Goal: Information Seeking & Learning: Learn about a topic

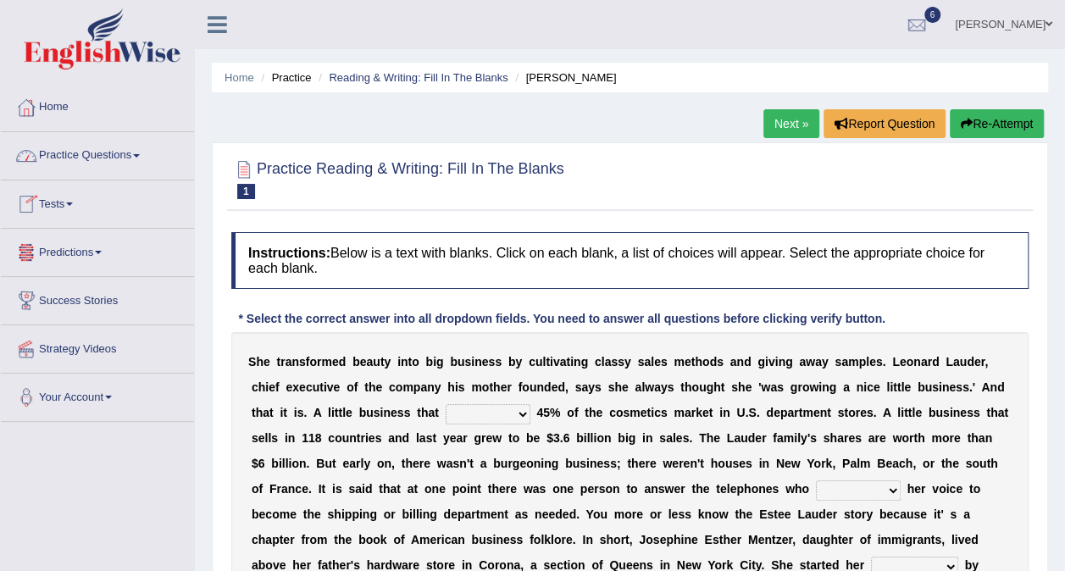
click at [61, 153] on link "Practice Questions" at bounding box center [97, 153] width 193 height 42
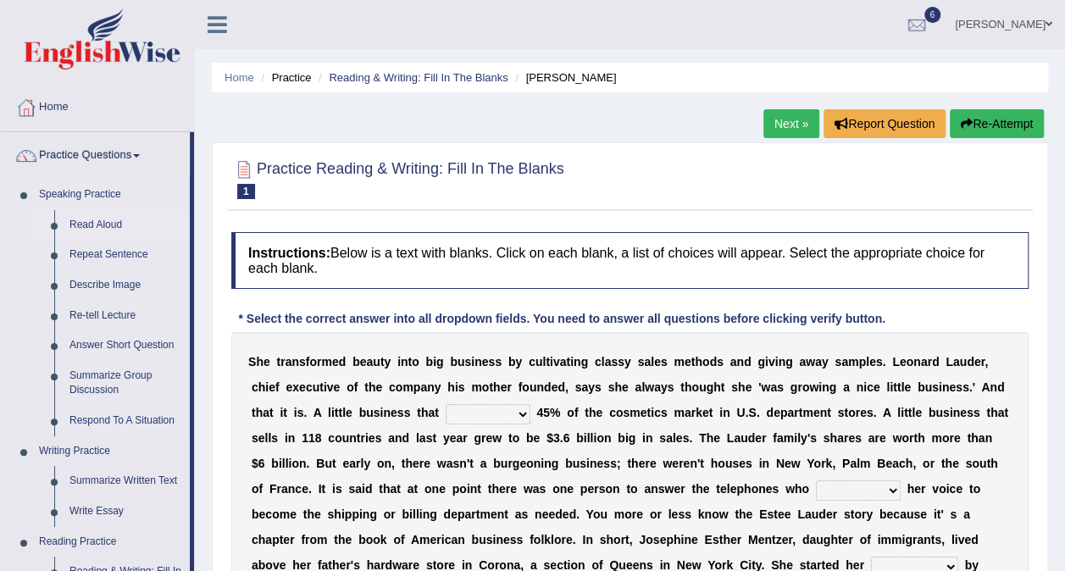
click at [97, 220] on link "Read Aloud" at bounding box center [126, 225] width 128 height 30
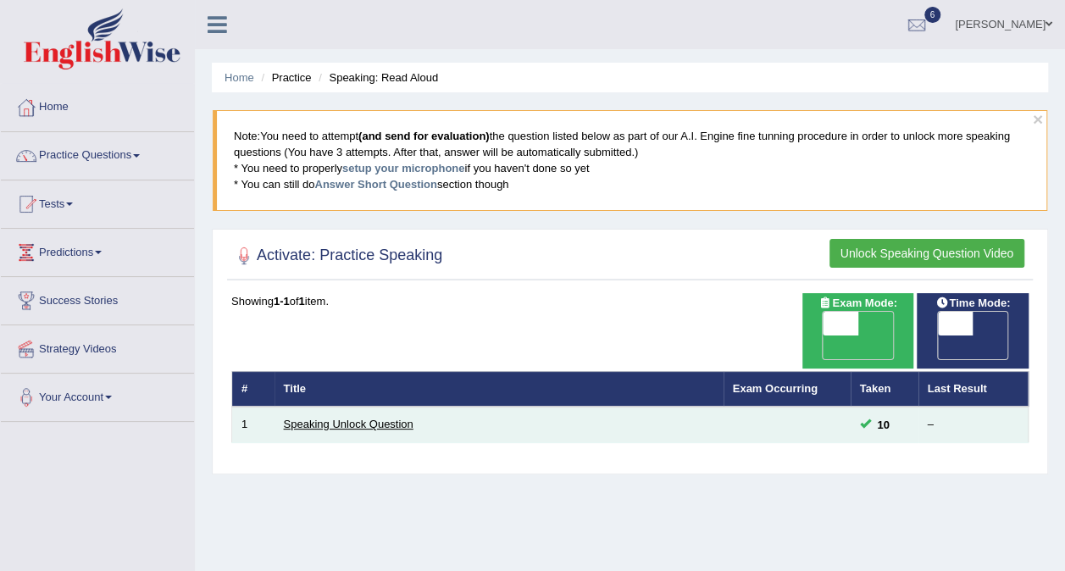
click at [384, 418] on link "Speaking Unlock Question" at bounding box center [349, 424] width 130 height 13
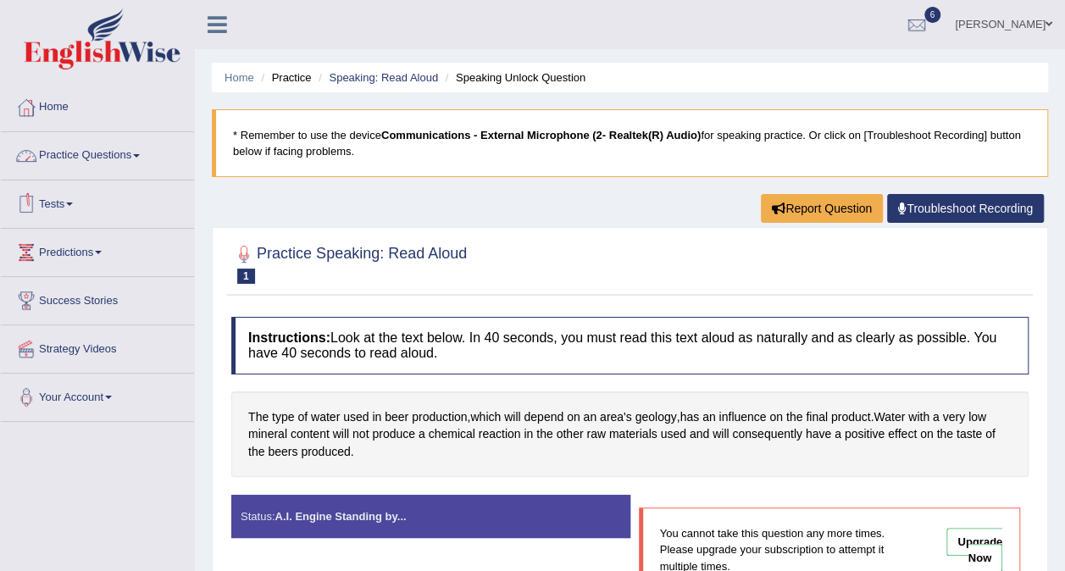
click at [61, 202] on link "Tests" at bounding box center [97, 201] width 193 height 42
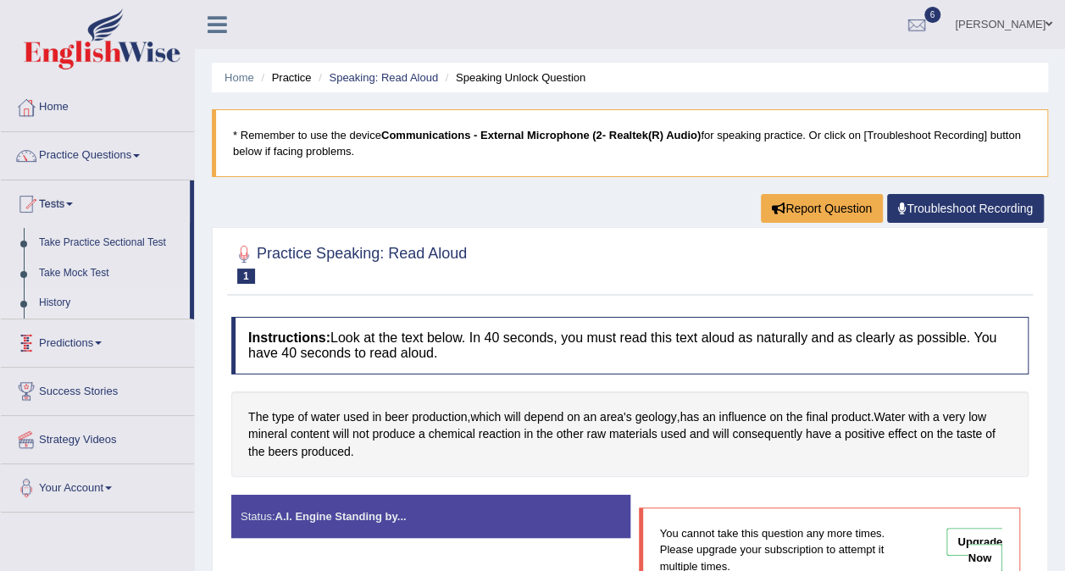
click at [66, 303] on link "History" at bounding box center [110, 303] width 158 height 30
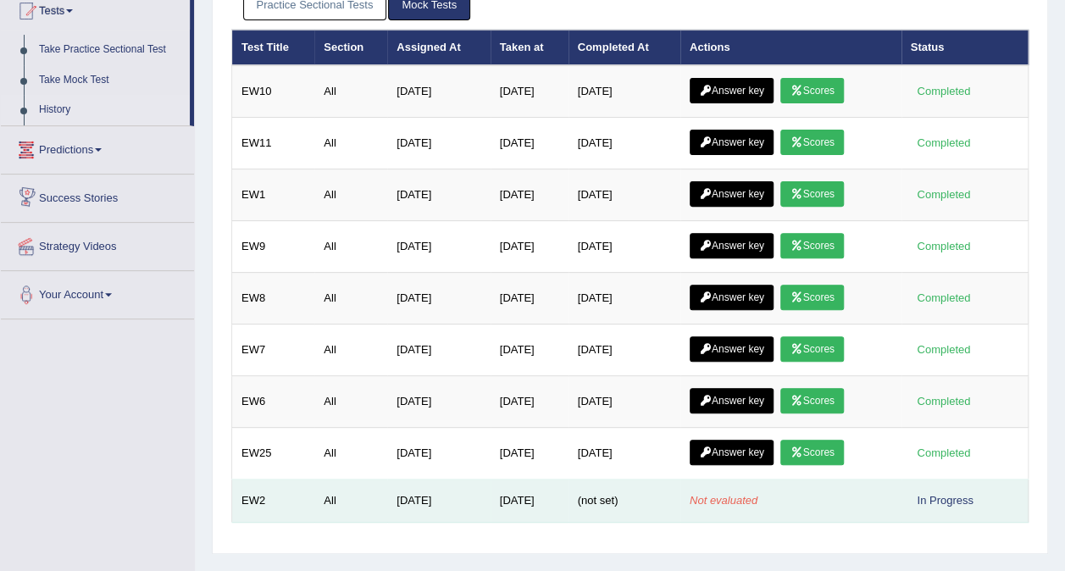
scroll to position [318, 0]
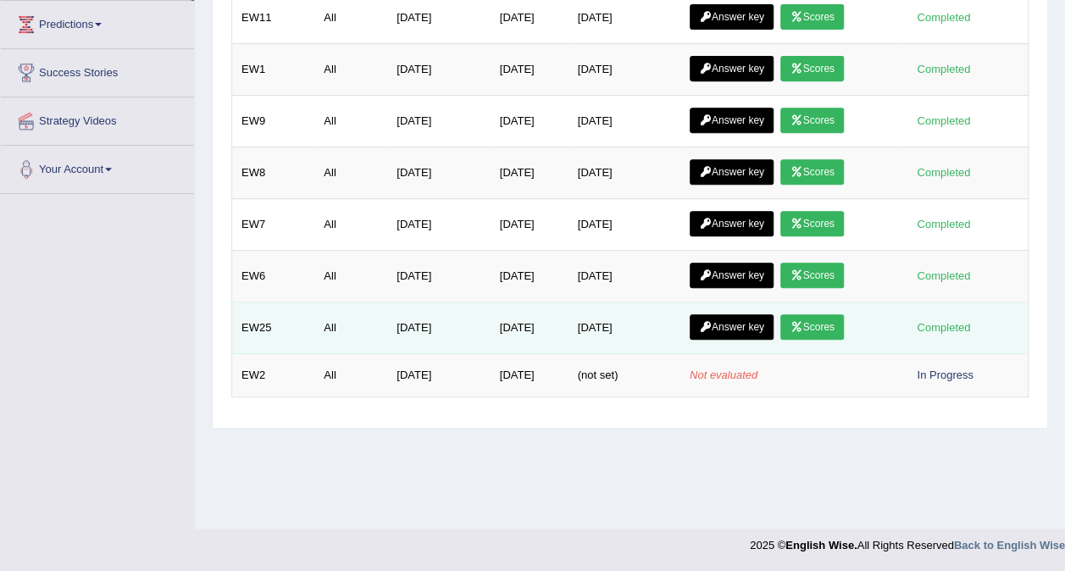
click at [490, 312] on td "[DATE]" at bounding box center [529, 328] width 78 height 52
click at [860, 312] on td "Answer key Scores" at bounding box center [790, 328] width 221 height 52
click at [926, 318] on div "Completed" at bounding box center [943, 327] width 66 height 18
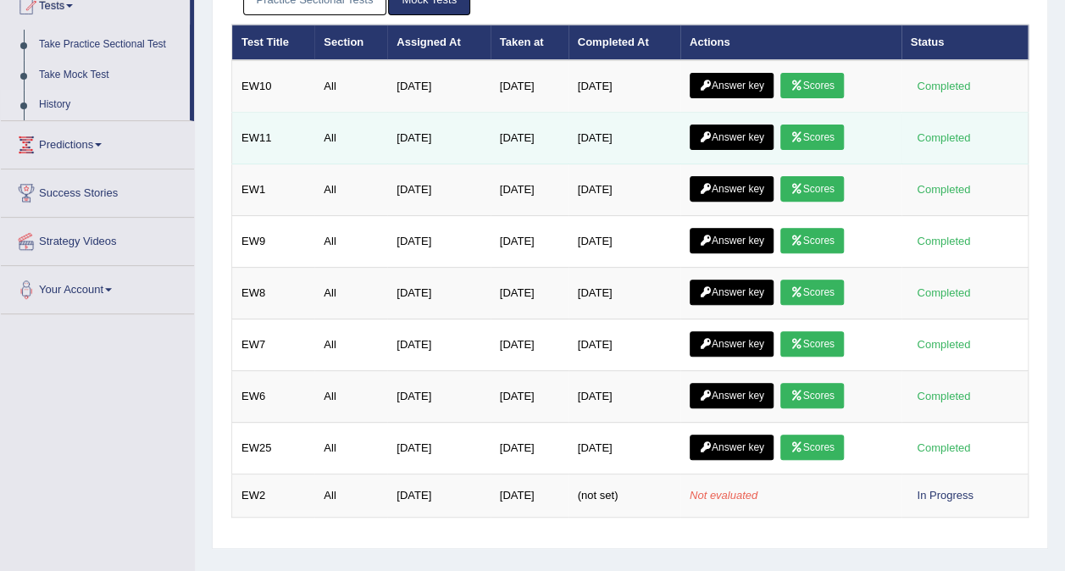
scroll to position [0, 0]
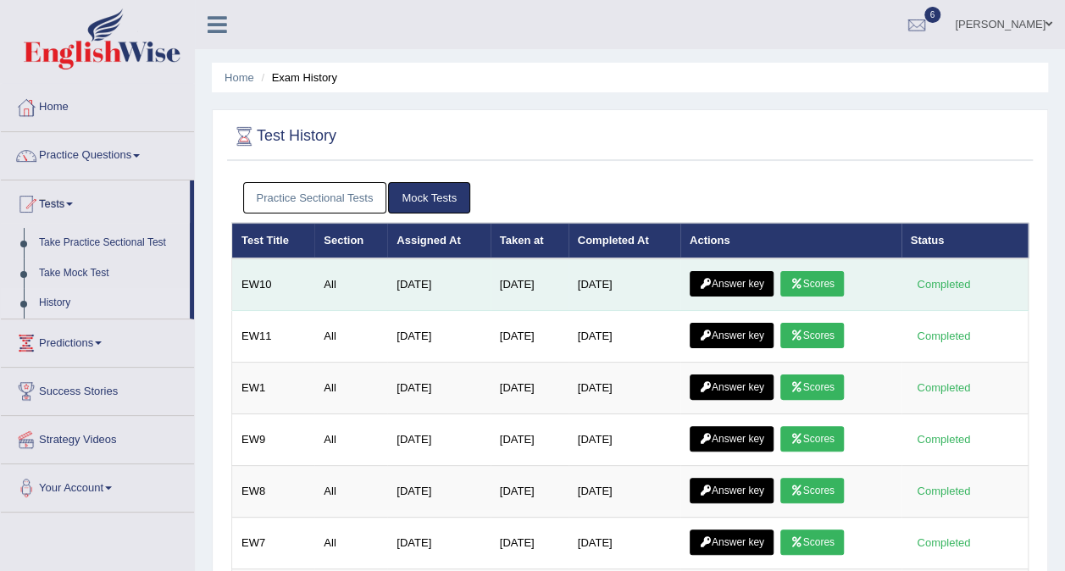
click at [837, 278] on link "Scores" at bounding box center [811, 283] width 63 height 25
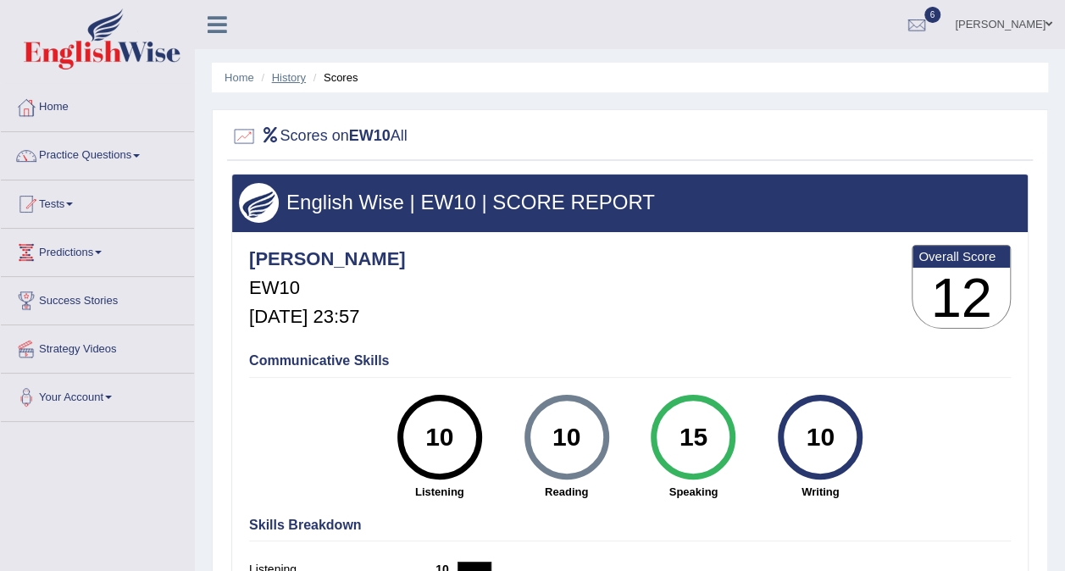
click at [279, 83] on link "History" at bounding box center [289, 77] width 34 height 13
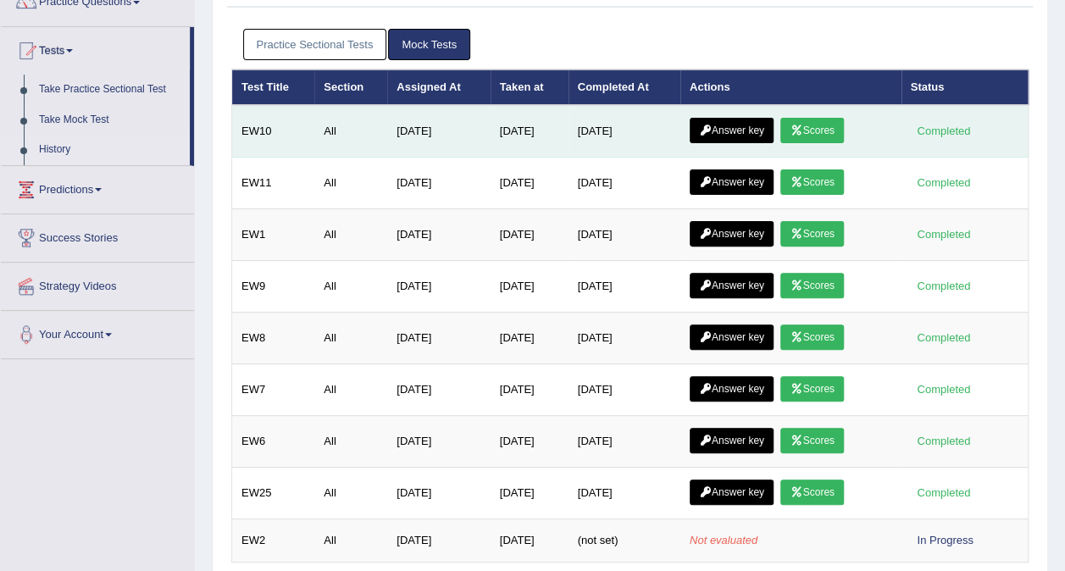
scroll to position [254, 0]
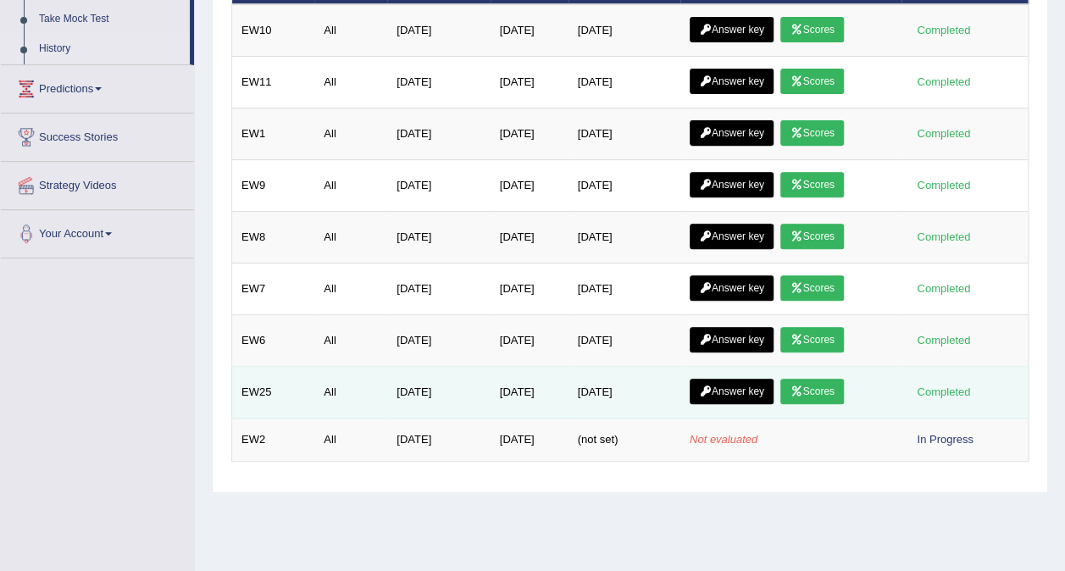
click at [724, 381] on link "Answer key" at bounding box center [731, 391] width 84 height 25
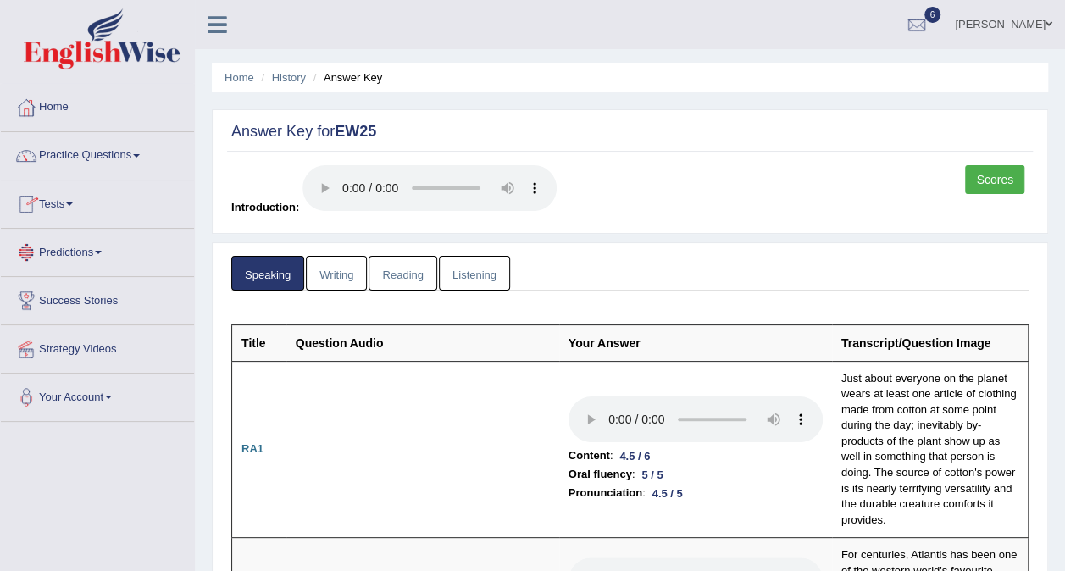
click at [88, 202] on link "Tests" at bounding box center [97, 201] width 193 height 42
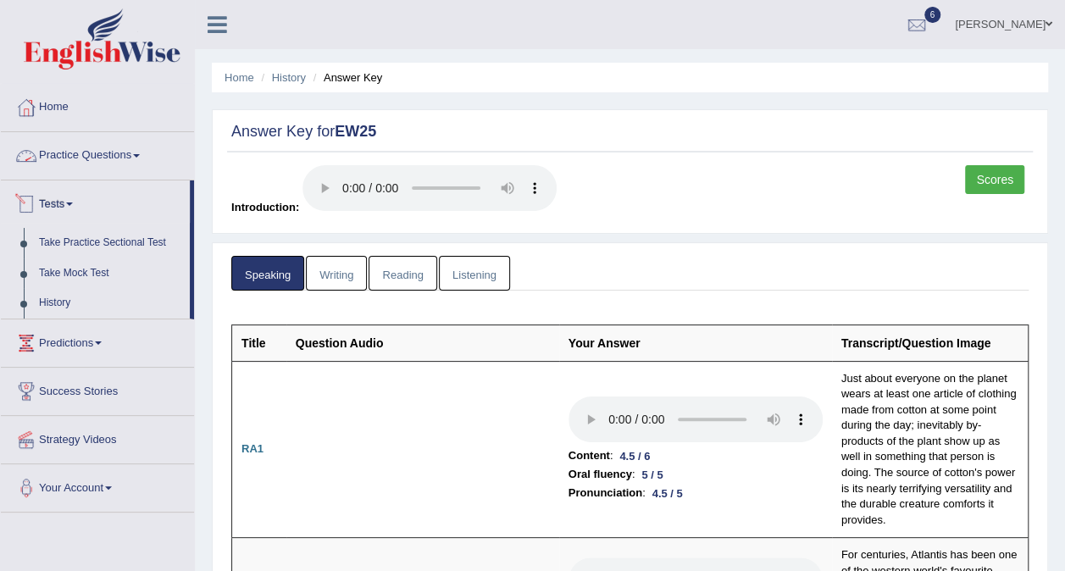
click at [108, 147] on link "Practice Questions" at bounding box center [97, 153] width 193 height 42
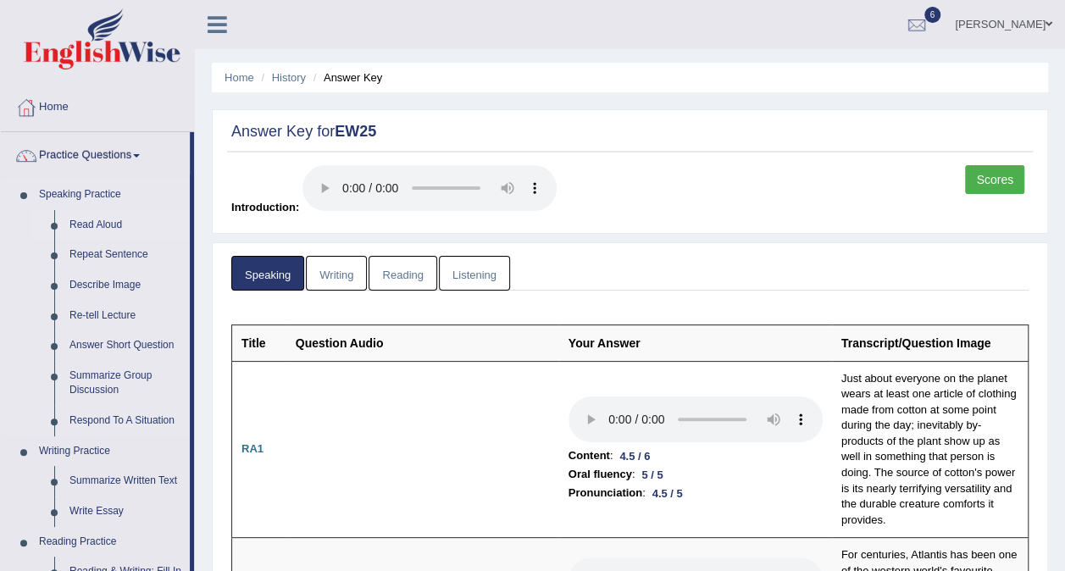
click at [92, 220] on link "Read Aloud" at bounding box center [126, 225] width 128 height 30
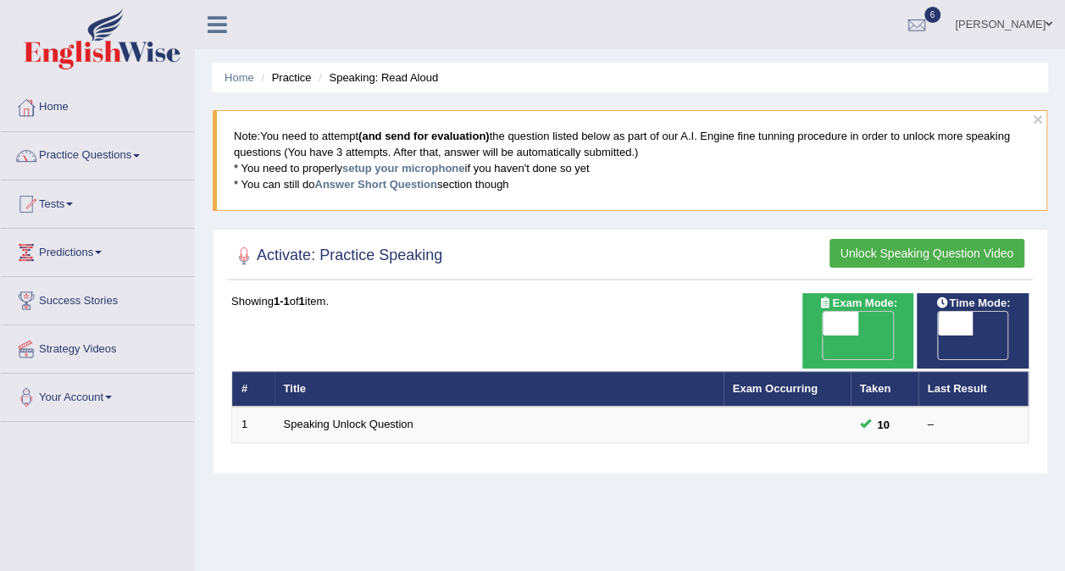
click at [854, 318] on span at bounding box center [840, 324] width 36 height 24
checkbox input "true"
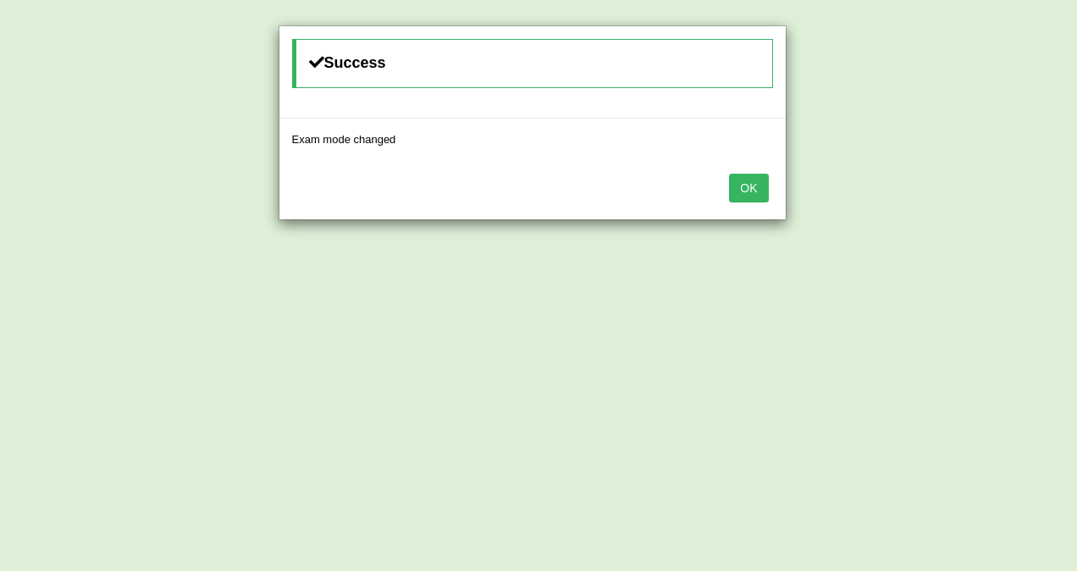
click at [749, 190] on button "OK" at bounding box center [748, 188] width 39 height 29
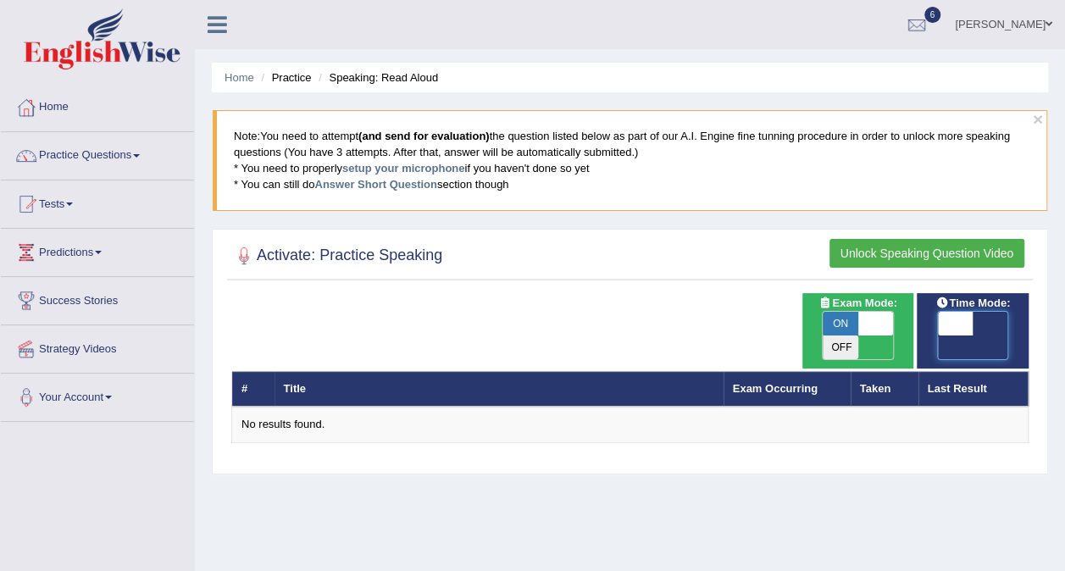
click at [947, 324] on span at bounding box center [955, 324] width 36 height 24
checkbox input "true"
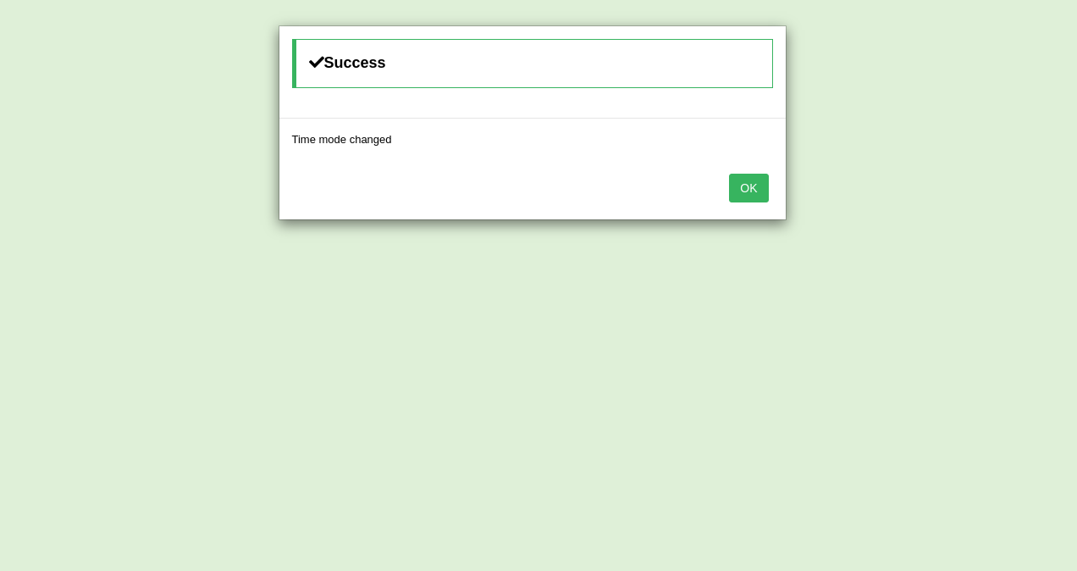
click at [748, 192] on button "OK" at bounding box center [748, 188] width 39 height 29
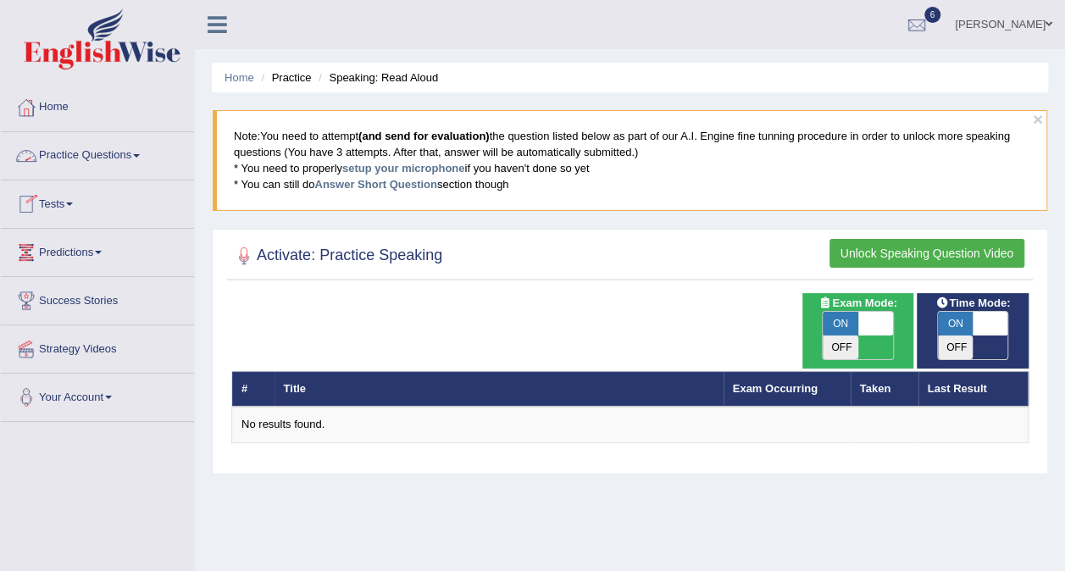
click at [81, 152] on link "Practice Questions" at bounding box center [97, 153] width 193 height 42
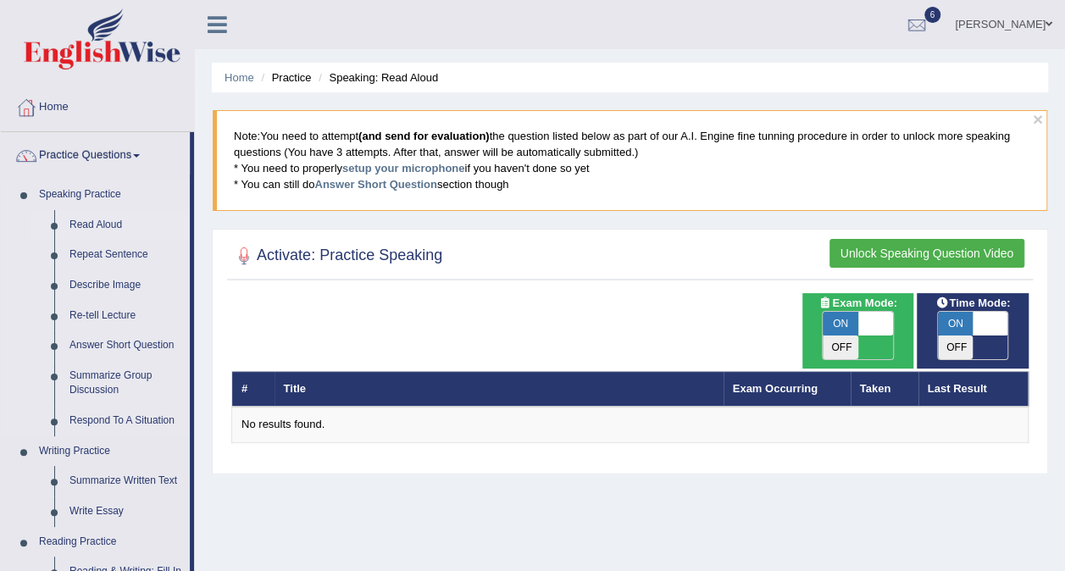
click at [89, 217] on link "Read Aloud" at bounding box center [126, 225] width 128 height 30
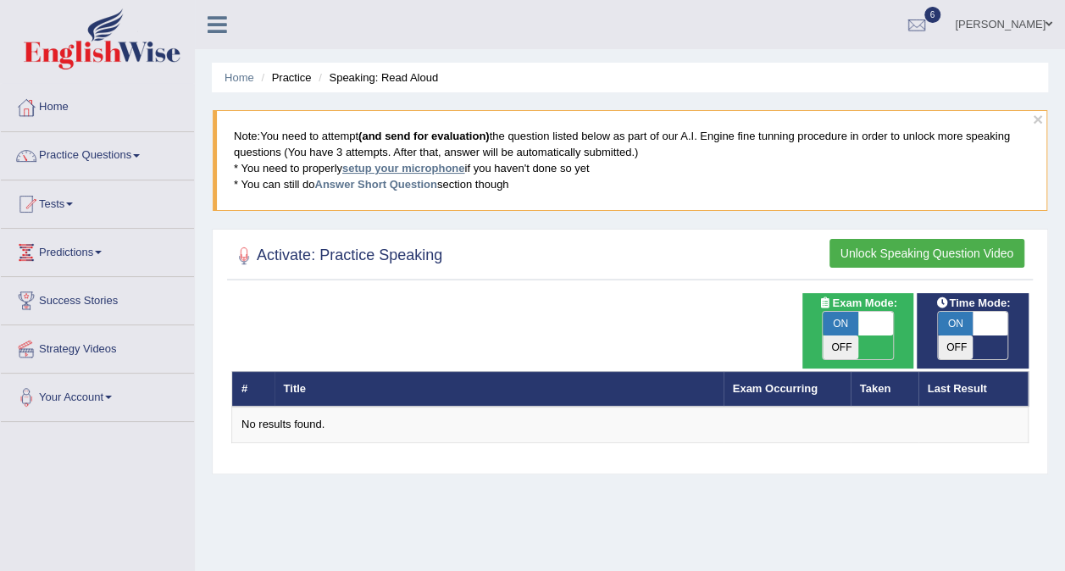
click at [386, 165] on link "setup your microphone" at bounding box center [403, 168] width 122 height 13
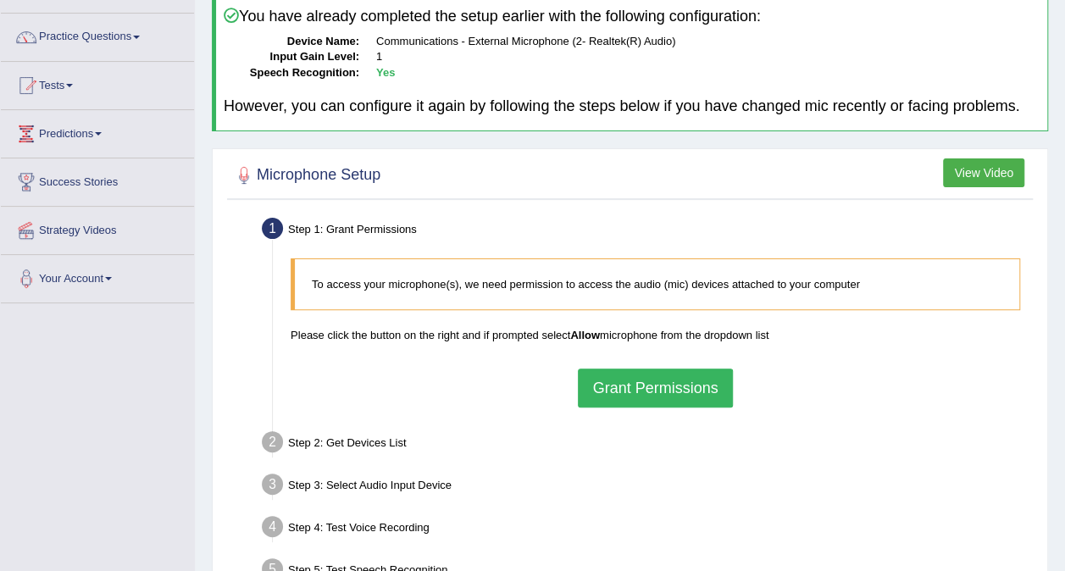
scroll to position [169, 0]
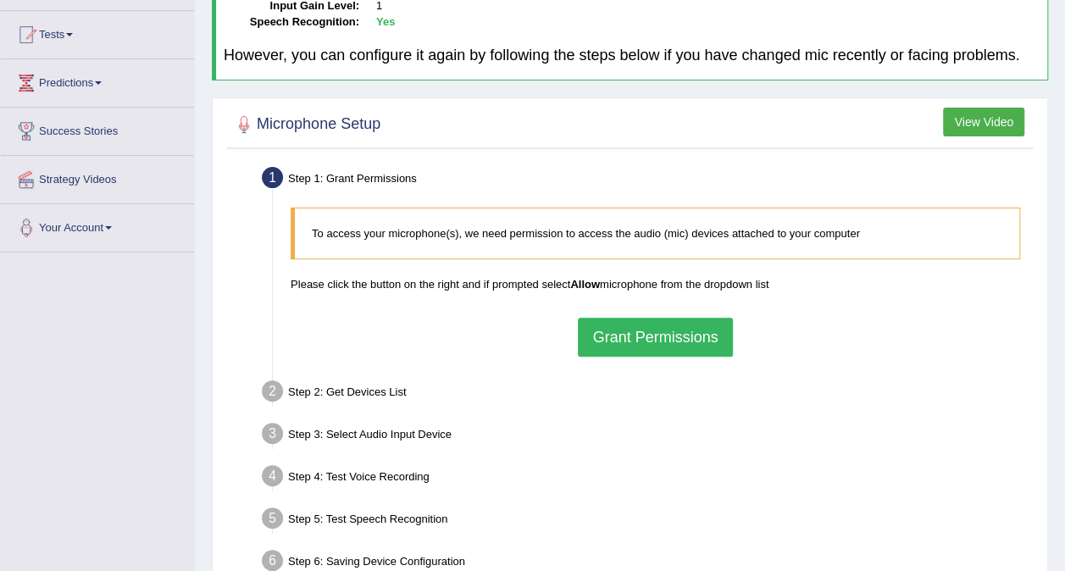
click at [644, 330] on button "Grant Permissions" at bounding box center [655, 337] width 154 height 39
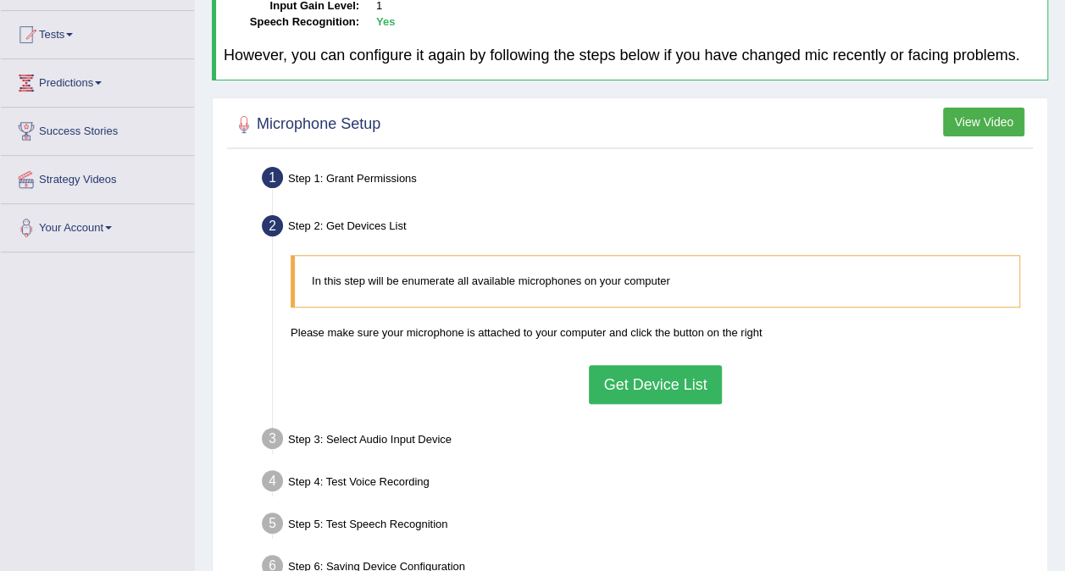
click at [659, 390] on button "Get Device List" at bounding box center [655, 384] width 132 height 39
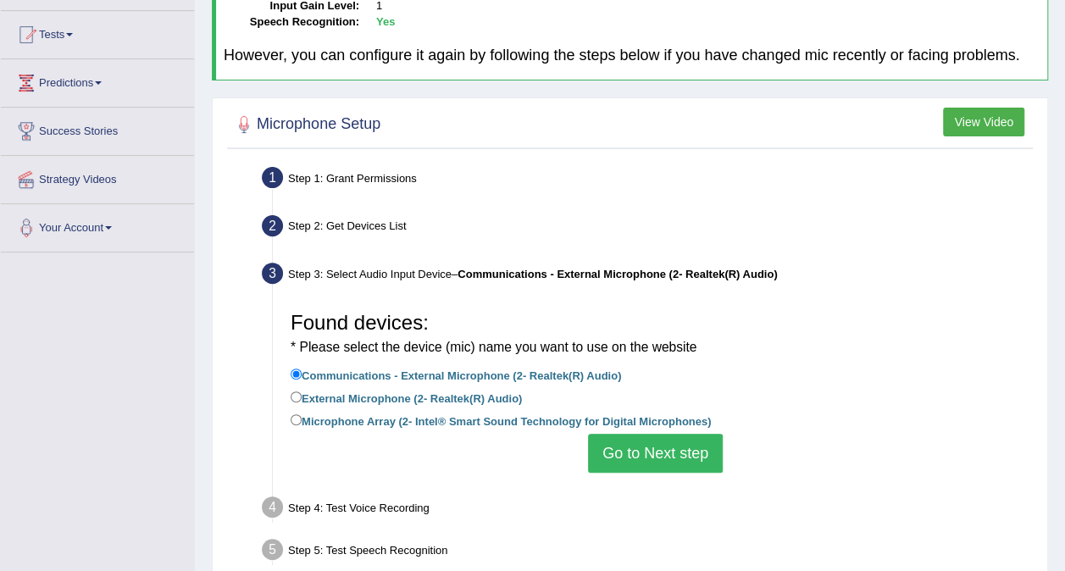
click at [651, 455] on button "Go to Next step" at bounding box center [655, 453] width 135 height 39
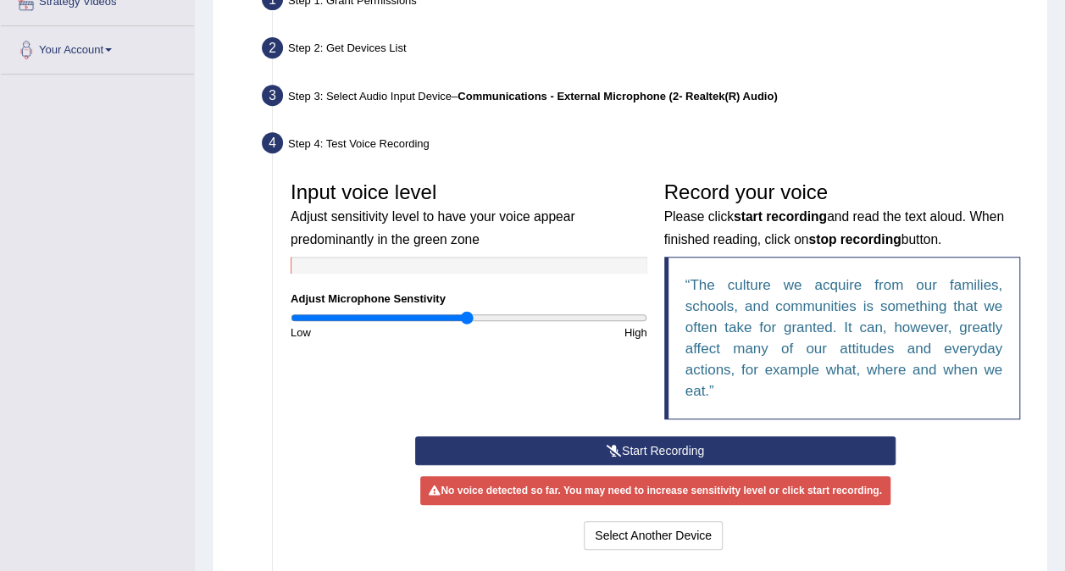
scroll to position [423, 0]
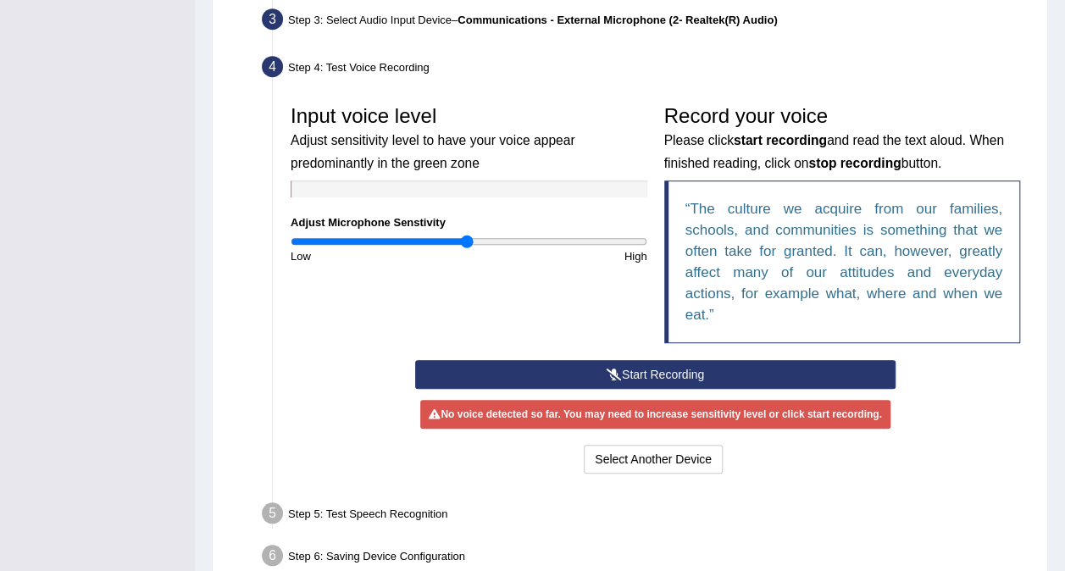
click at [608, 362] on button "Start Recording" at bounding box center [655, 374] width 480 height 29
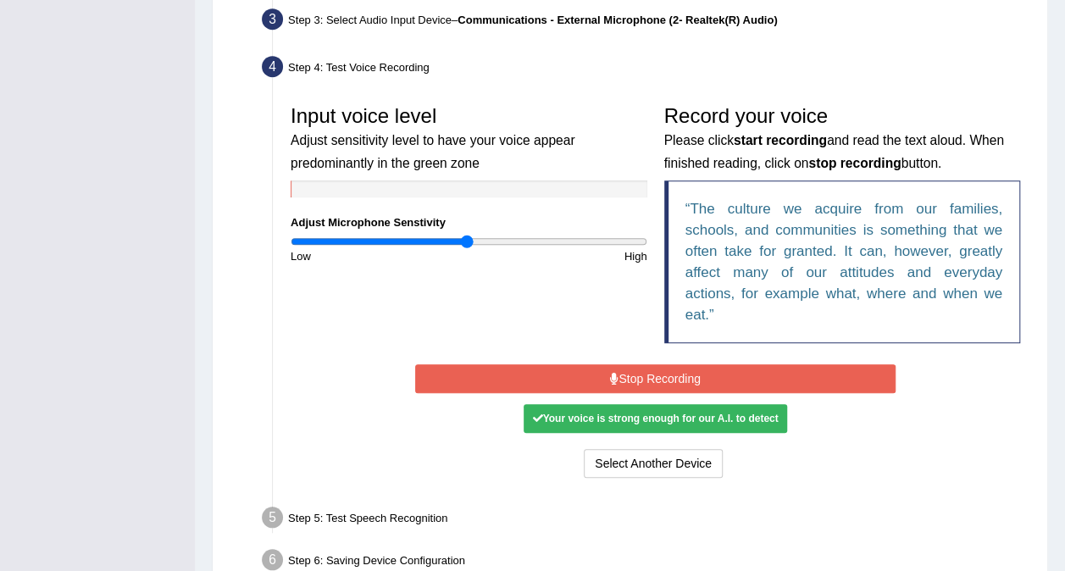
click at [633, 373] on button "Stop Recording" at bounding box center [655, 378] width 480 height 29
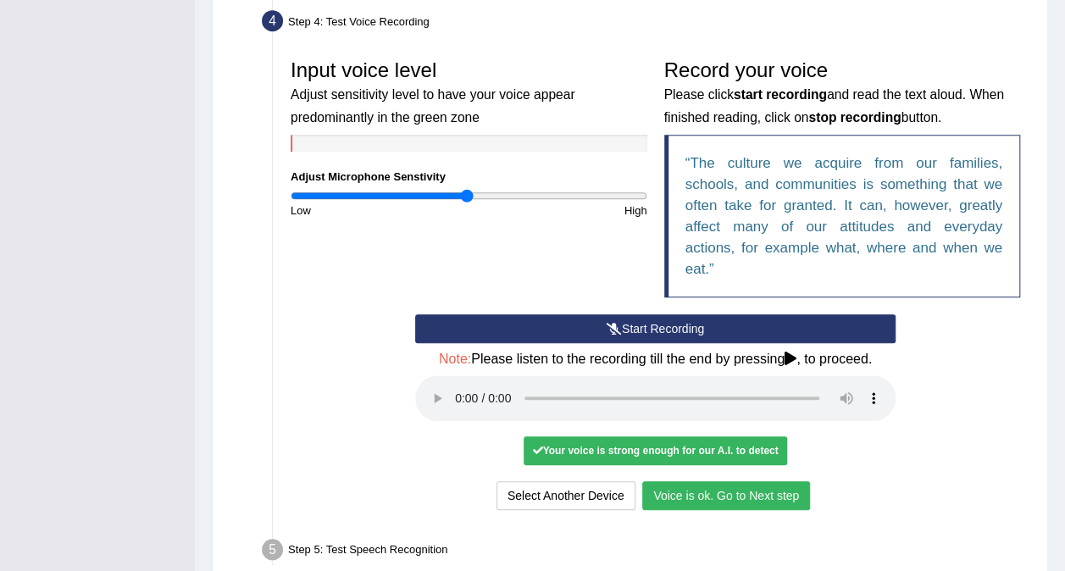
scroll to position [508, 0]
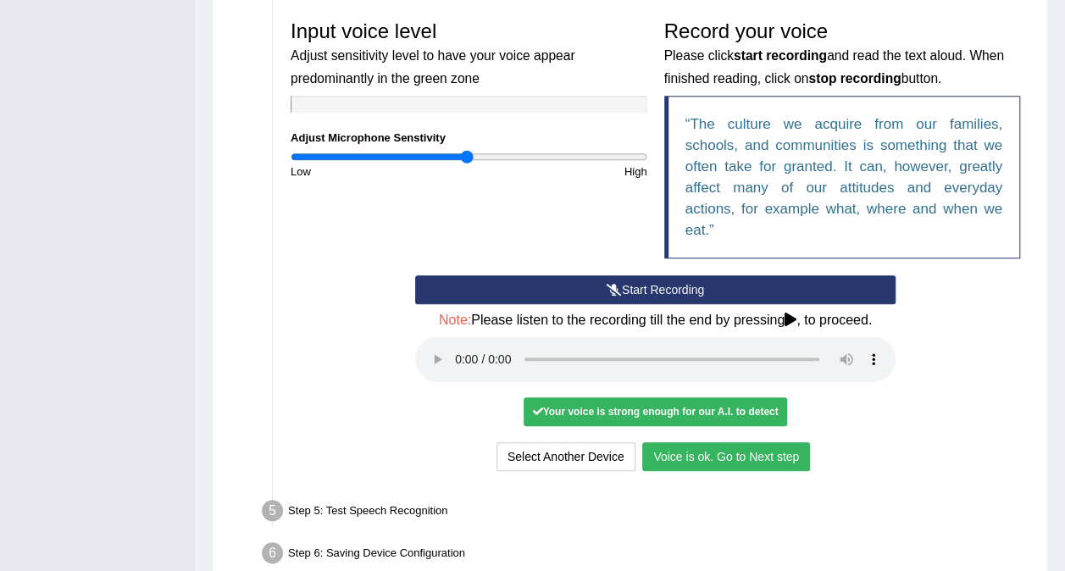
click at [665, 458] on button "Voice is ok. Go to Next step" at bounding box center [726, 456] width 168 height 29
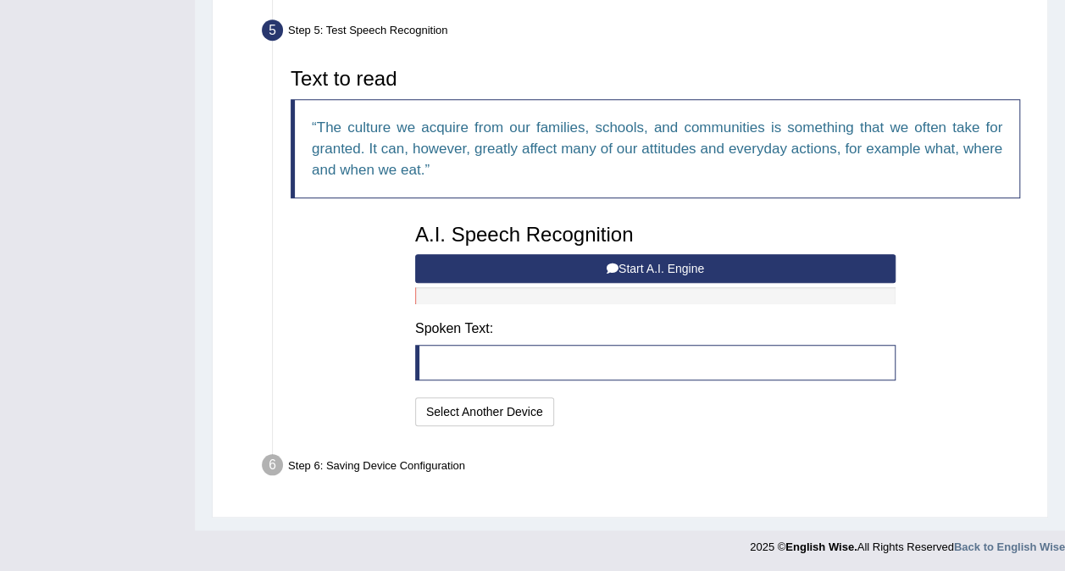
scroll to position [506, 0]
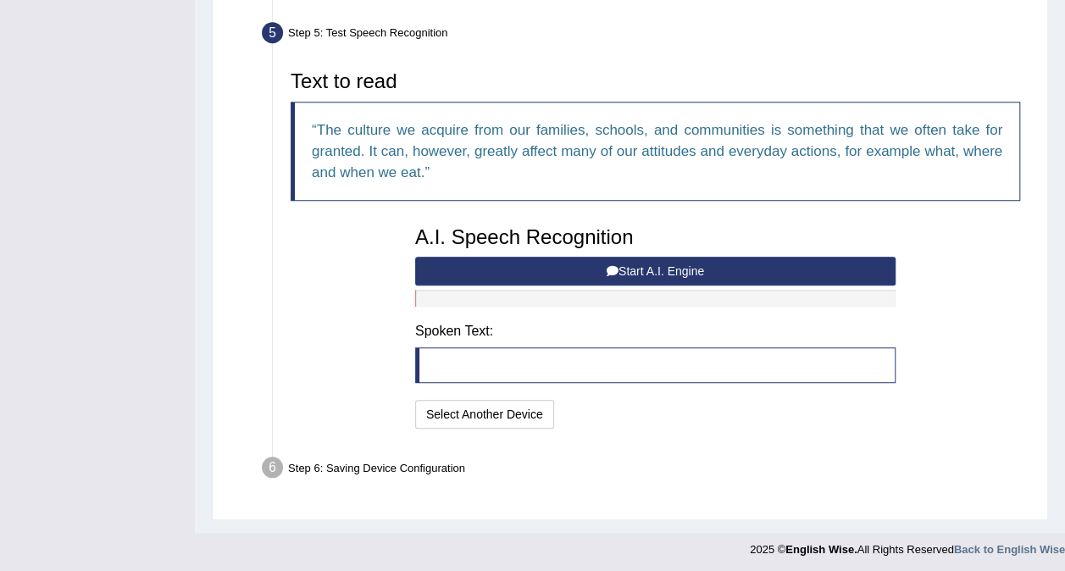
click at [477, 264] on button "Start A.I. Engine" at bounding box center [655, 271] width 480 height 29
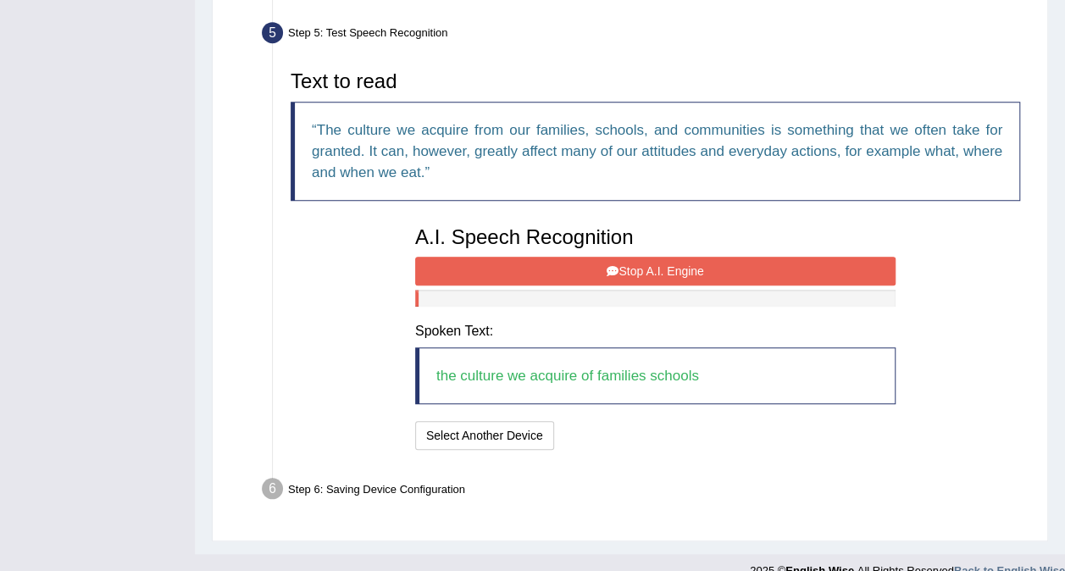
click at [477, 264] on button "Stop A.I. Engine" at bounding box center [655, 271] width 480 height 29
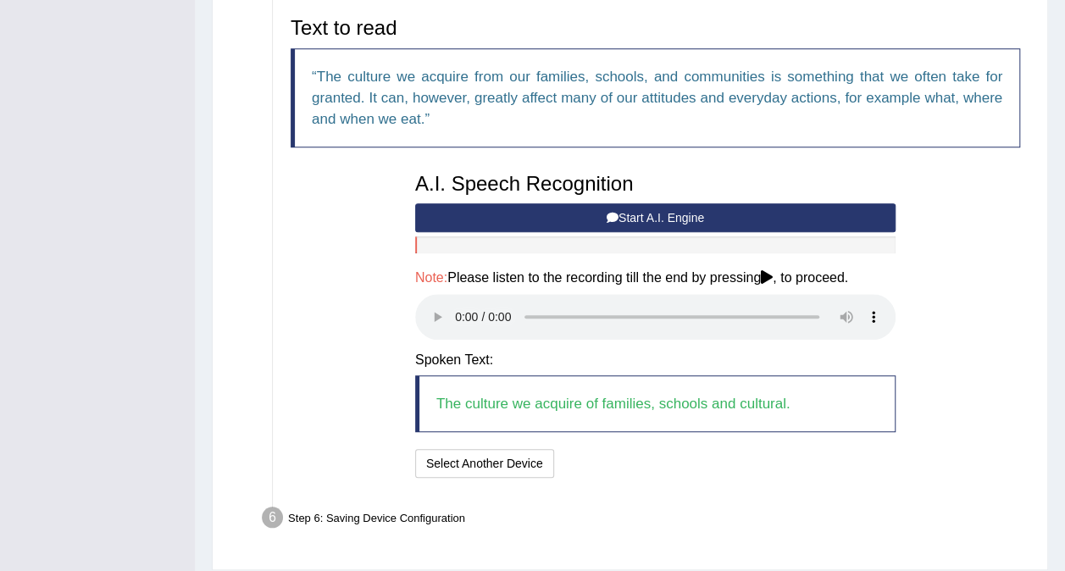
scroll to position [608, 0]
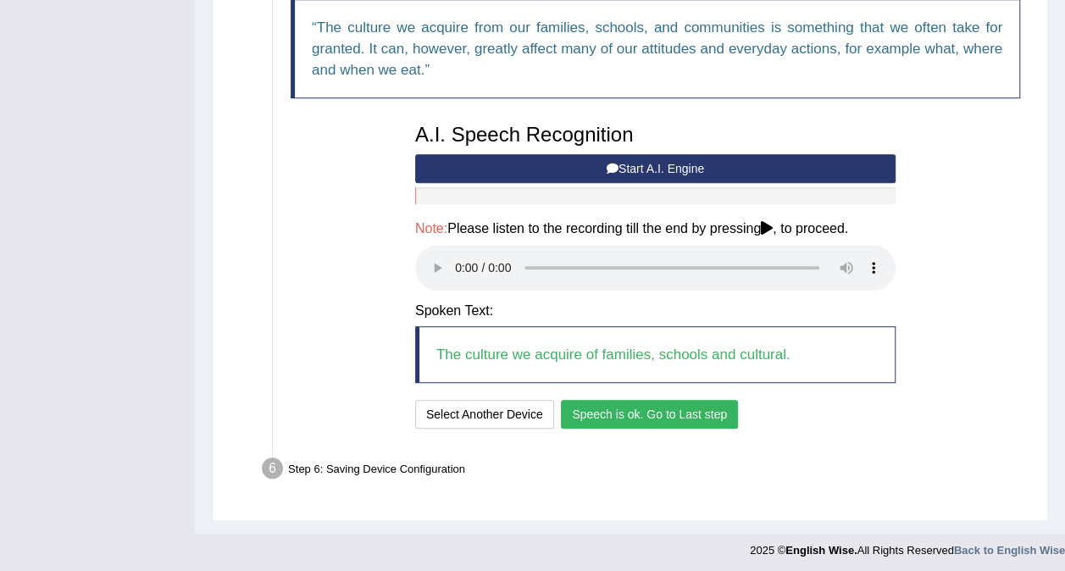
click at [693, 406] on button "Speech is ok. Go to Last step" at bounding box center [649, 414] width 177 height 29
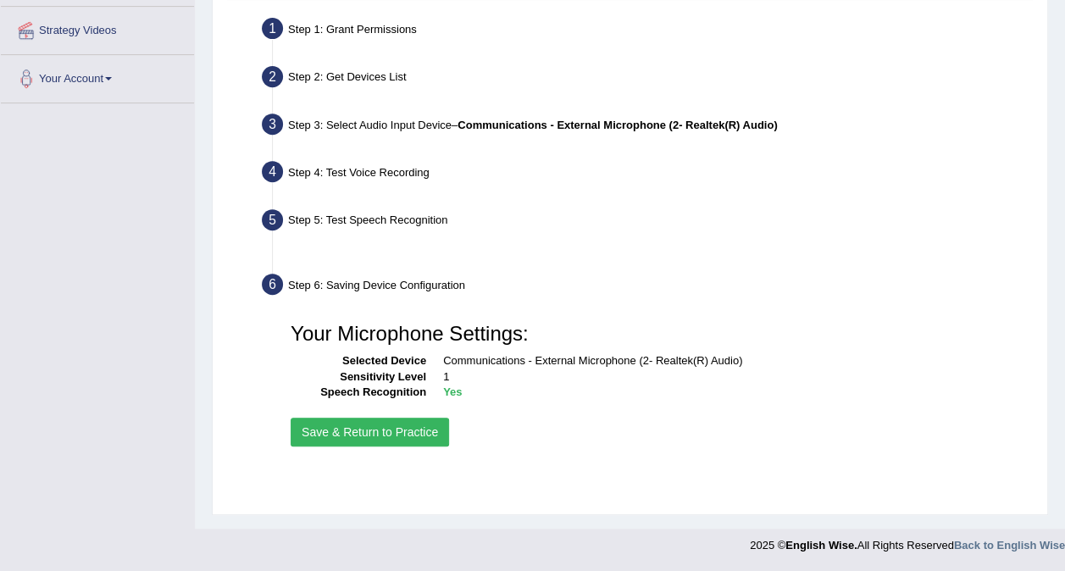
scroll to position [318, 0]
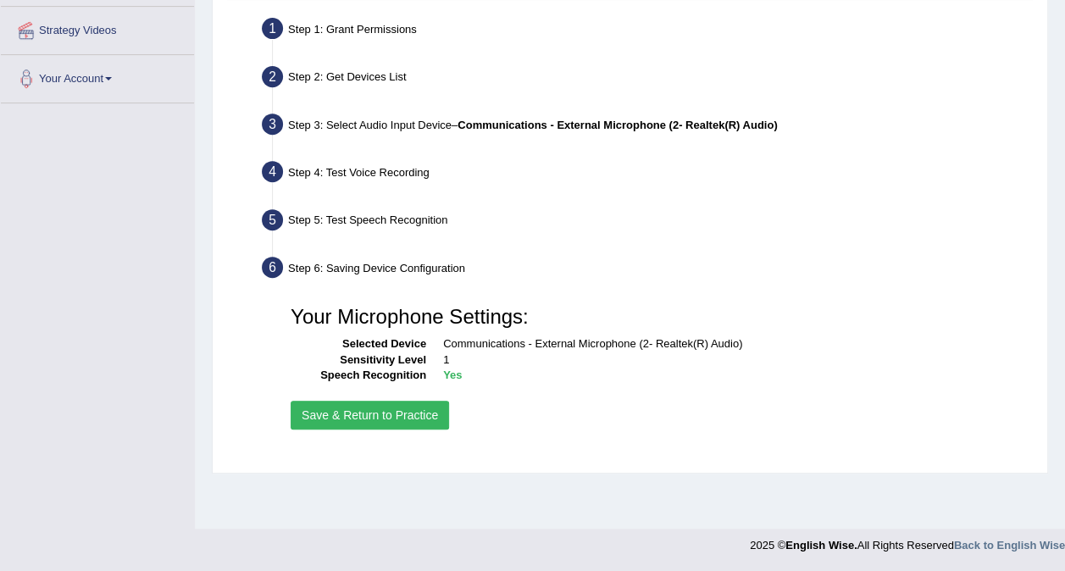
click at [427, 420] on button "Save & Return to Practice" at bounding box center [369, 415] width 158 height 29
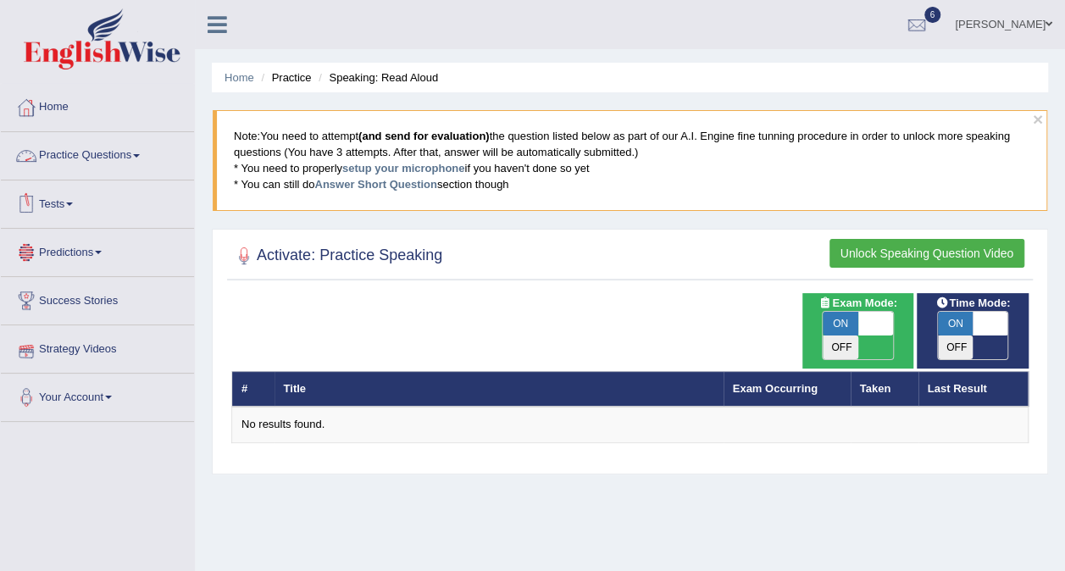
click at [79, 156] on link "Practice Questions" at bounding box center [97, 153] width 193 height 42
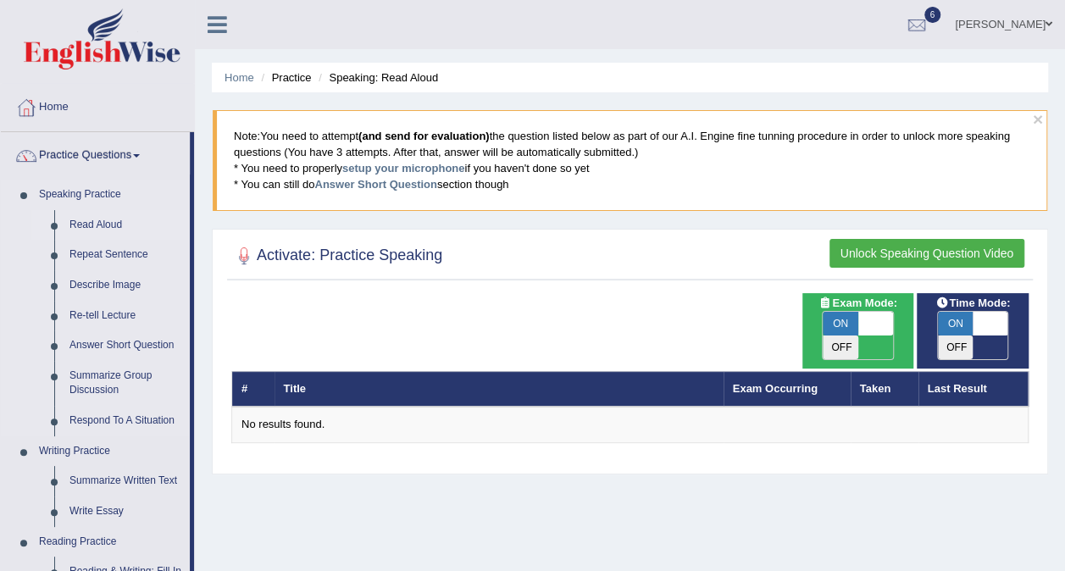
click at [97, 220] on link "Read Aloud" at bounding box center [126, 225] width 128 height 30
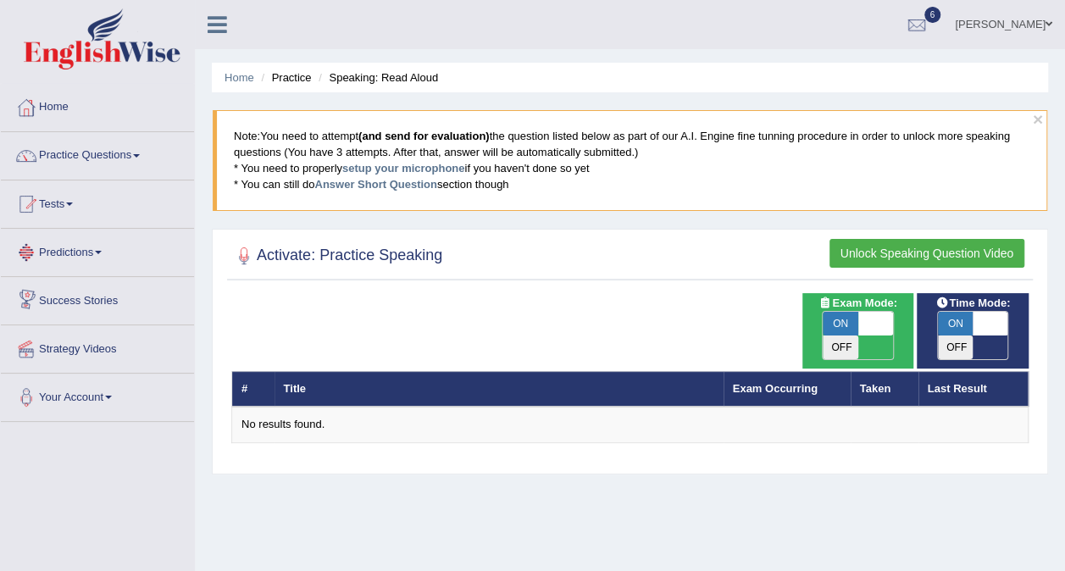
click at [882, 314] on span at bounding box center [876, 324] width 36 height 24
checkbox input "false"
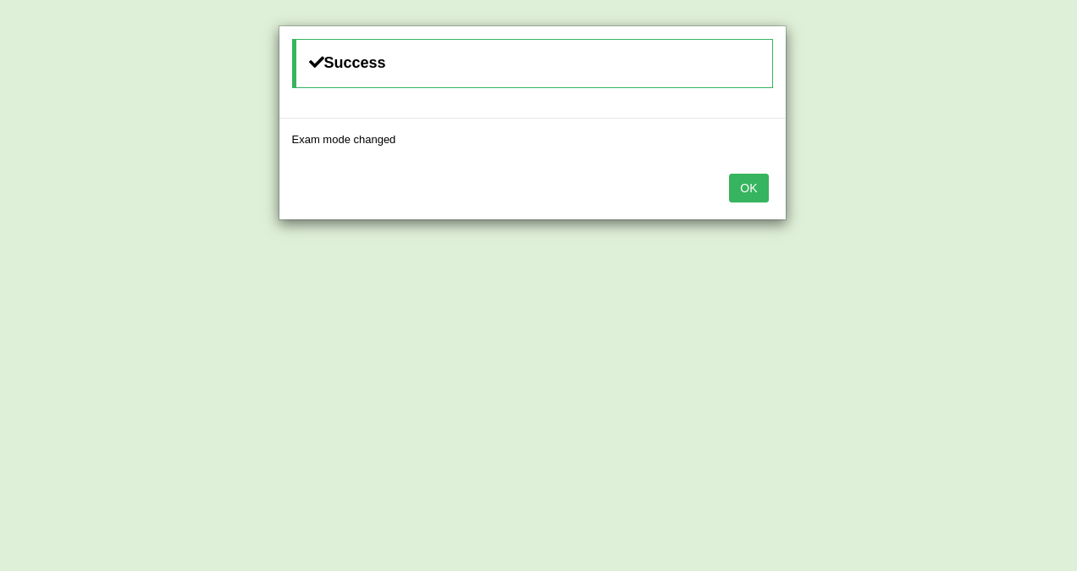
click at [733, 189] on button "OK" at bounding box center [748, 188] width 39 height 29
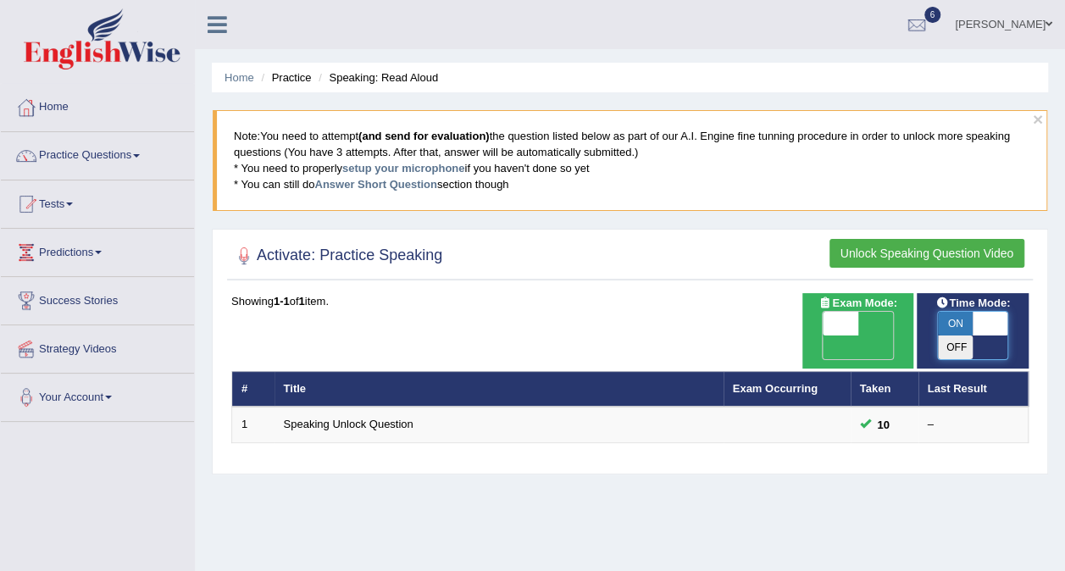
click at [1001, 324] on span at bounding box center [990, 324] width 36 height 24
checkbox input "false"
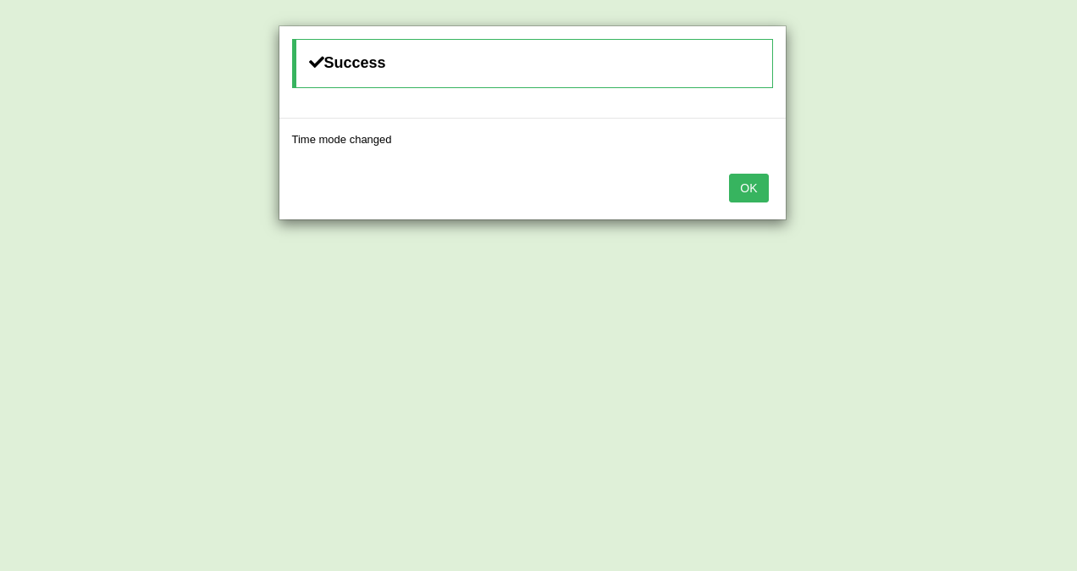
click at [765, 196] on button "OK" at bounding box center [748, 188] width 39 height 29
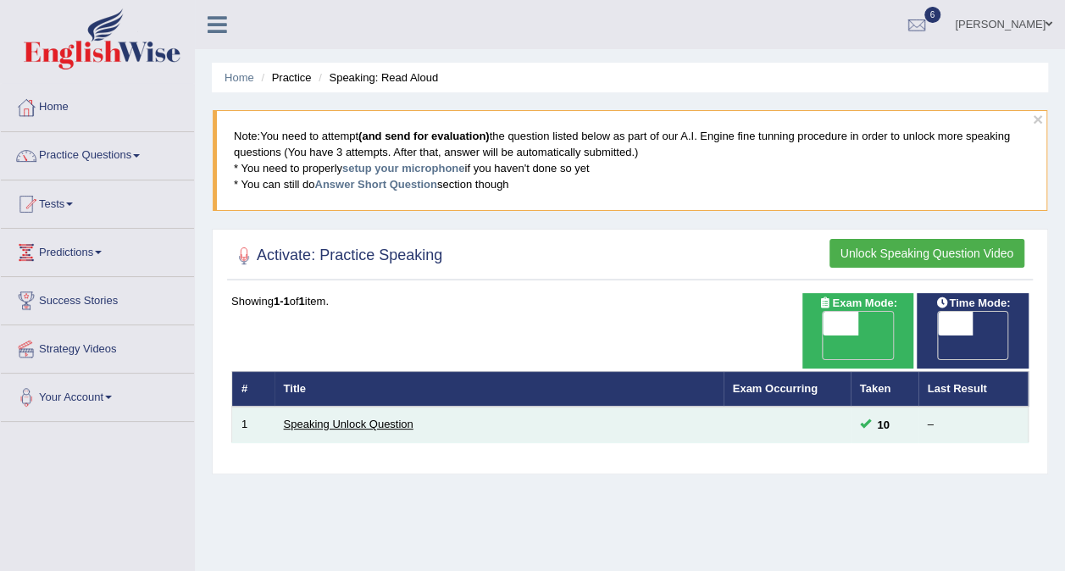
click at [395, 418] on link "Speaking Unlock Question" at bounding box center [349, 424] width 130 height 13
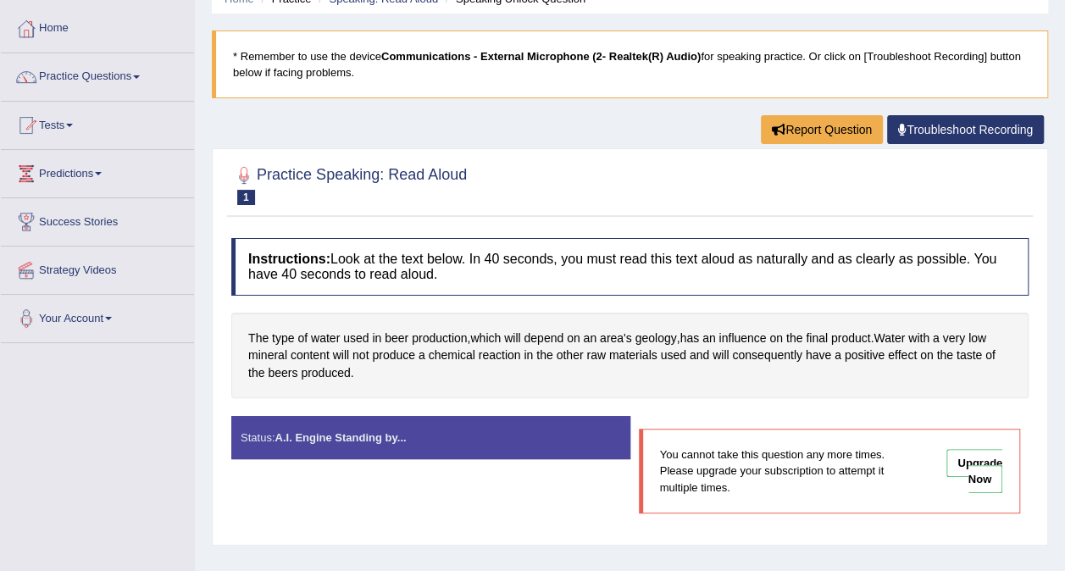
scroll to position [169, 0]
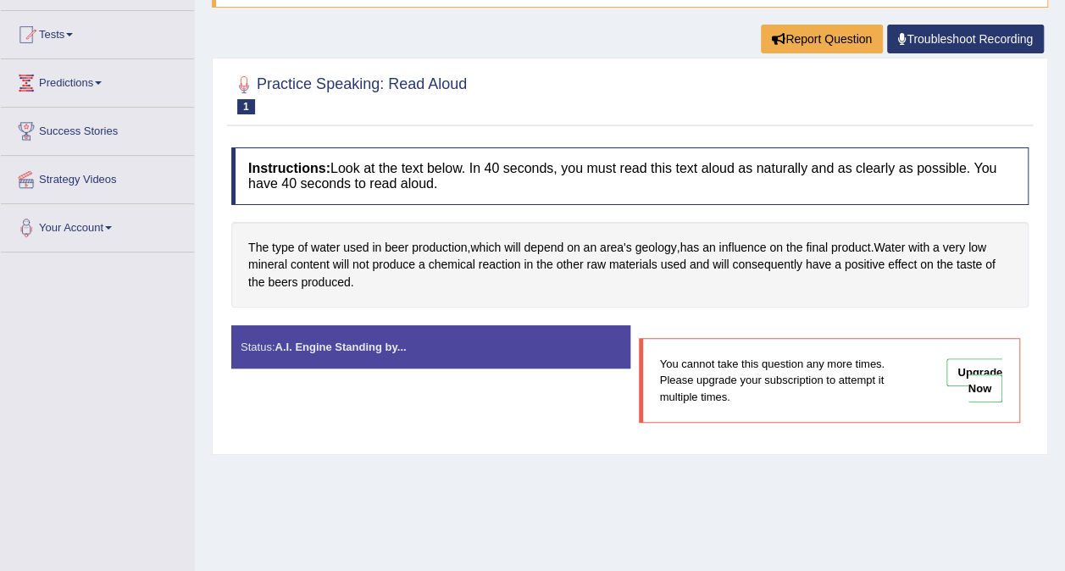
click at [984, 386] on link "Upgrade Now" at bounding box center [974, 380] width 56 height 44
click at [102, 231] on link "Your Account" at bounding box center [97, 225] width 193 height 42
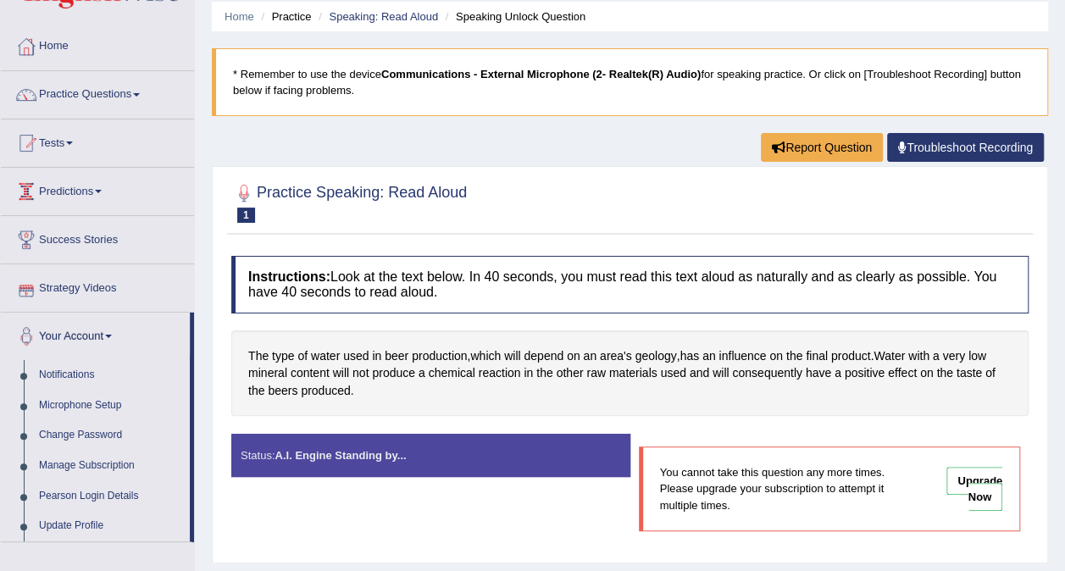
scroll to position [0, 0]
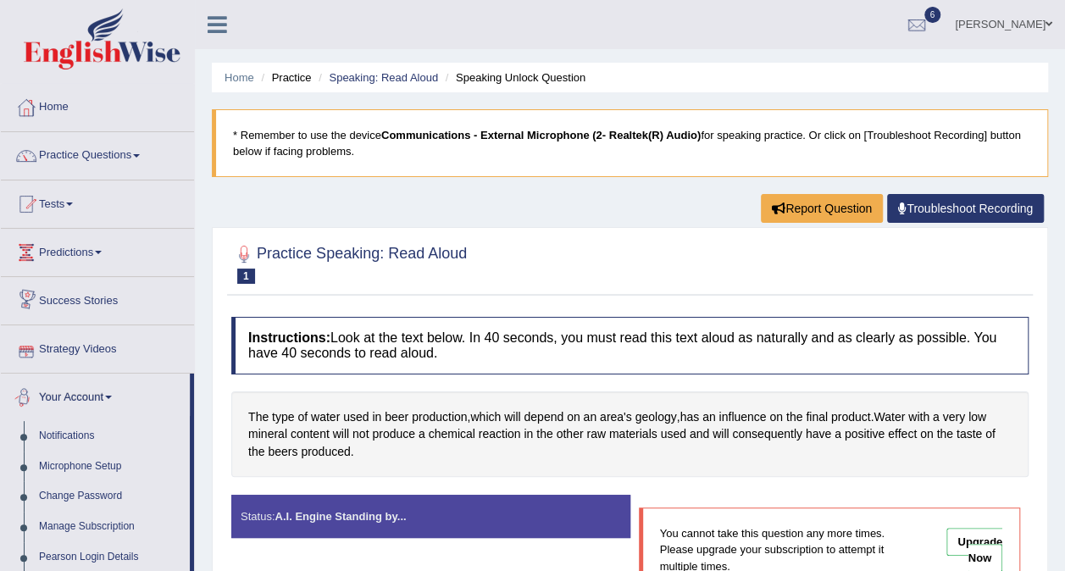
click at [63, 393] on link "Your Account" at bounding box center [95, 394] width 189 height 42
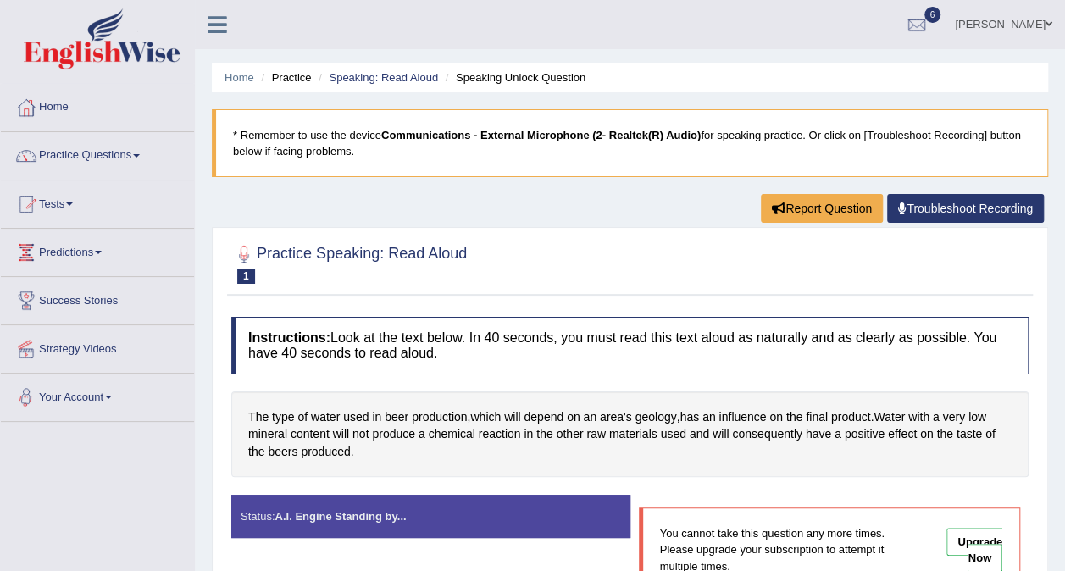
click at [63, 393] on link "Your Account" at bounding box center [97, 394] width 193 height 42
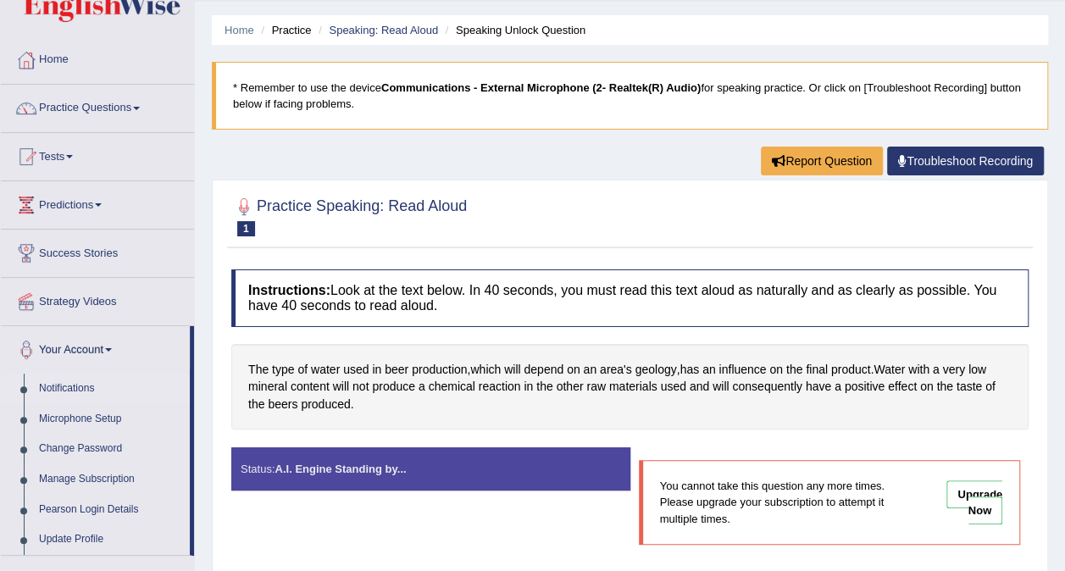
scroll to position [85, 0]
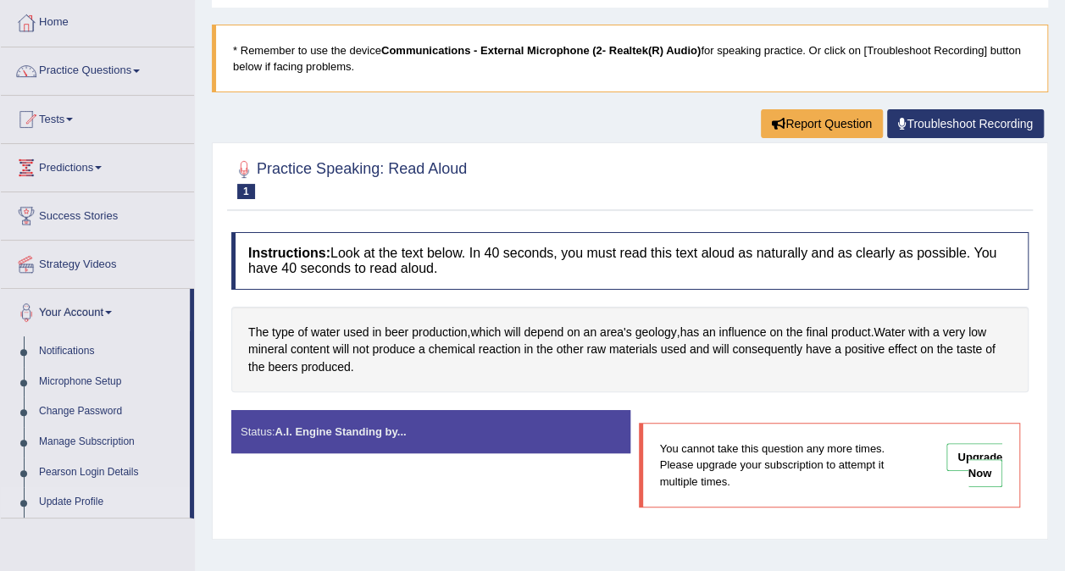
click at [75, 495] on link "Update Profile" at bounding box center [110, 502] width 158 height 30
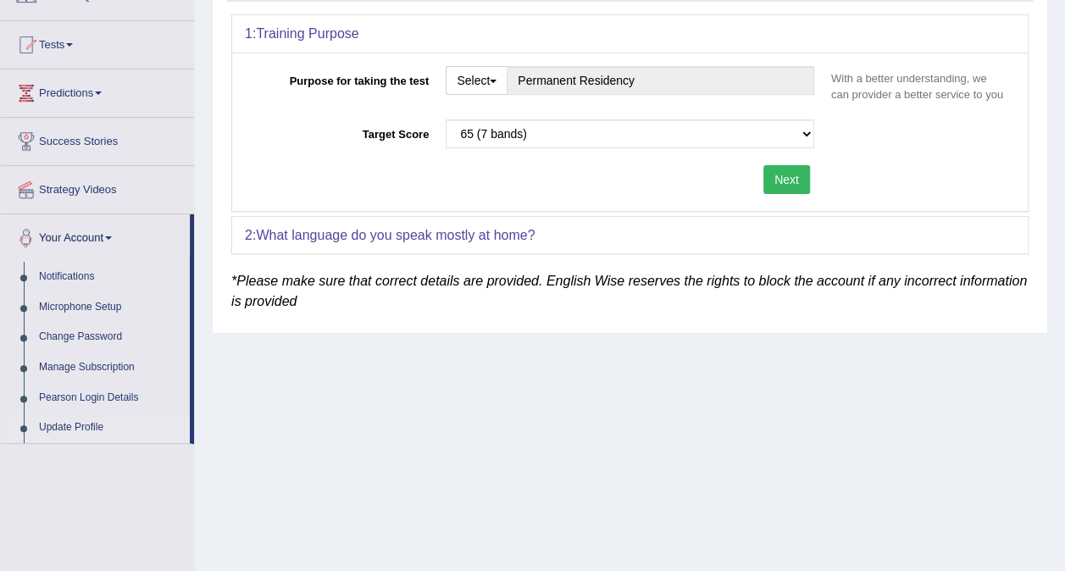
scroll to position [169, 0]
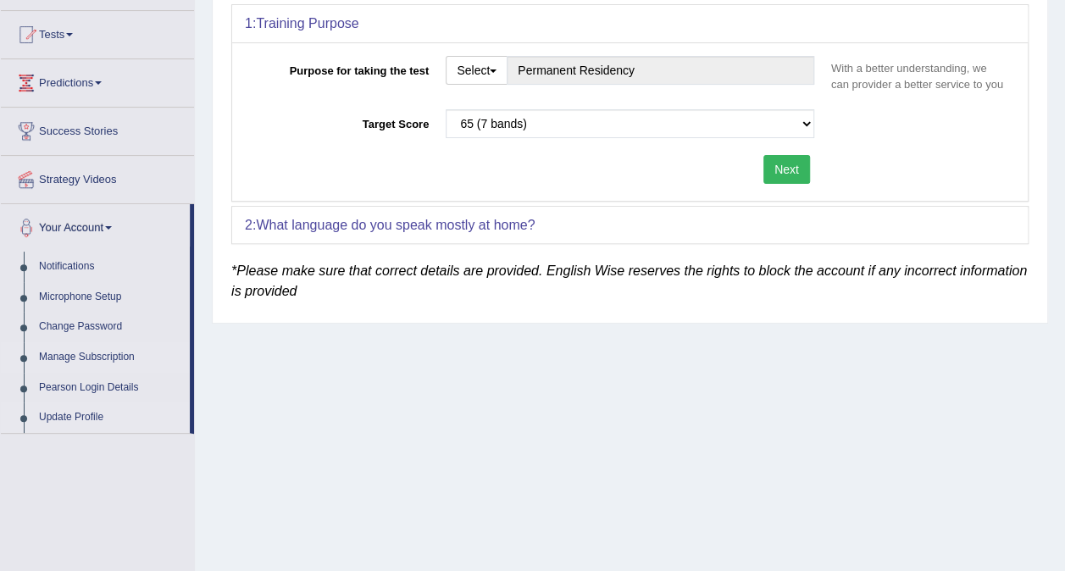
click at [67, 354] on link "Manage Subscription" at bounding box center [110, 357] width 158 height 30
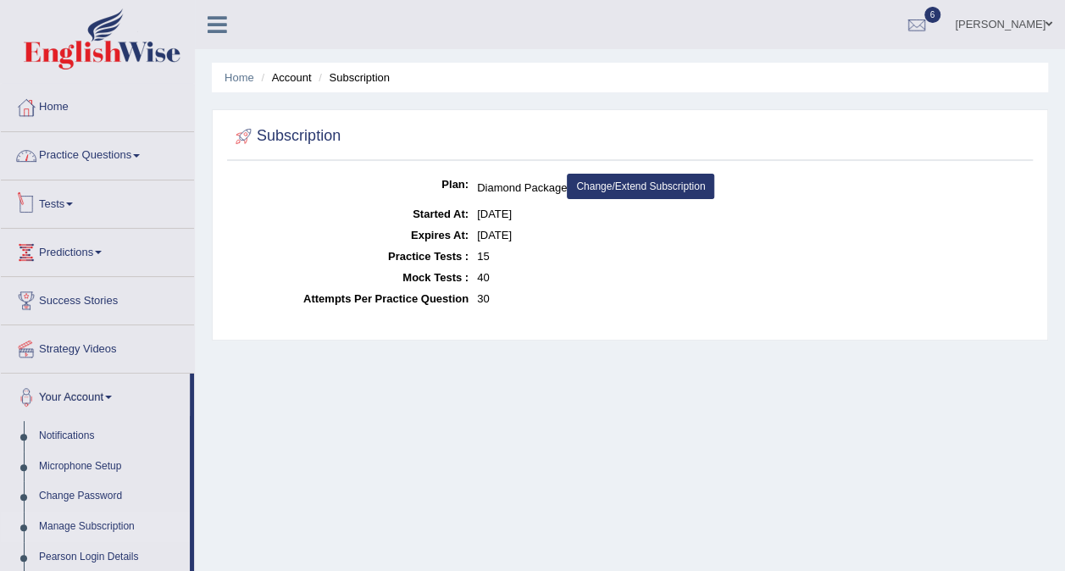
click at [83, 158] on link "Practice Questions" at bounding box center [97, 153] width 193 height 42
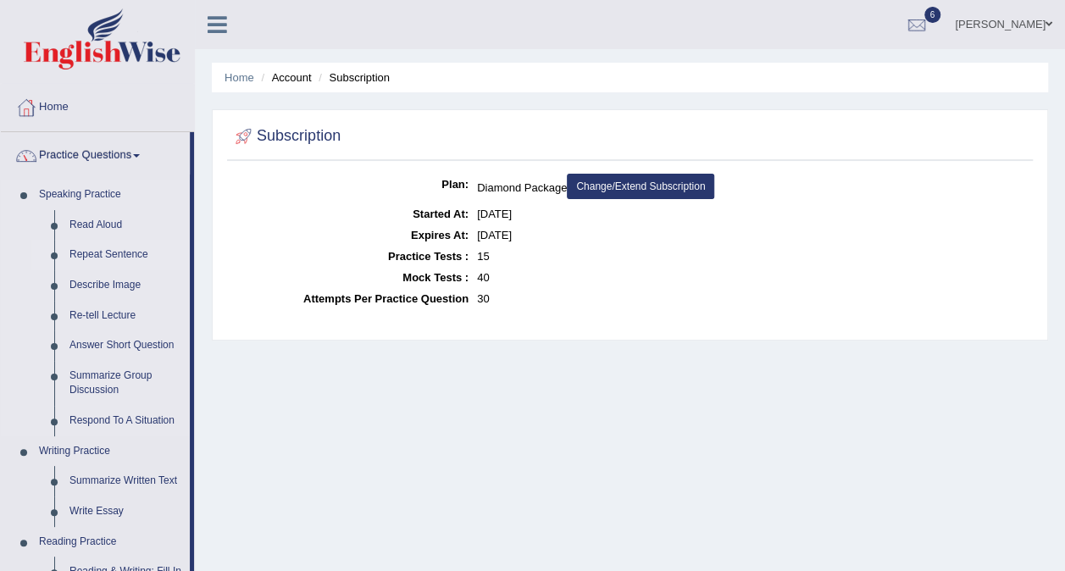
click at [91, 254] on link "Repeat Sentence" at bounding box center [126, 255] width 128 height 30
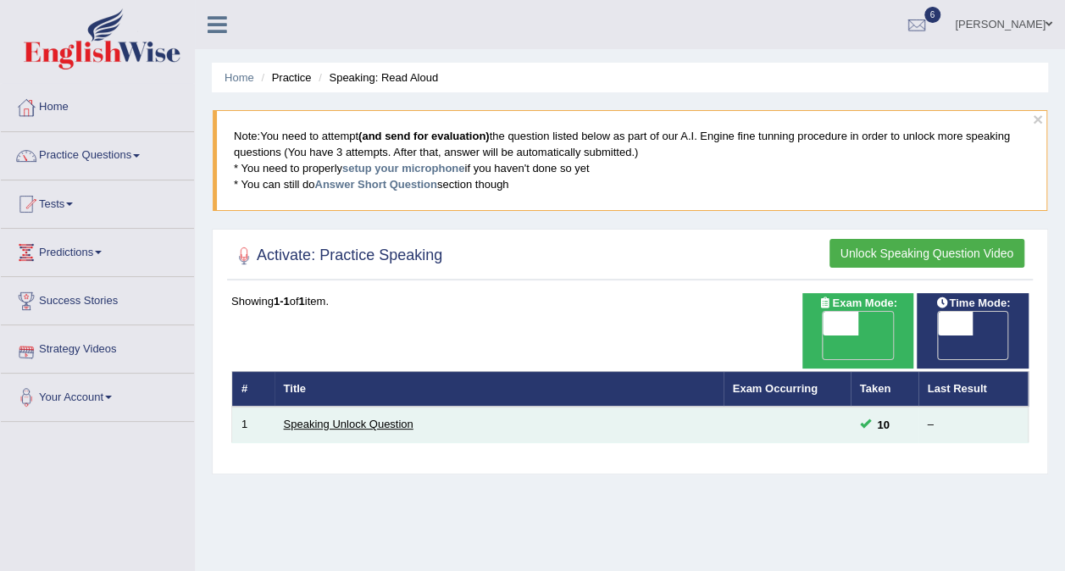
click at [288, 418] on link "Speaking Unlock Question" at bounding box center [349, 424] width 130 height 13
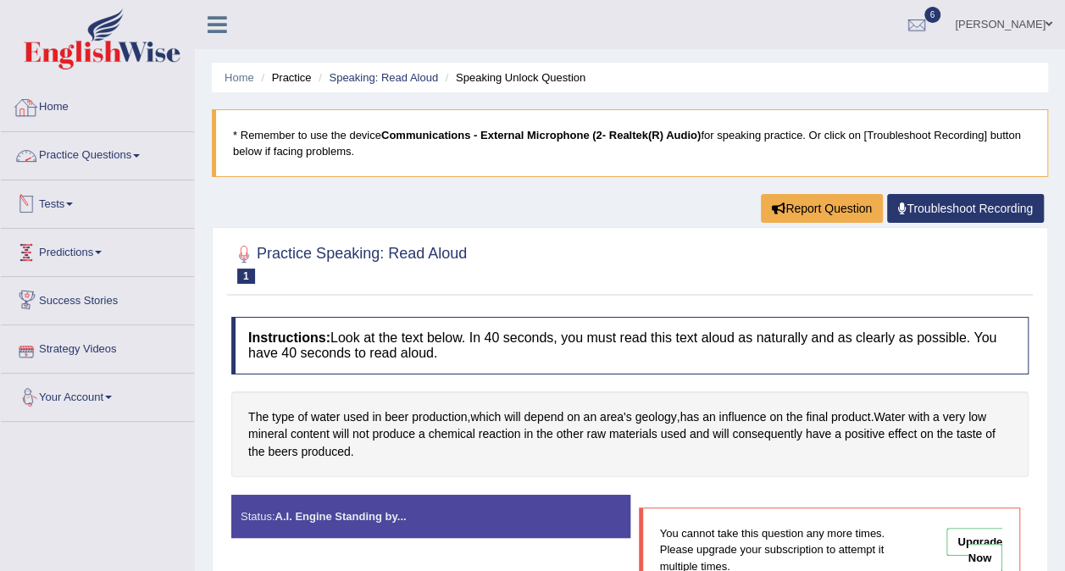
click at [69, 157] on link "Practice Questions" at bounding box center [97, 153] width 193 height 42
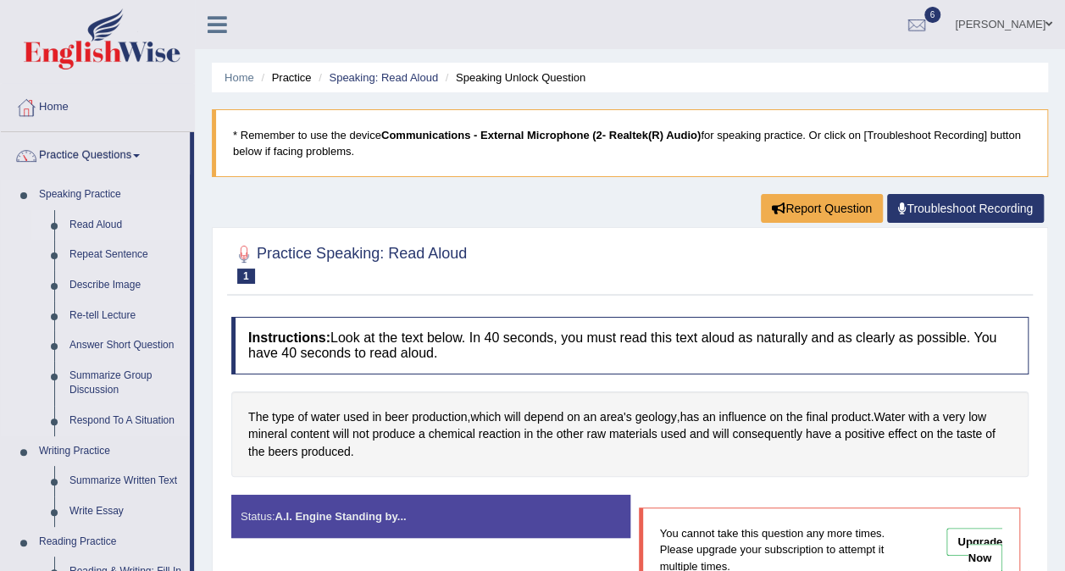
click at [97, 220] on link "Read Aloud" at bounding box center [126, 225] width 128 height 30
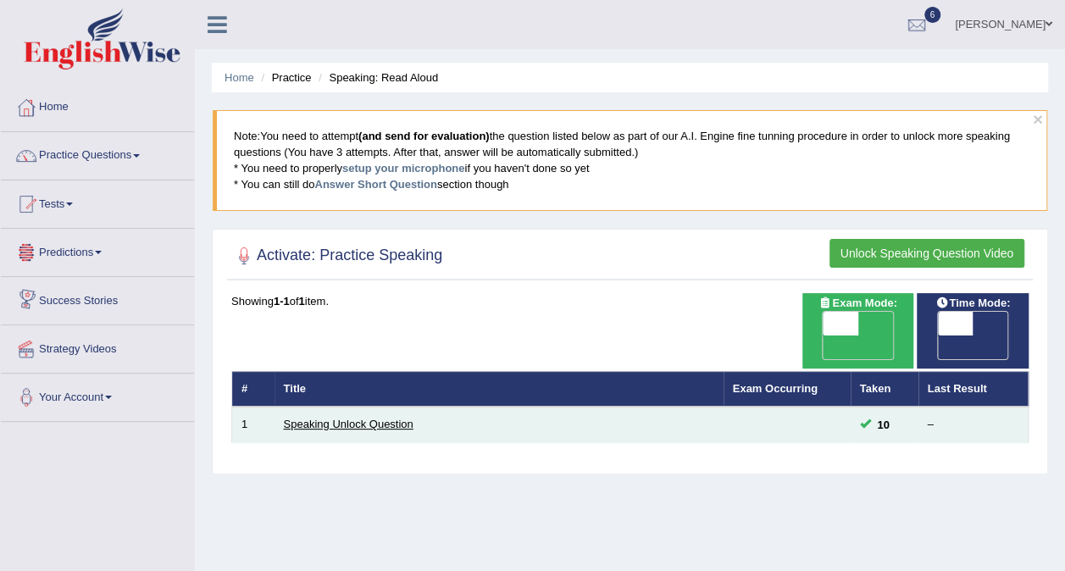
click at [329, 418] on link "Speaking Unlock Question" at bounding box center [349, 424] width 130 height 13
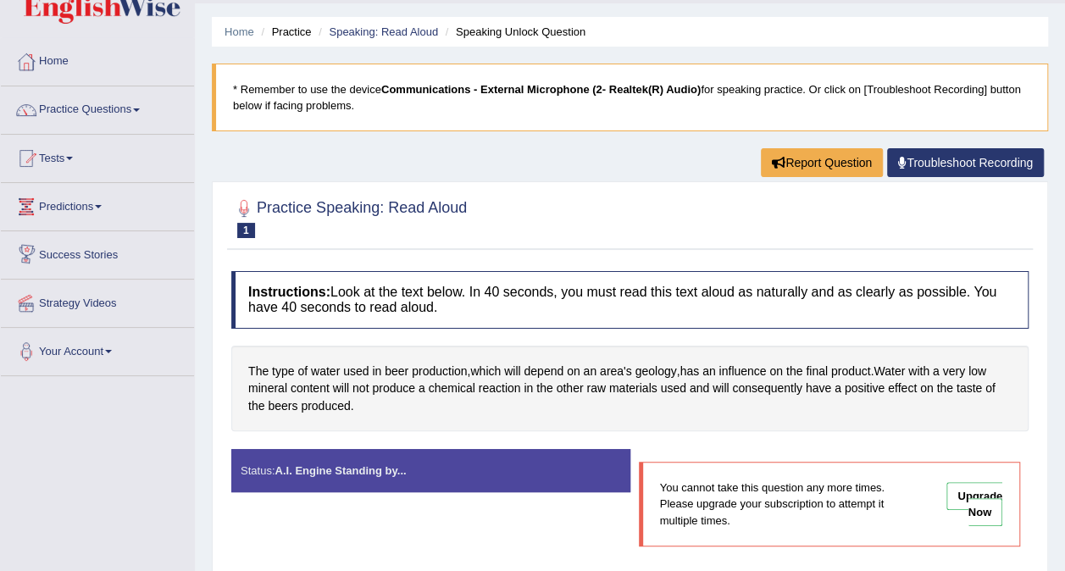
scroll to position [85, 0]
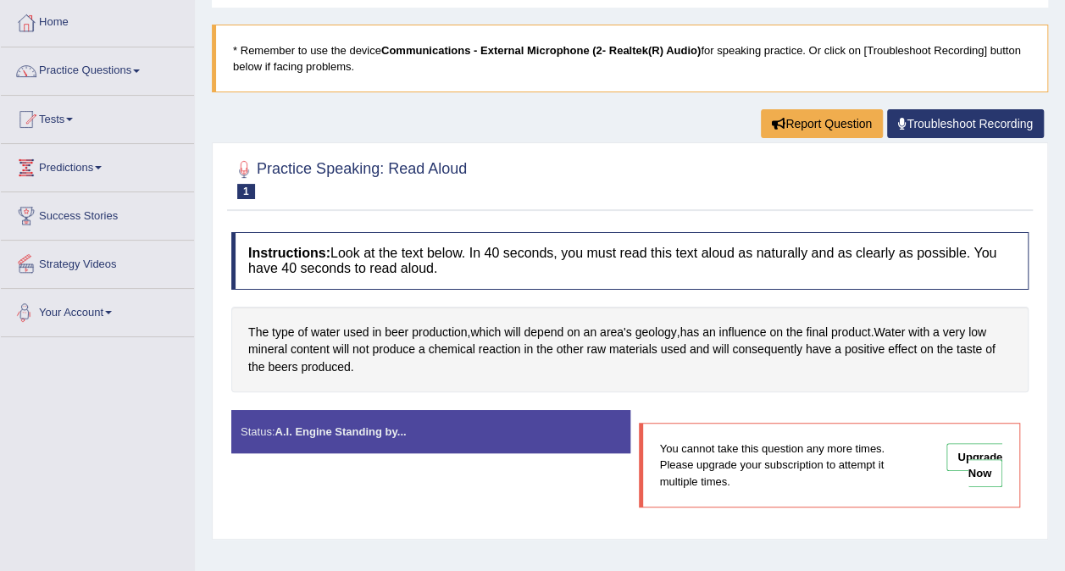
click at [97, 312] on link "Your Account" at bounding box center [97, 310] width 193 height 42
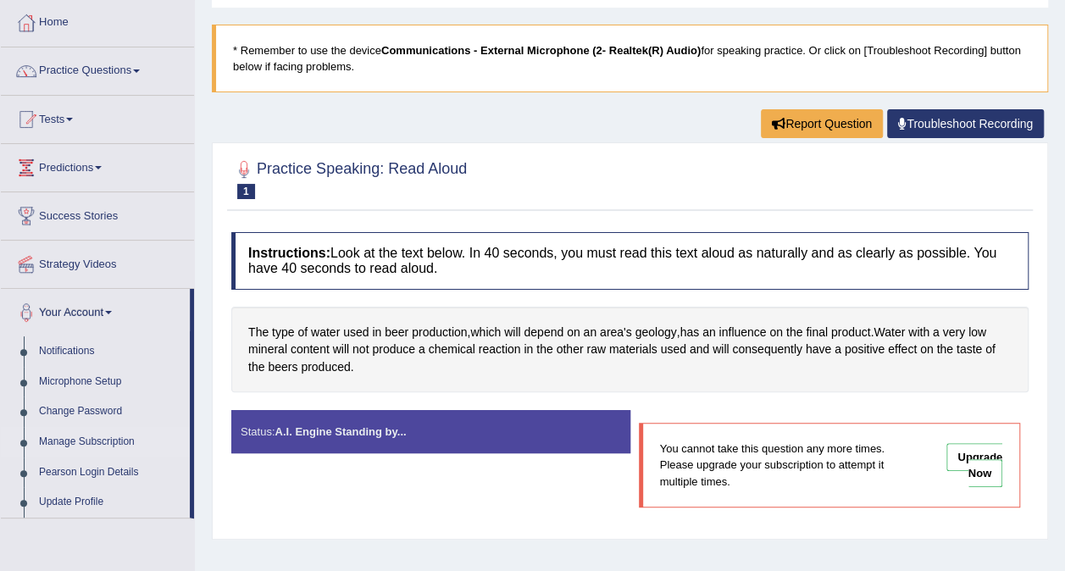
click at [107, 444] on link "Manage Subscription" at bounding box center [110, 442] width 158 height 30
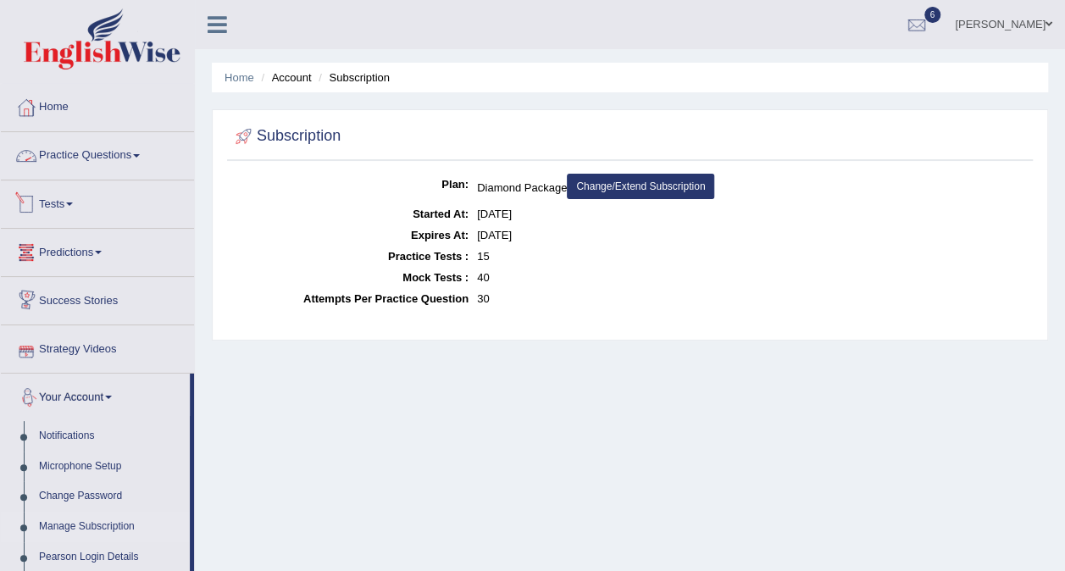
click at [107, 159] on link "Practice Questions" at bounding box center [97, 153] width 193 height 42
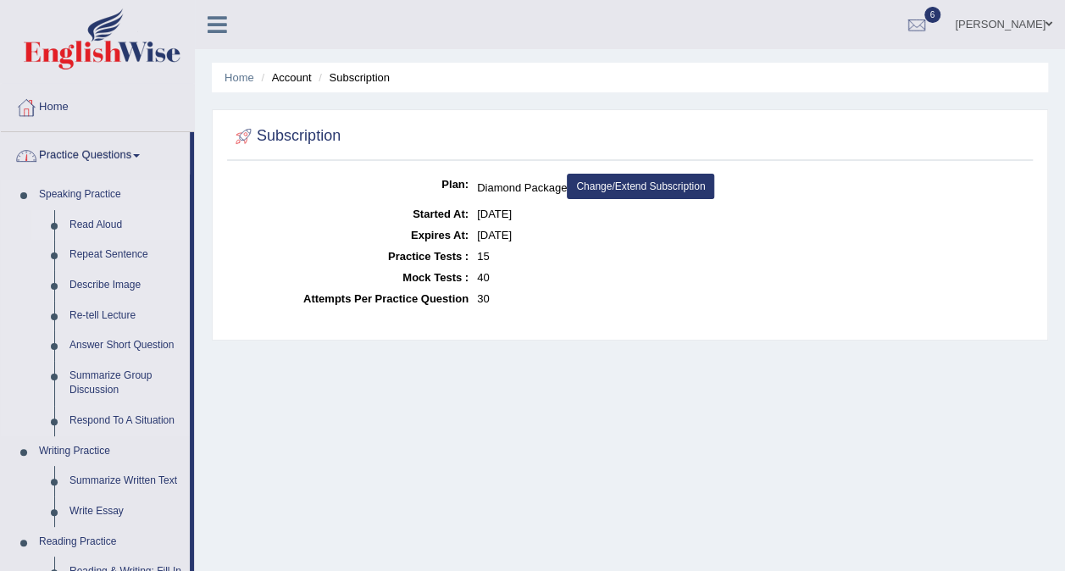
click at [120, 222] on link "Read Aloud" at bounding box center [126, 225] width 128 height 30
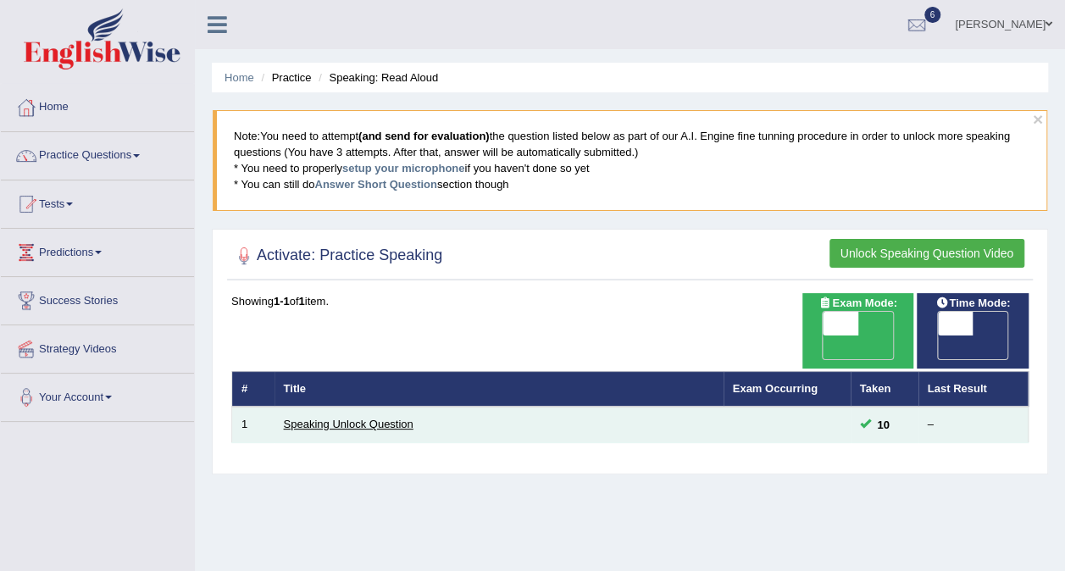
click at [384, 418] on link "Speaking Unlock Question" at bounding box center [349, 424] width 130 height 13
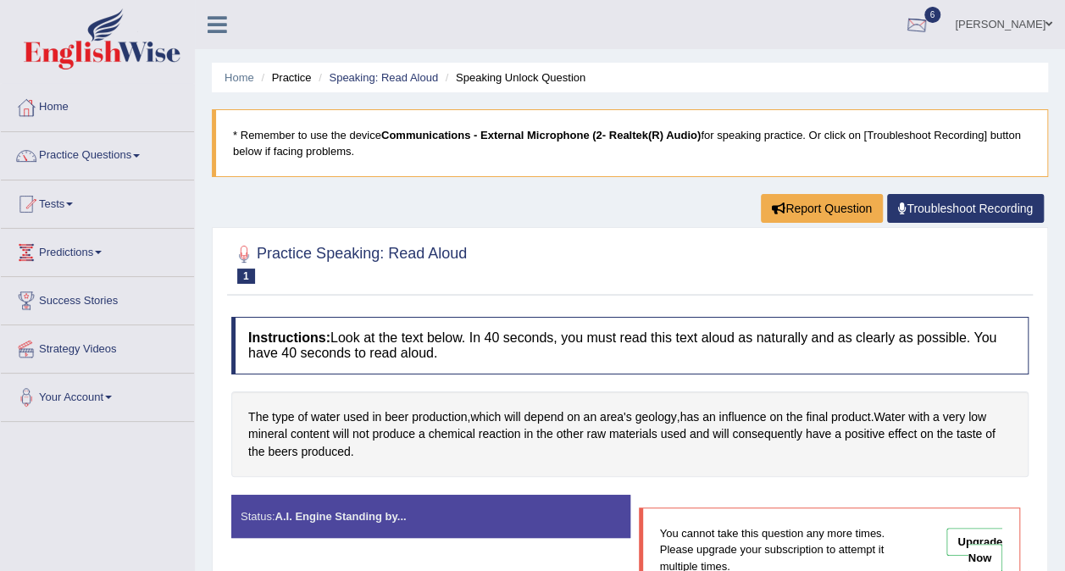
click at [910, 29] on div at bounding box center [916, 25] width 25 height 25
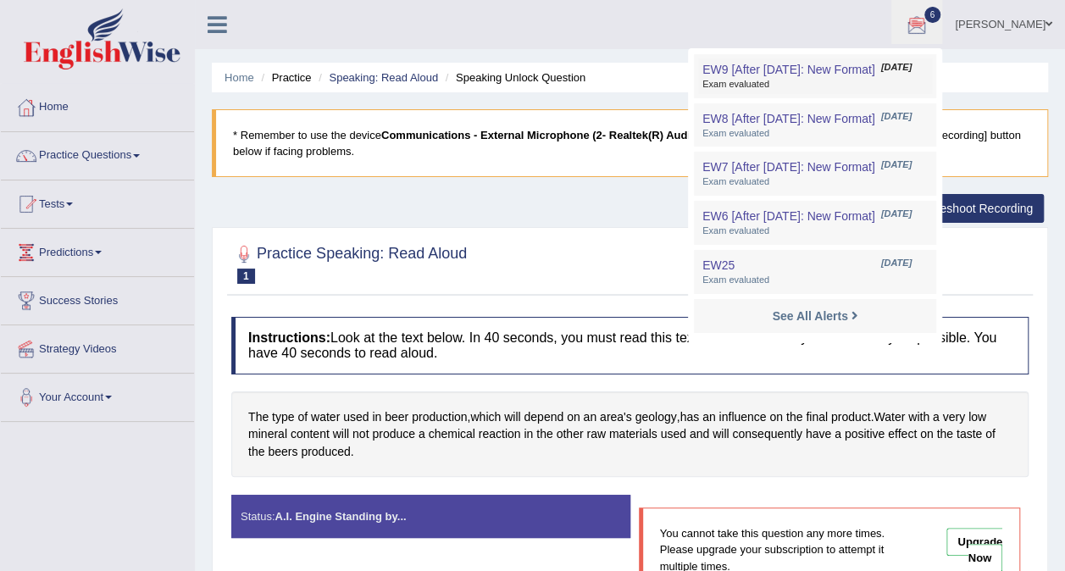
click at [810, 75] on span "EW9 [After 7 Aug: New Format]" at bounding box center [788, 70] width 173 height 14
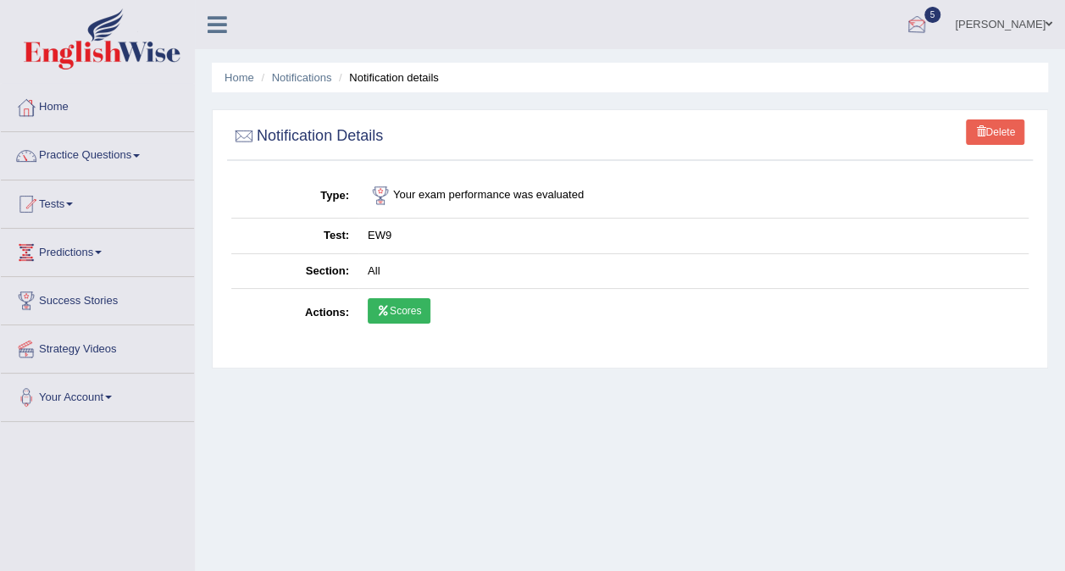
click at [913, 25] on div at bounding box center [916, 25] width 25 height 25
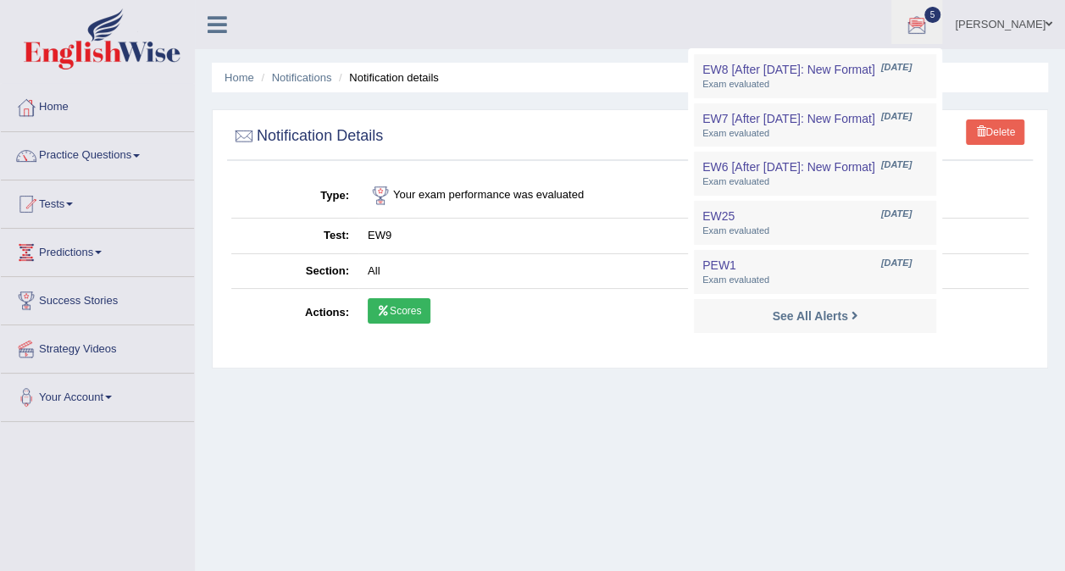
click at [539, 418] on div "Home Notifications Notification details Delete Notification Details Type Your e…" at bounding box center [630, 423] width 870 height 847
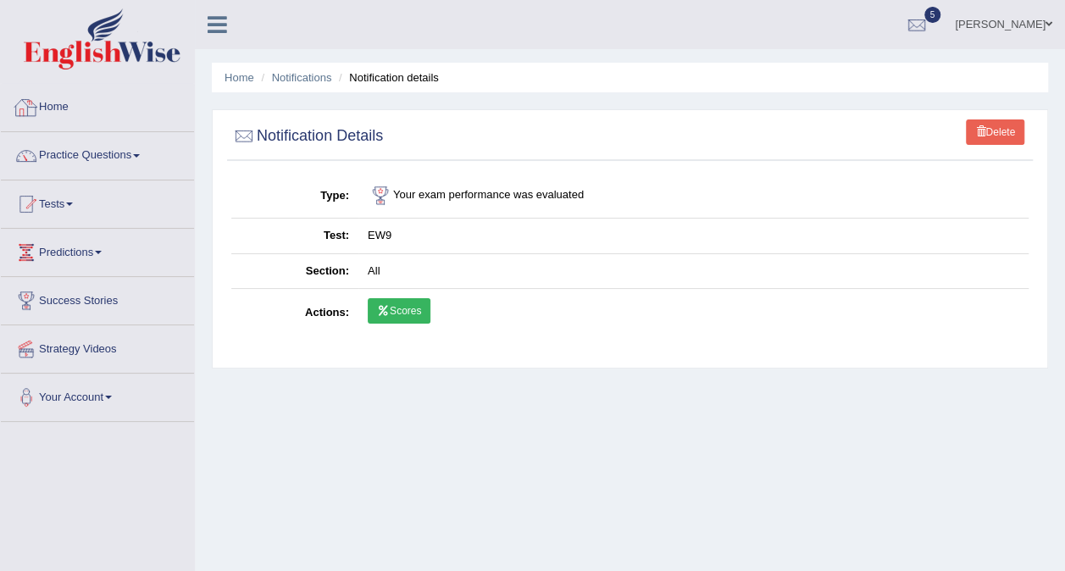
click at [54, 102] on link "Home" at bounding box center [97, 105] width 193 height 42
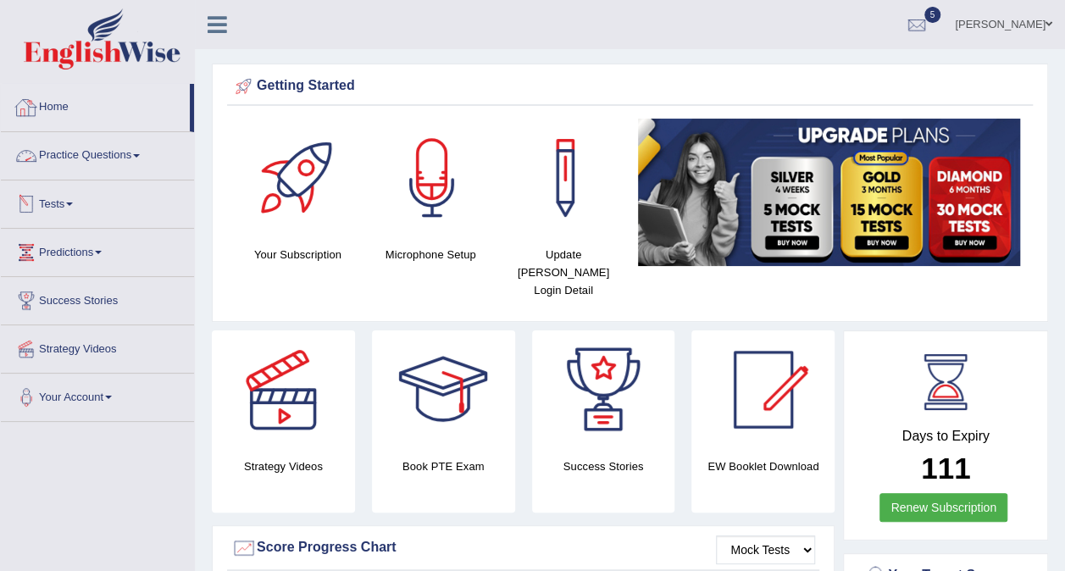
click at [120, 156] on link "Practice Questions" at bounding box center [97, 153] width 193 height 42
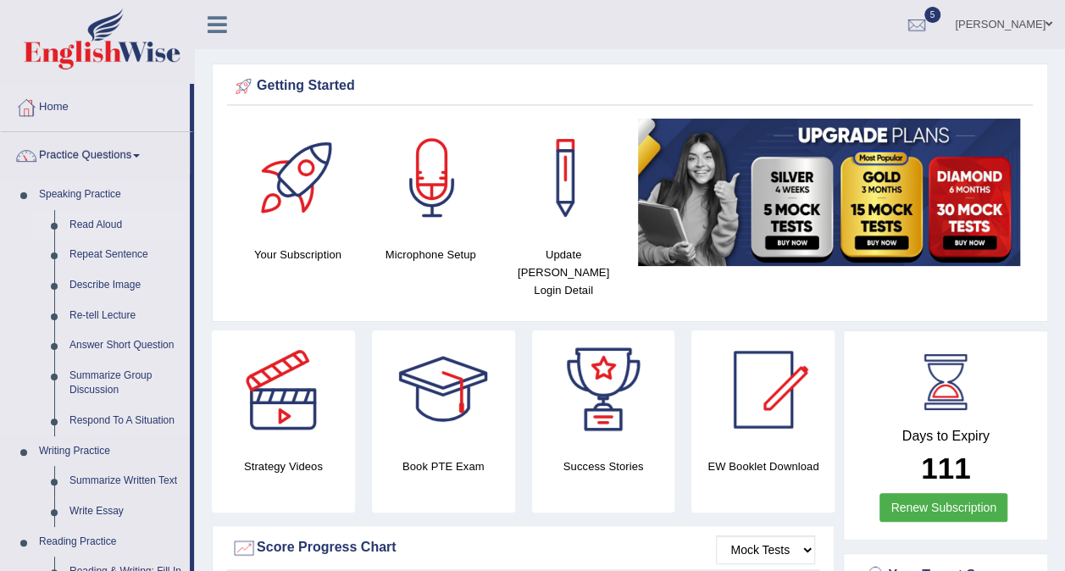
click at [125, 225] on link "Read Aloud" at bounding box center [126, 225] width 128 height 30
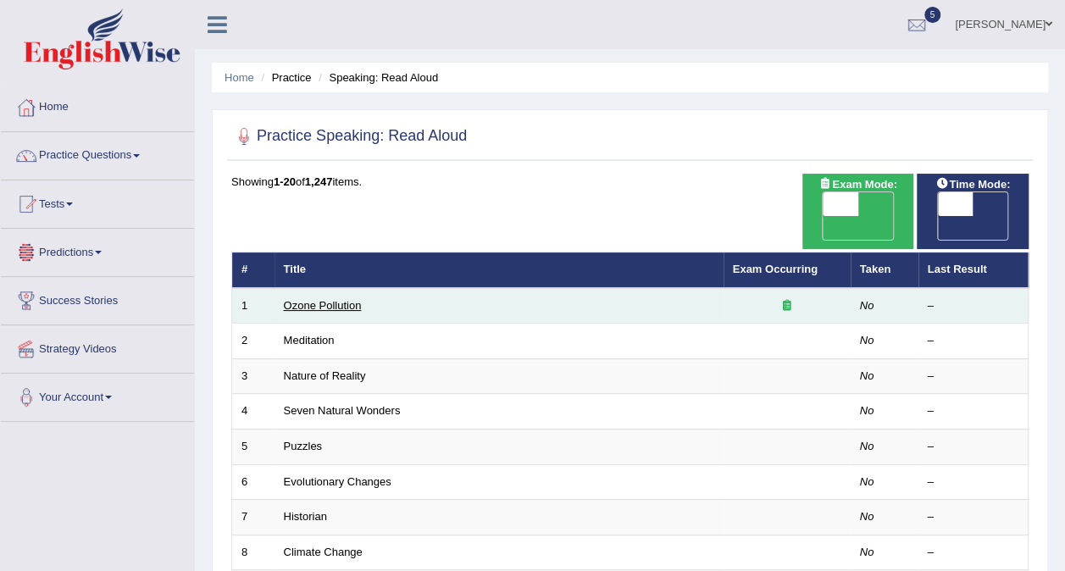
click at [340, 299] on link "Ozone Pollution" at bounding box center [323, 305] width 78 height 13
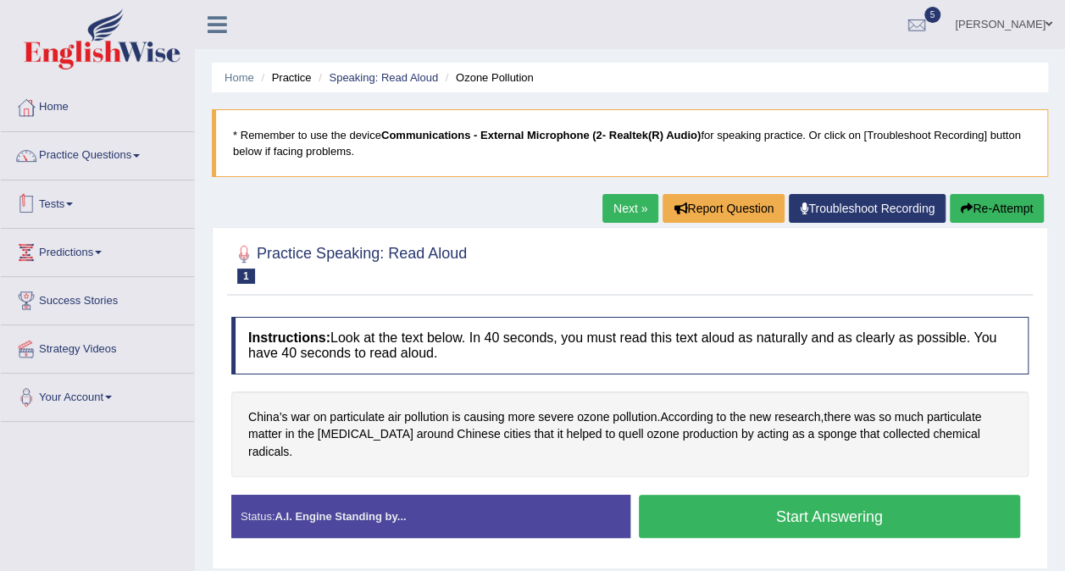
click at [73, 203] on span at bounding box center [69, 203] width 7 height 3
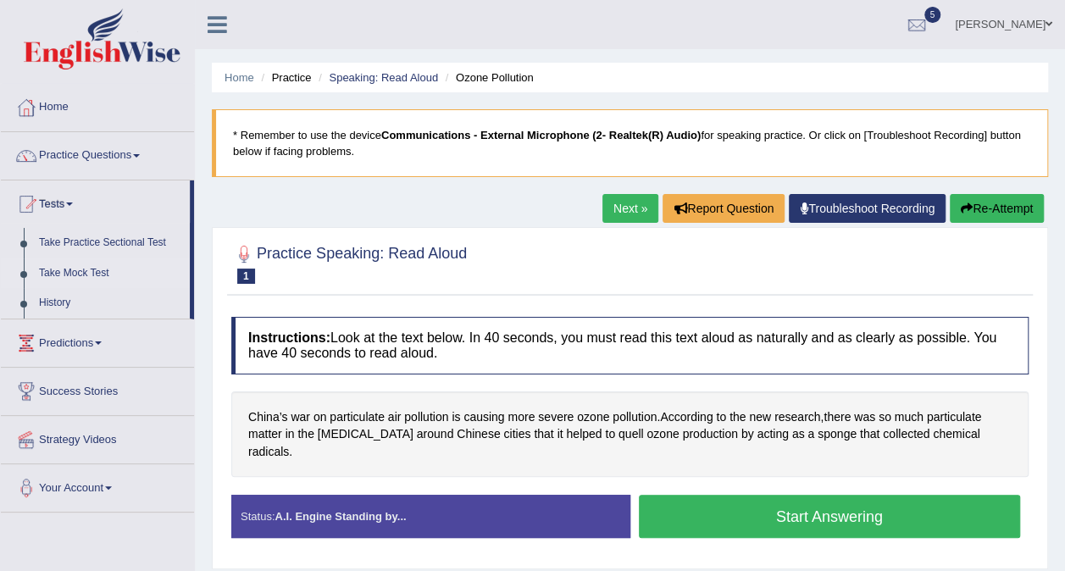
click at [108, 274] on link "Take Mock Test" at bounding box center [110, 273] width 158 height 30
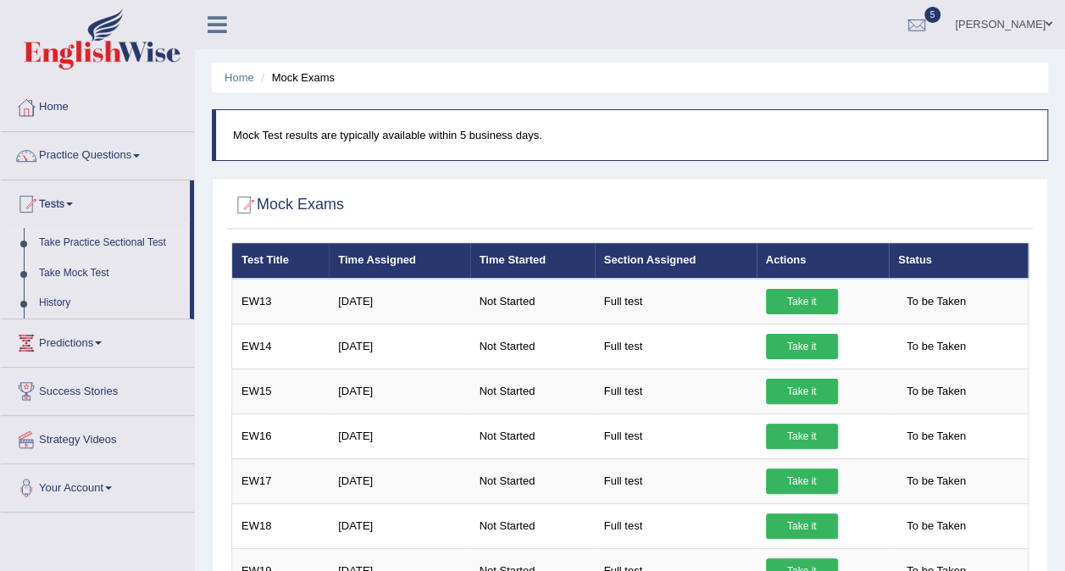
click at [90, 235] on link "Take Practice Sectional Test" at bounding box center [110, 243] width 158 height 30
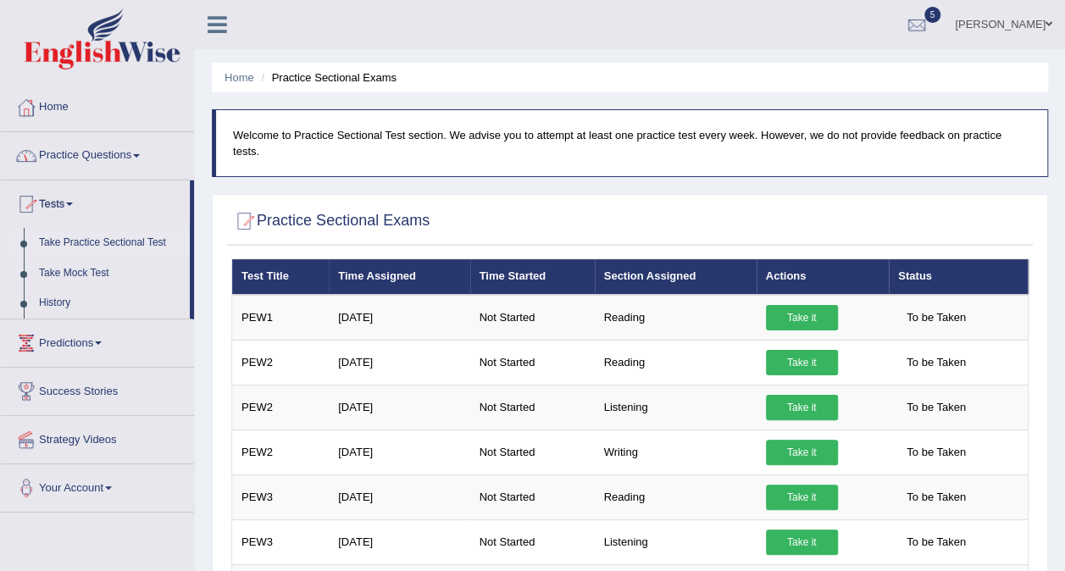
click at [76, 157] on link "Practice Questions" at bounding box center [97, 153] width 193 height 42
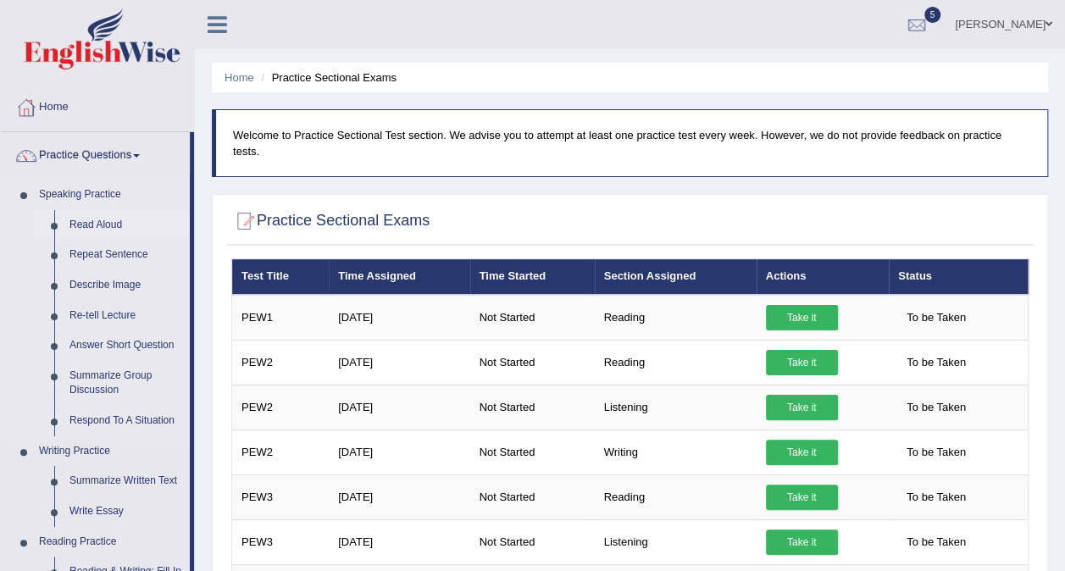
click at [83, 221] on link "Read Aloud" at bounding box center [126, 225] width 128 height 30
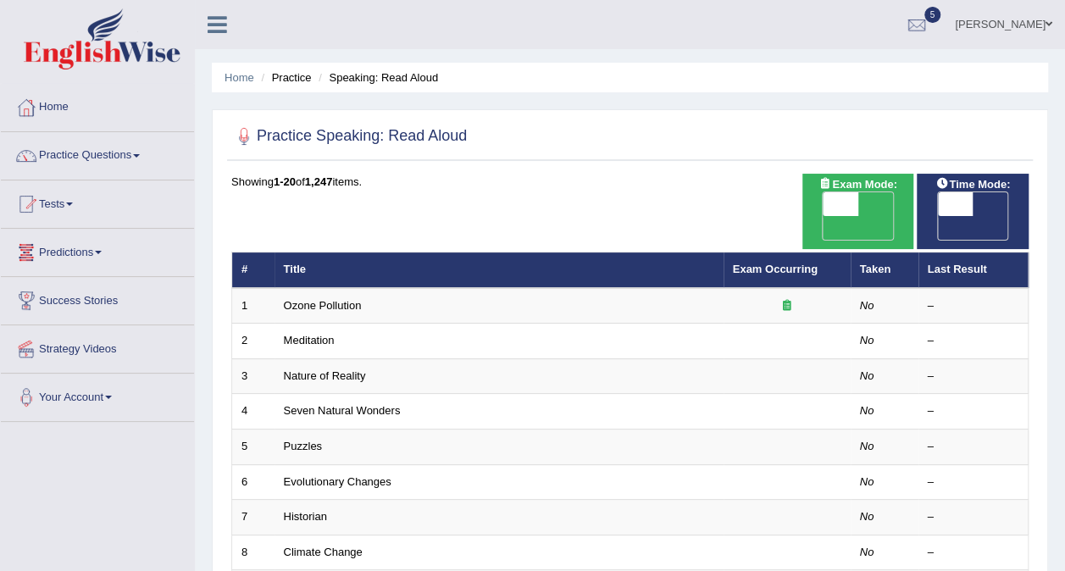
click at [317, 299] on link "Ozone Pollution" at bounding box center [323, 305] width 78 height 13
click at [843, 192] on span at bounding box center [840, 204] width 36 height 24
checkbox input "true"
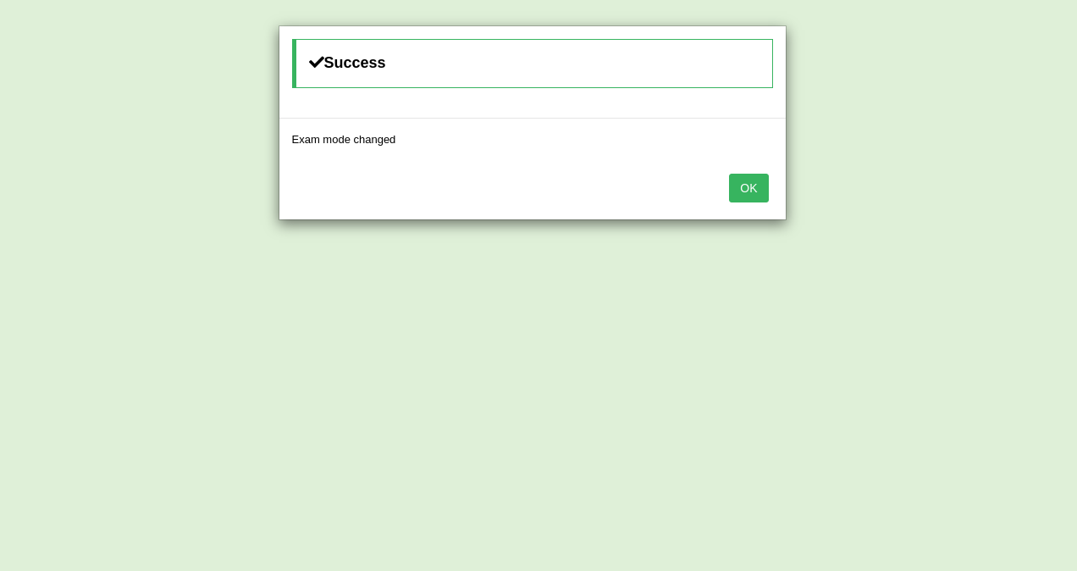
click at [758, 185] on button "OK" at bounding box center [748, 188] width 39 height 29
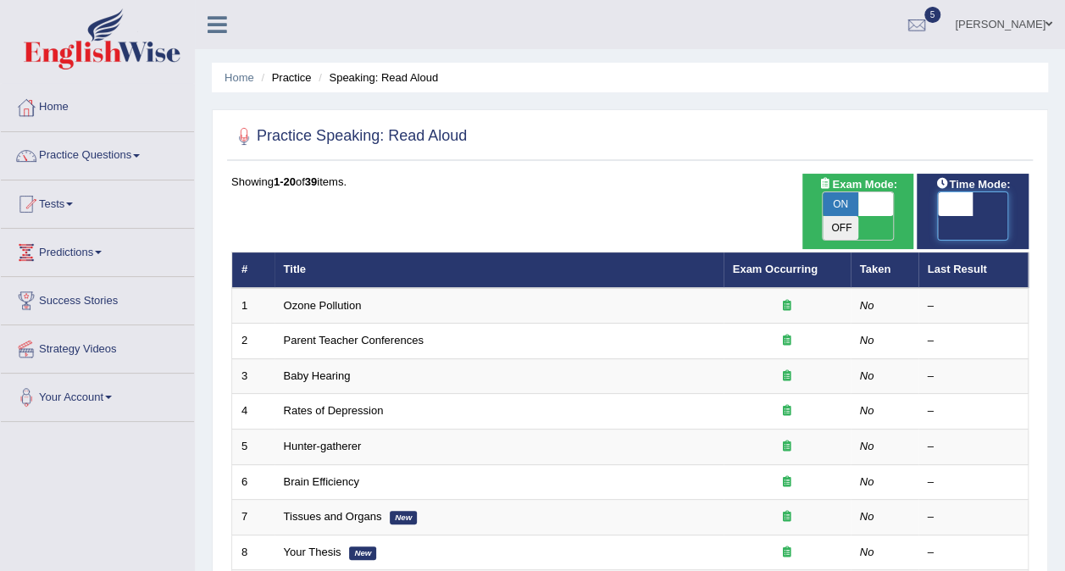
click at [950, 210] on span at bounding box center [955, 204] width 36 height 24
checkbox input "true"
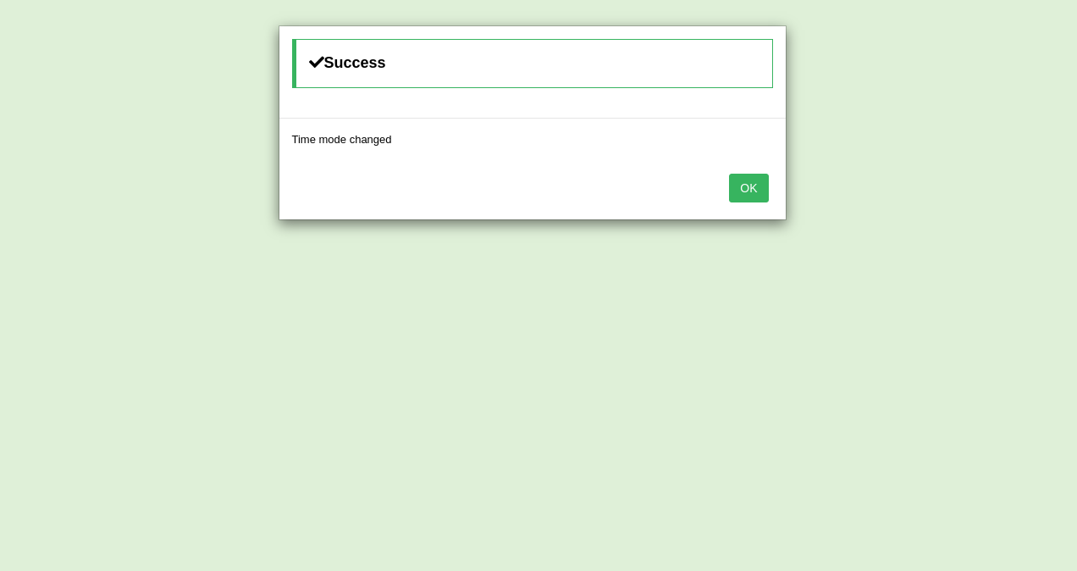
click at [750, 183] on button "OK" at bounding box center [748, 188] width 39 height 29
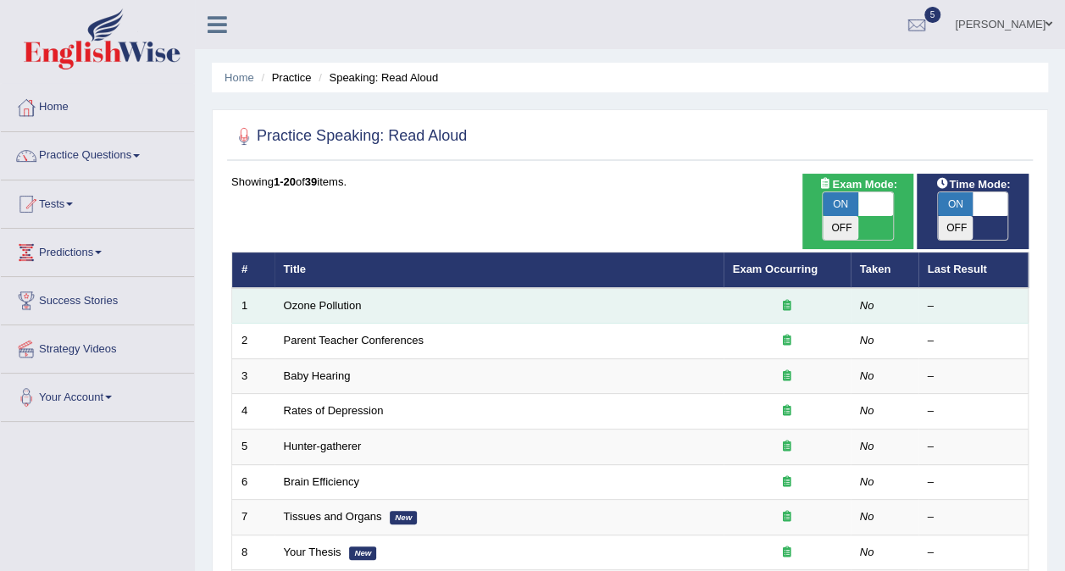
click at [513, 288] on td "Ozone Pollution" at bounding box center [498, 306] width 449 height 36
click at [349, 299] on link "Ozone Pollution" at bounding box center [323, 305] width 78 height 13
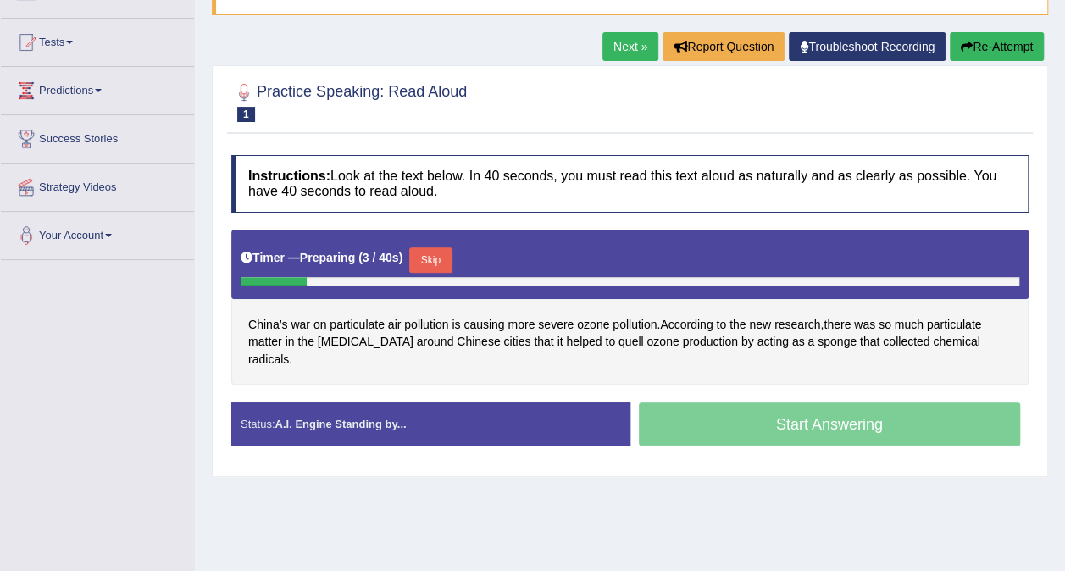
scroll to position [169, 0]
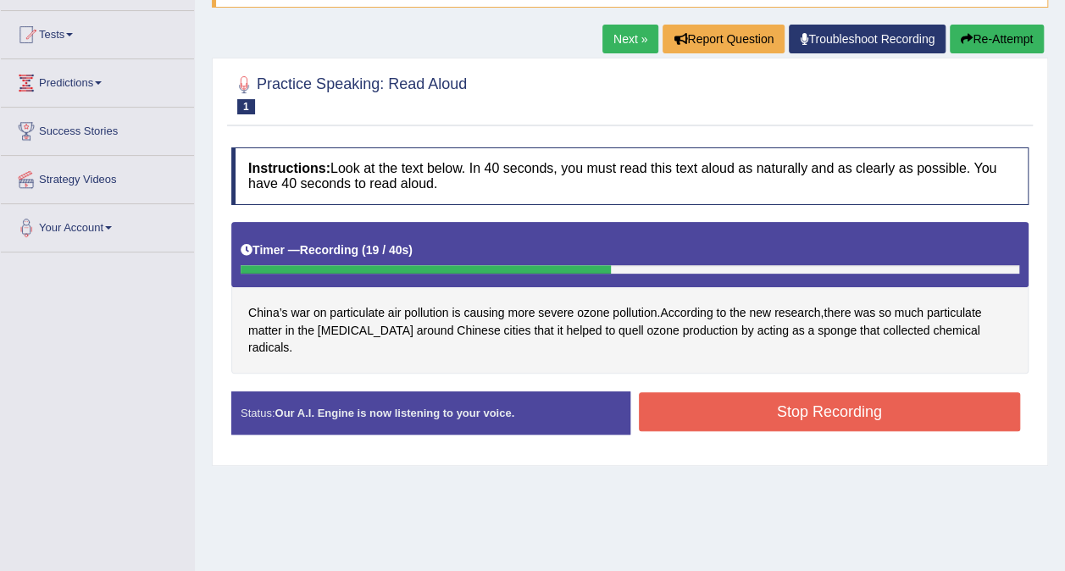
click at [749, 392] on button "Stop Recording" at bounding box center [830, 411] width 382 height 39
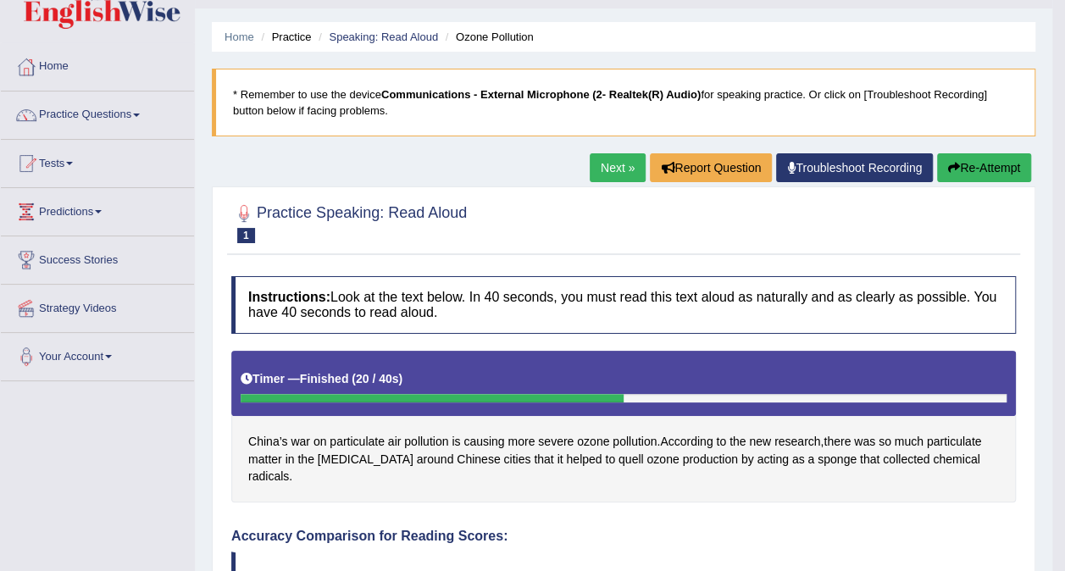
scroll to position [20, 0]
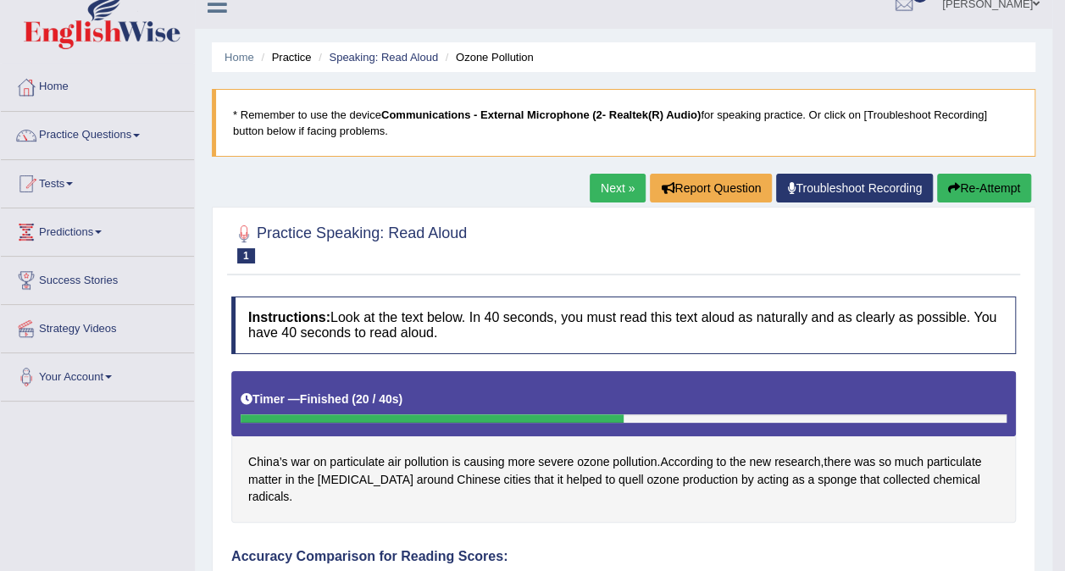
click at [625, 188] on link "Next »" at bounding box center [617, 188] width 56 height 29
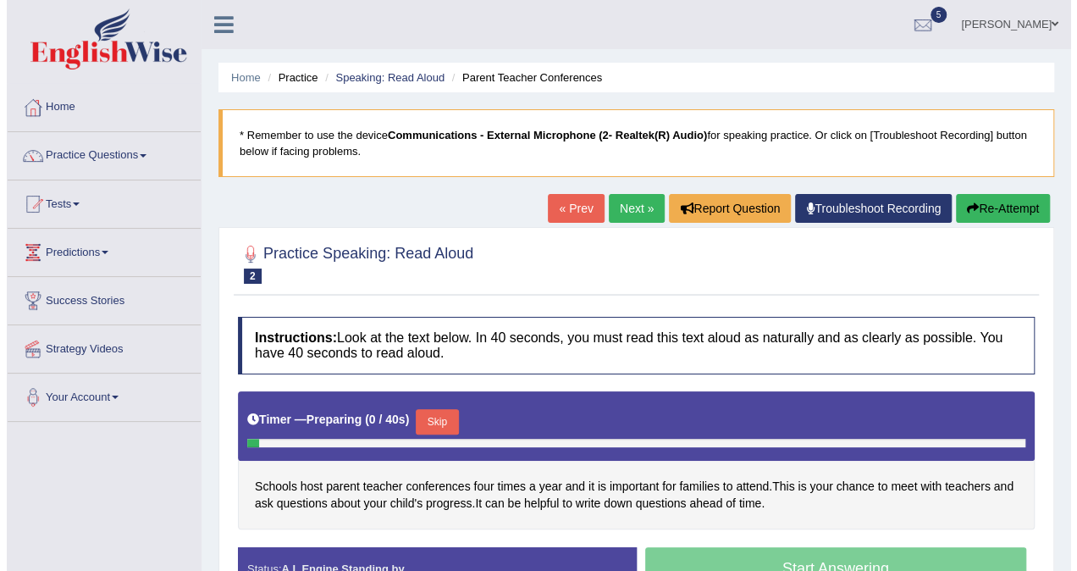
scroll to position [169, 0]
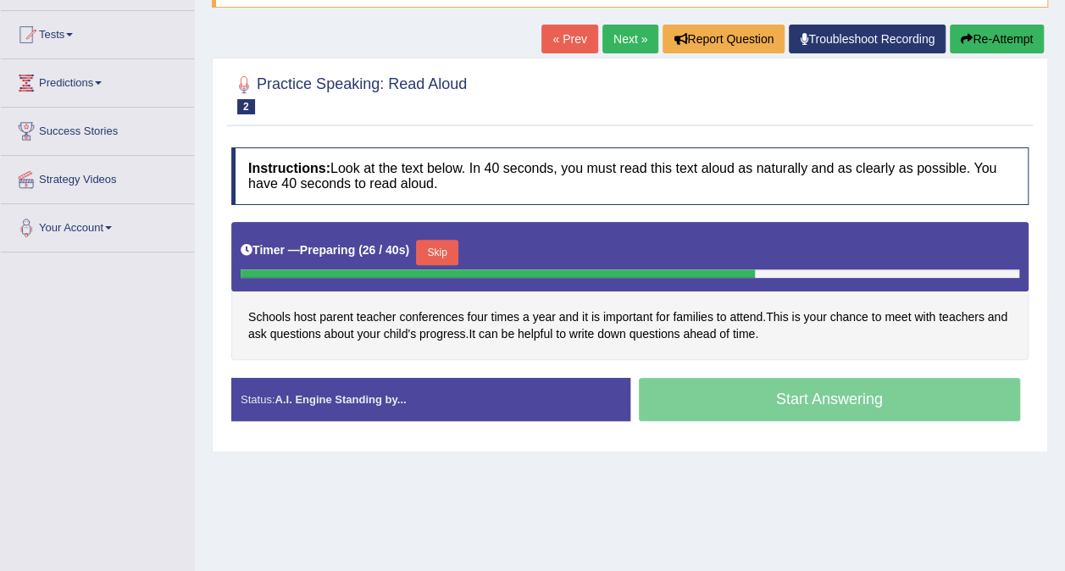
click at [685, 404] on div "Start Answering" at bounding box center [829, 401] width 399 height 47
click at [675, 405] on div "Start Answering" at bounding box center [829, 401] width 399 height 47
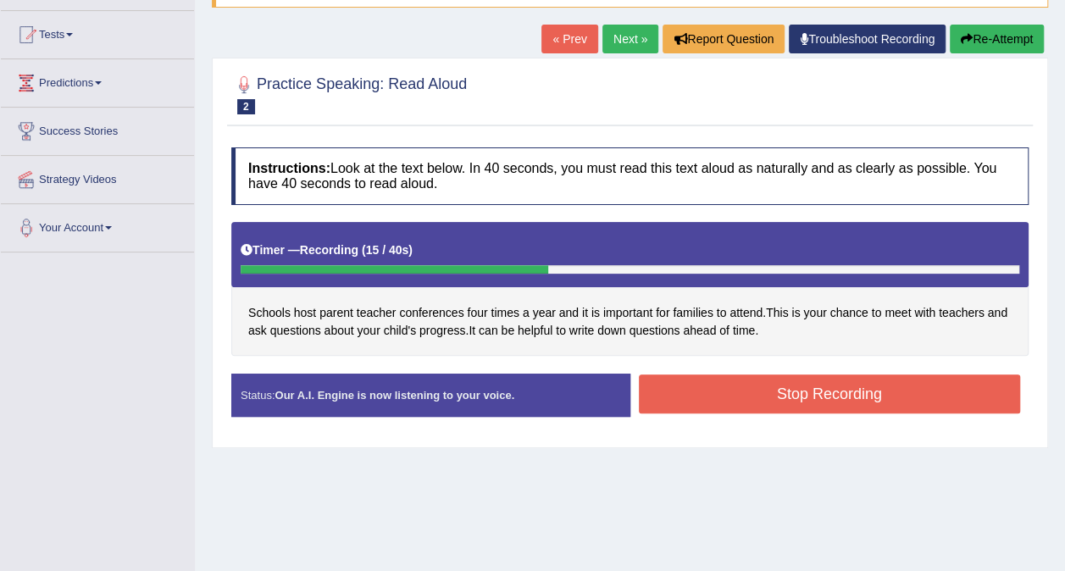
click at [675, 405] on button "Stop Recording" at bounding box center [830, 393] width 382 height 39
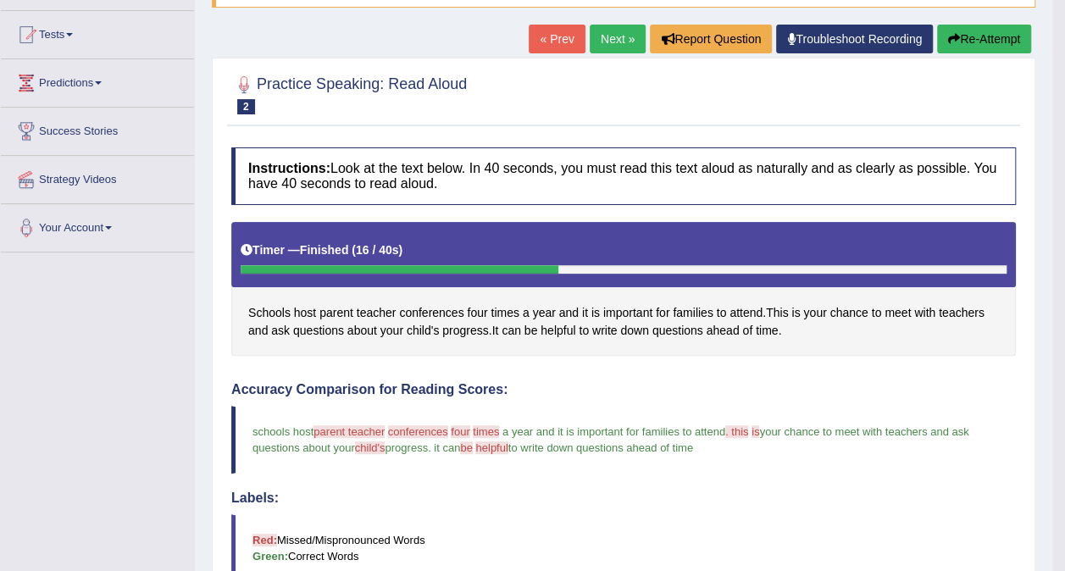
click at [612, 32] on link "Next »" at bounding box center [617, 39] width 56 height 29
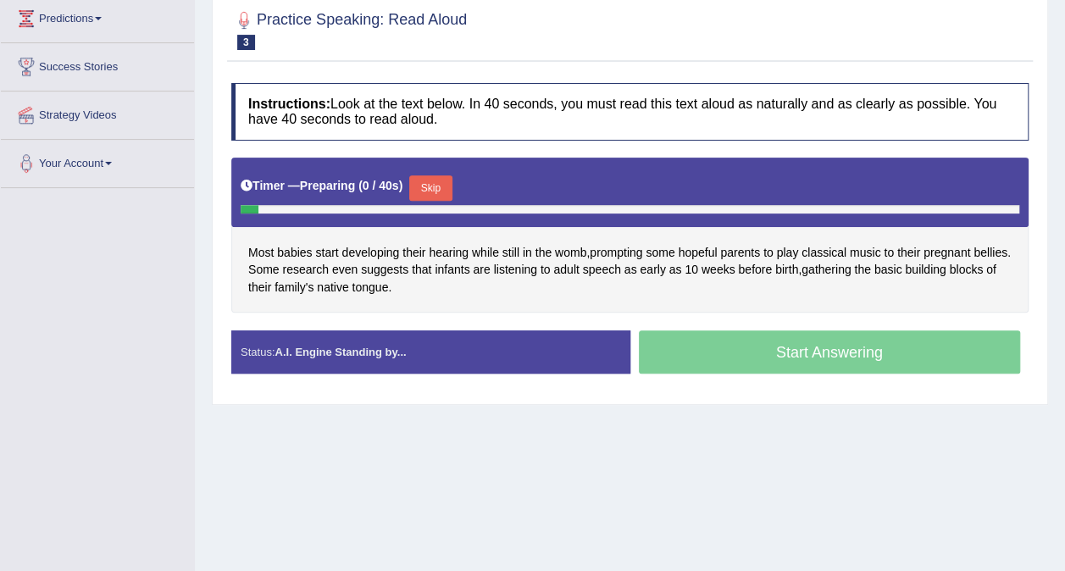
scroll to position [318, 0]
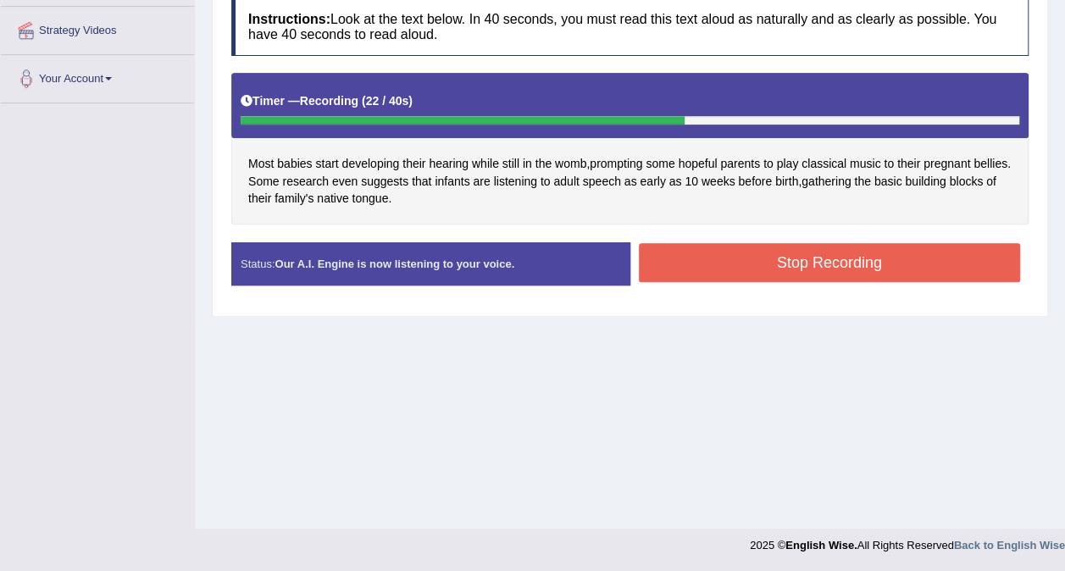
click at [777, 285] on div "Status: Our A.I. Engine is now listening to your voice. Start Answering Stop Re…" at bounding box center [629, 272] width 797 height 60
click at [776, 257] on button "Stop Recording" at bounding box center [830, 262] width 382 height 39
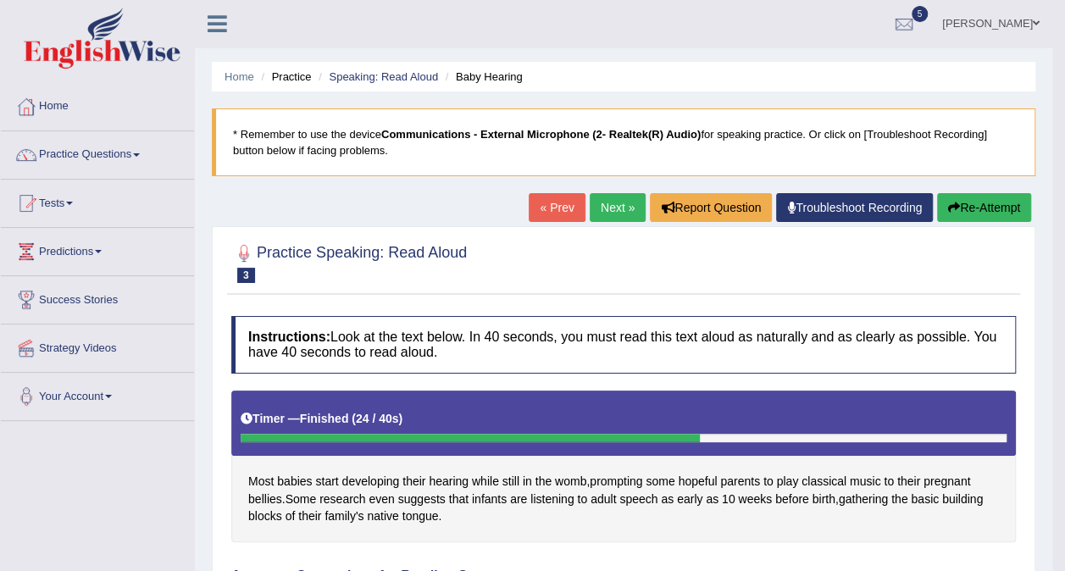
scroll to position [0, 0]
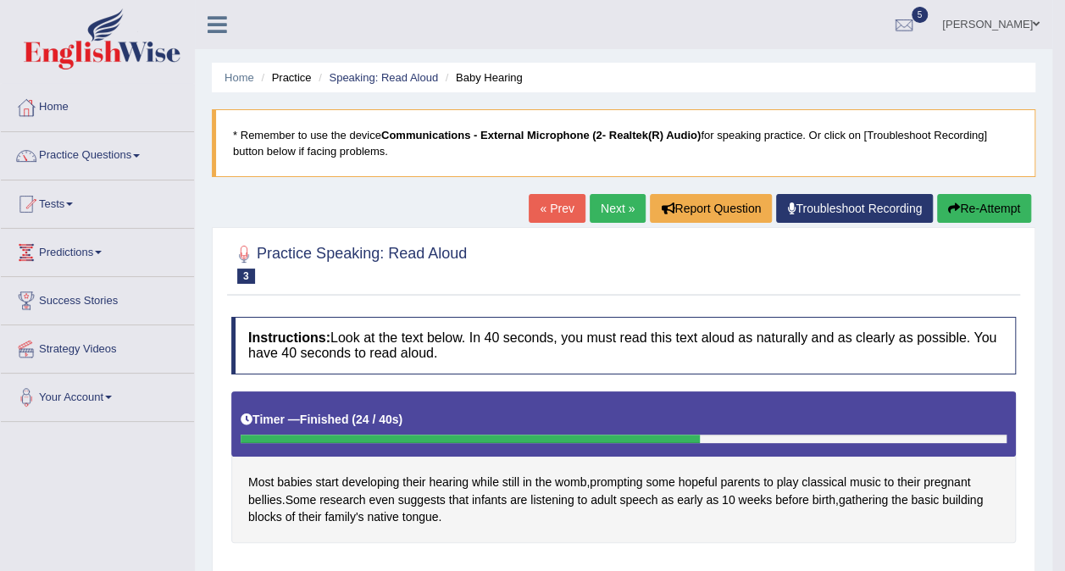
click at [615, 208] on link "Next »" at bounding box center [617, 208] width 56 height 29
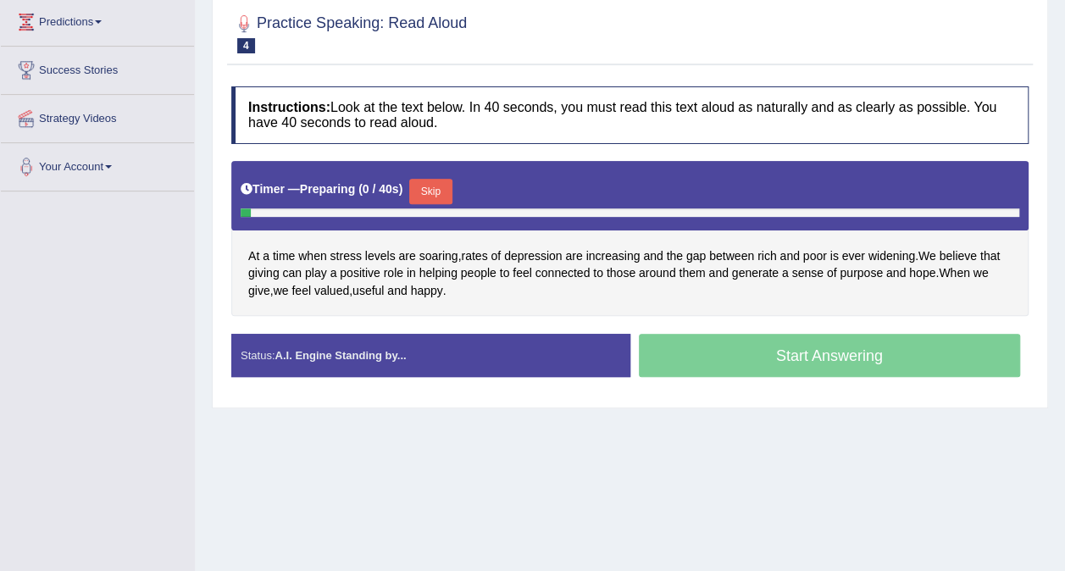
scroll to position [254, 0]
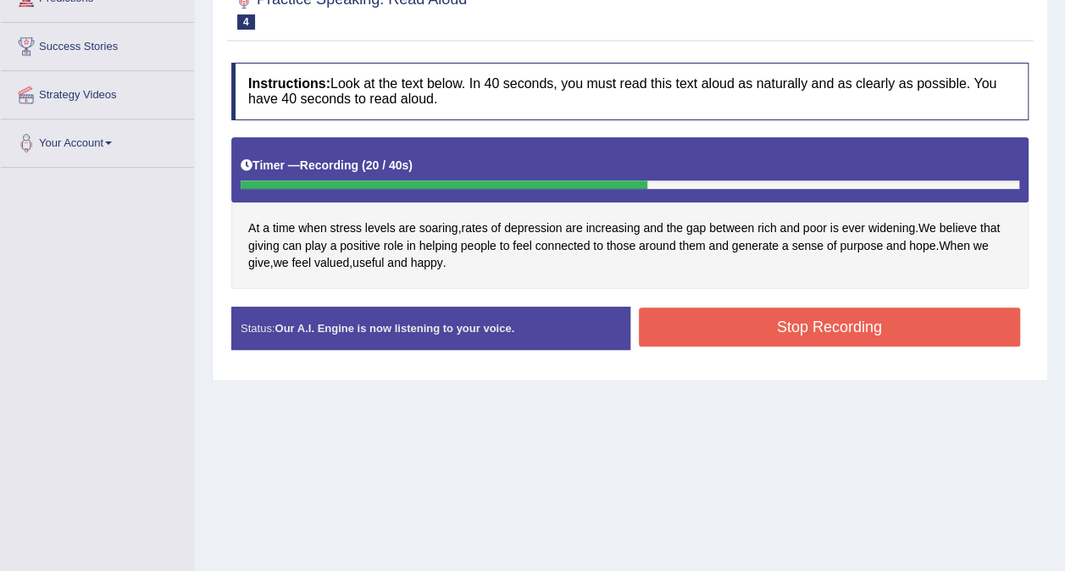
click at [688, 335] on button "Stop Recording" at bounding box center [830, 326] width 382 height 39
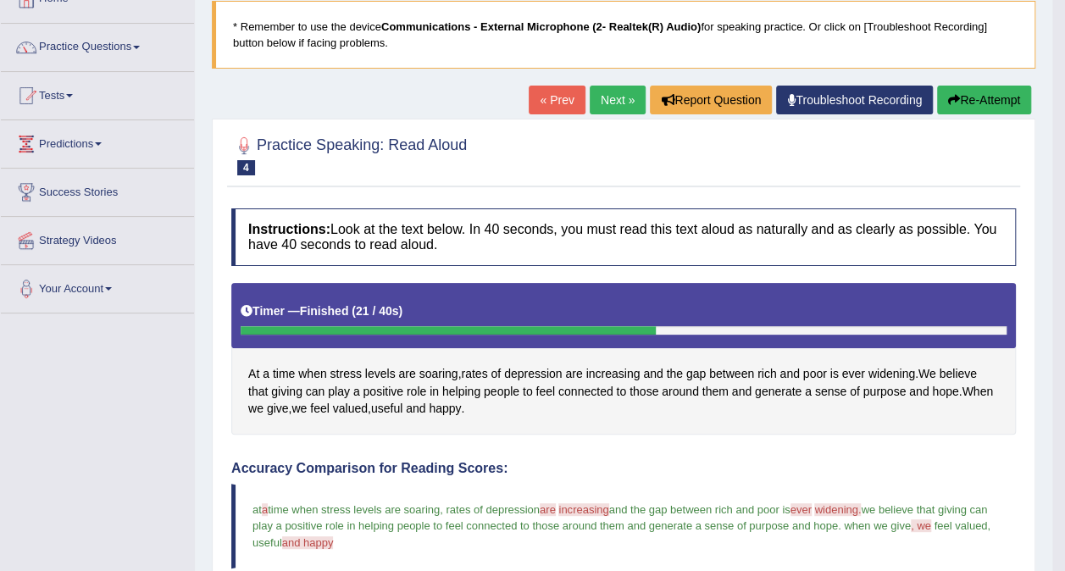
scroll to position [0, 0]
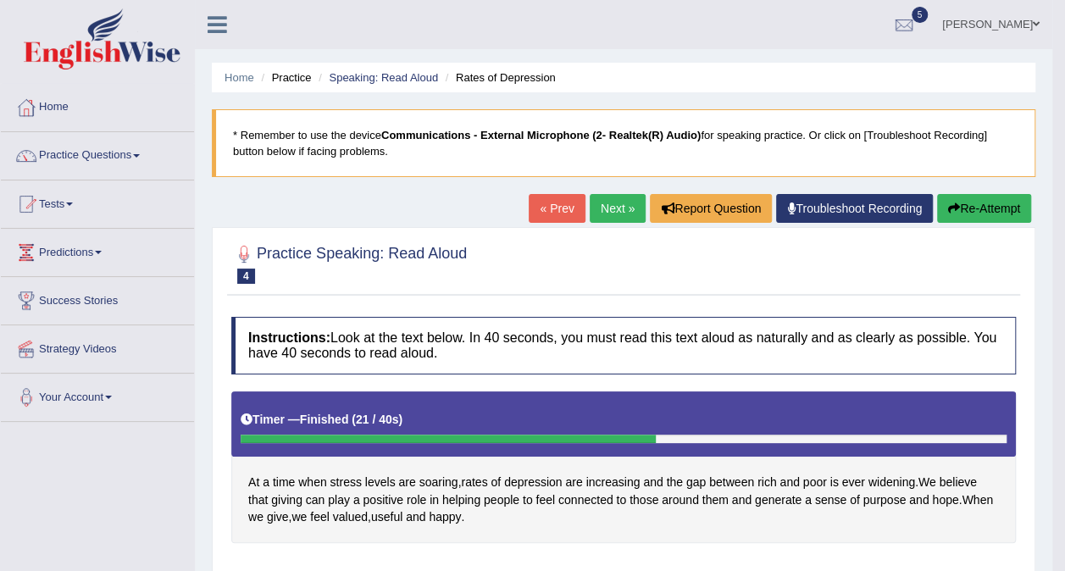
click at [593, 208] on link "Next »" at bounding box center [617, 208] width 56 height 29
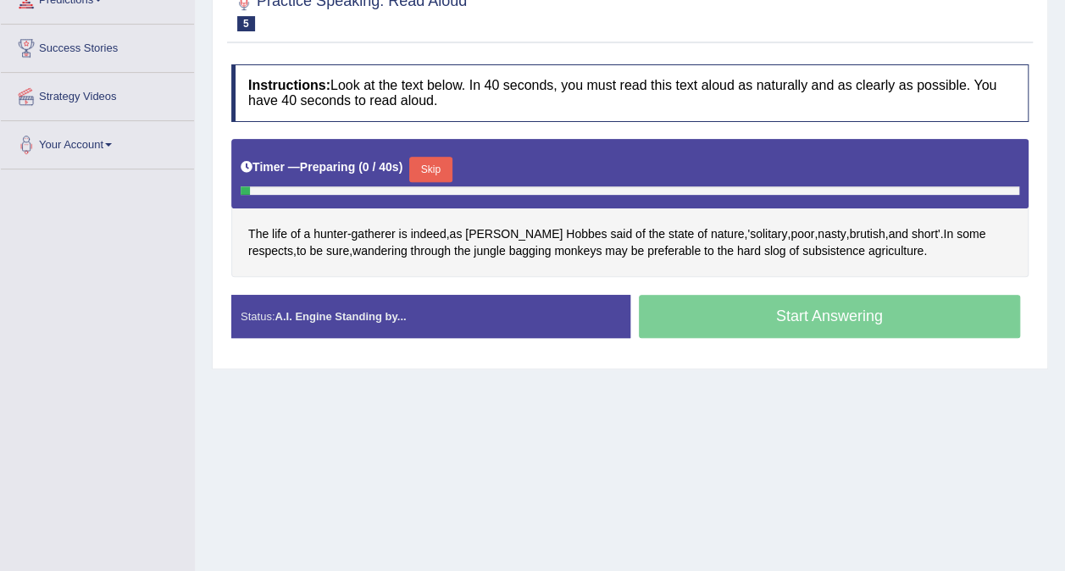
scroll to position [254, 0]
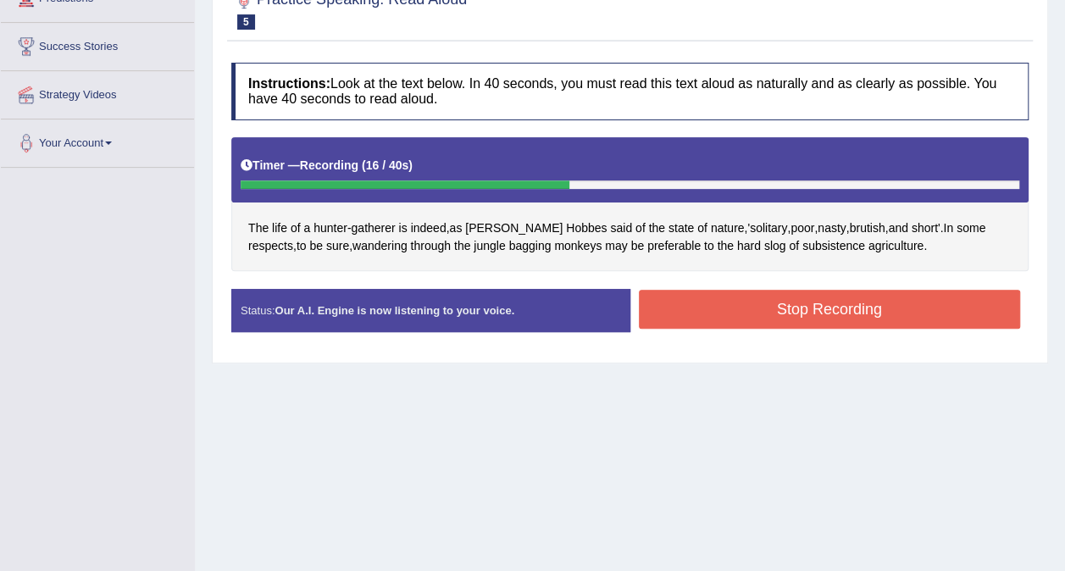
click at [716, 321] on button "Stop Recording" at bounding box center [830, 309] width 382 height 39
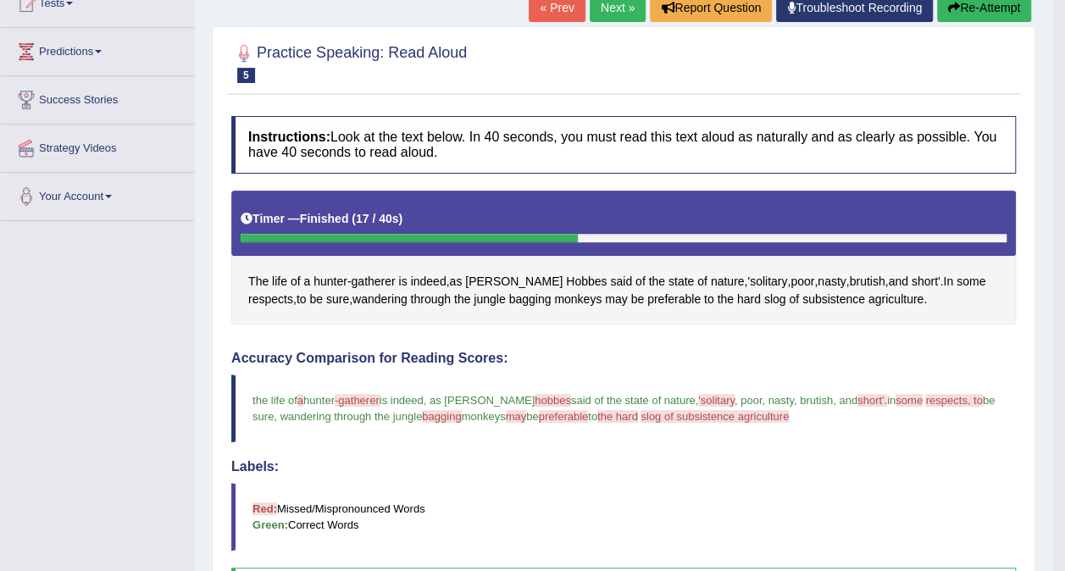
scroll to position [190, 0]
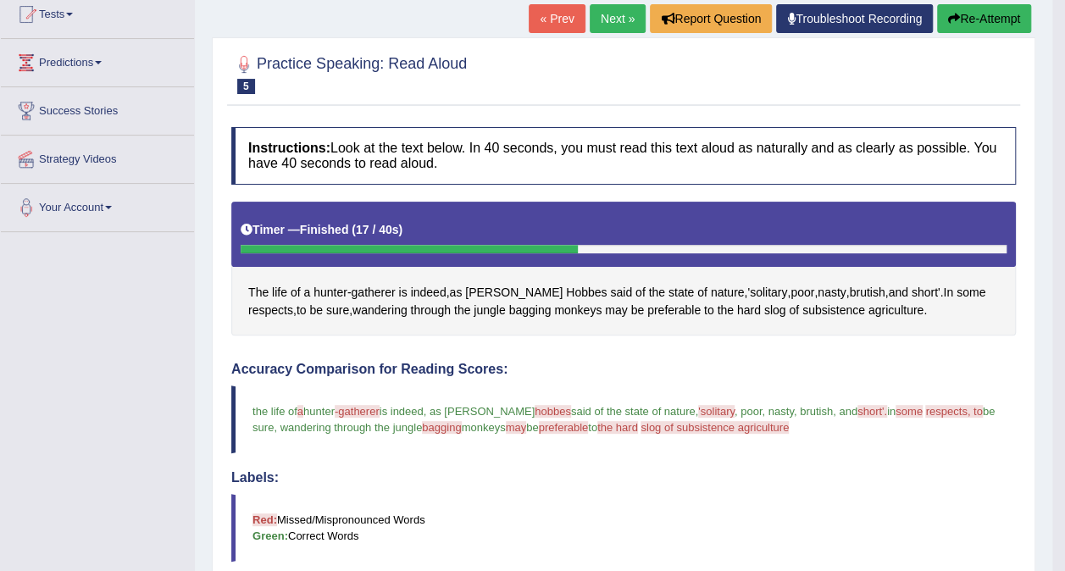
click at [598, 19] on link "Next »" at bounding box center [617, 18] width 56 height 29
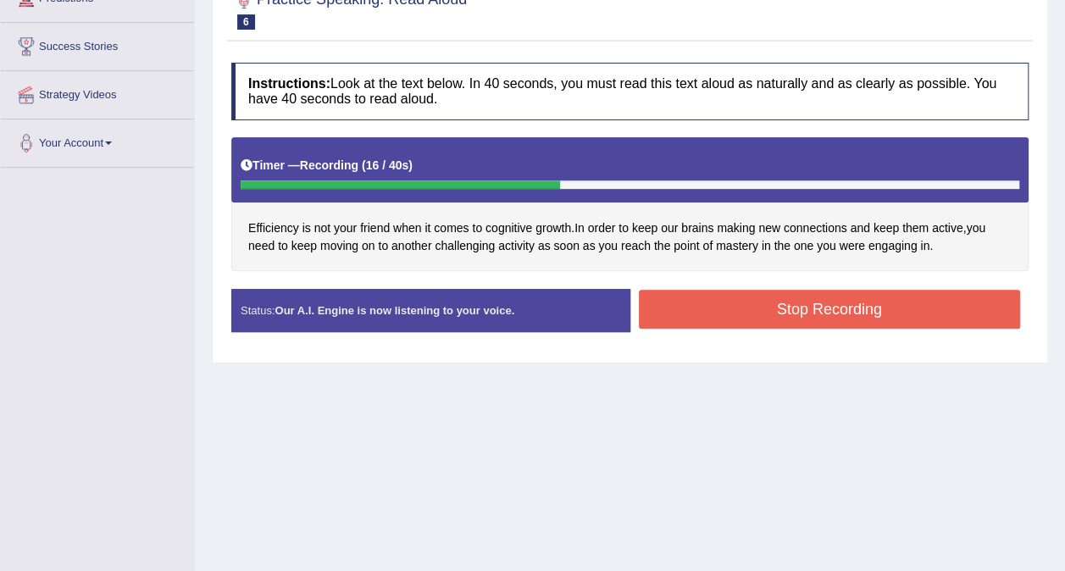
click at [650, 312] on button "Stop Recording" at bounding box center [830, 309] width 382 height 39
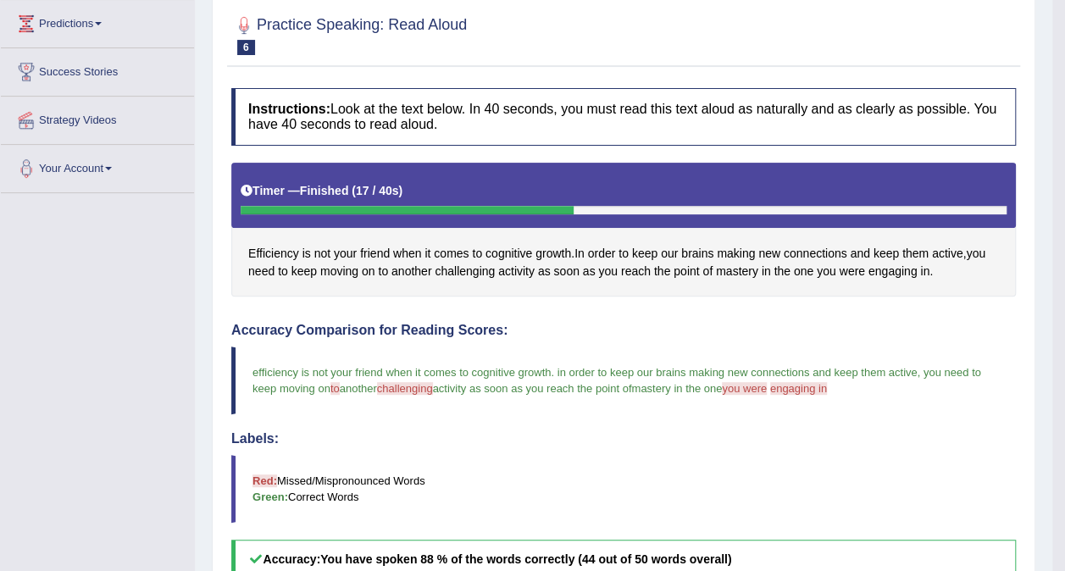
scroll to position [85, 0]
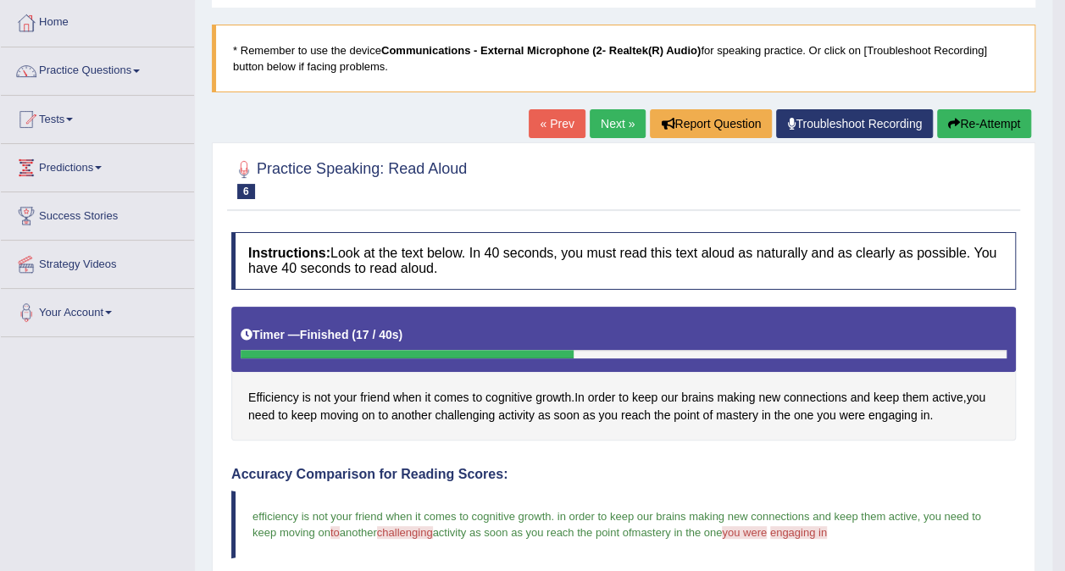
click at [614, 113] on link "Next »" at bounding box center [617, 123] width 56 height 29
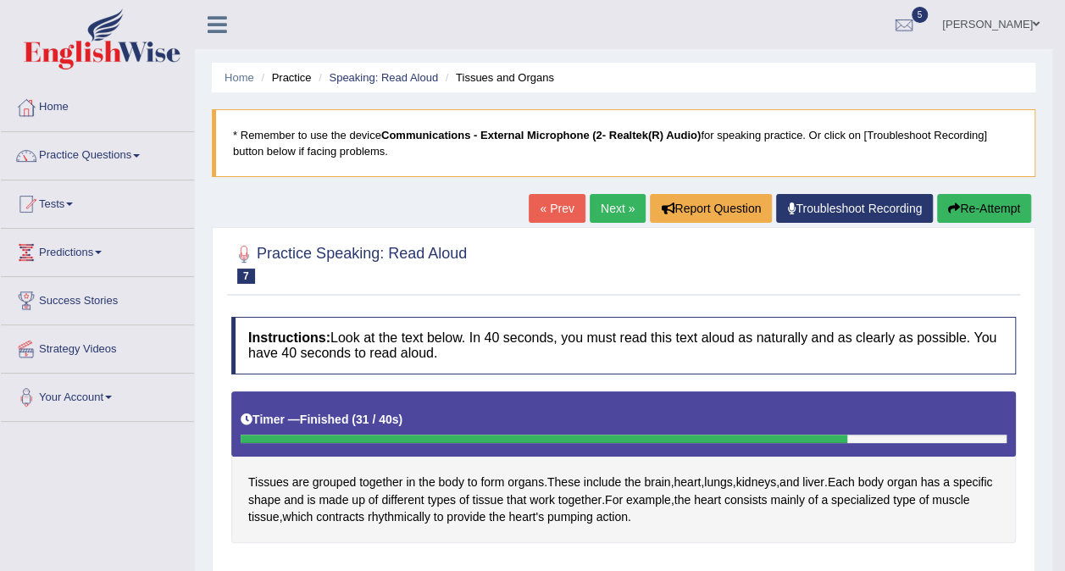
click at [970, 207] on button "Re-Attempt" at bounding box center [984, 208] width 94 height 29
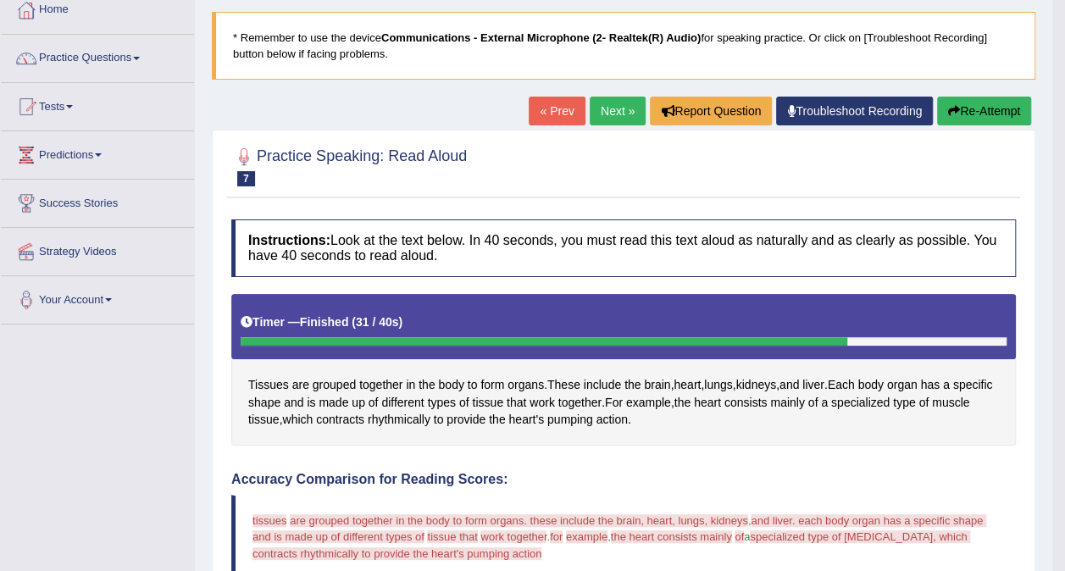
scroll to position [339, 0]
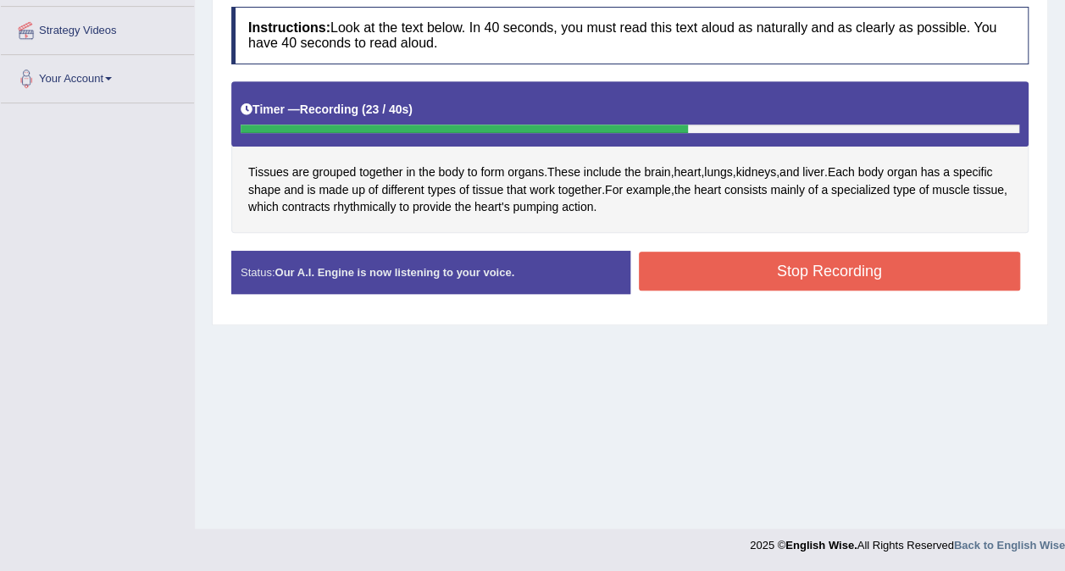
click at [755, 274] on button "Stop Recording" at bounding box center [830, 271] width 382 height 39
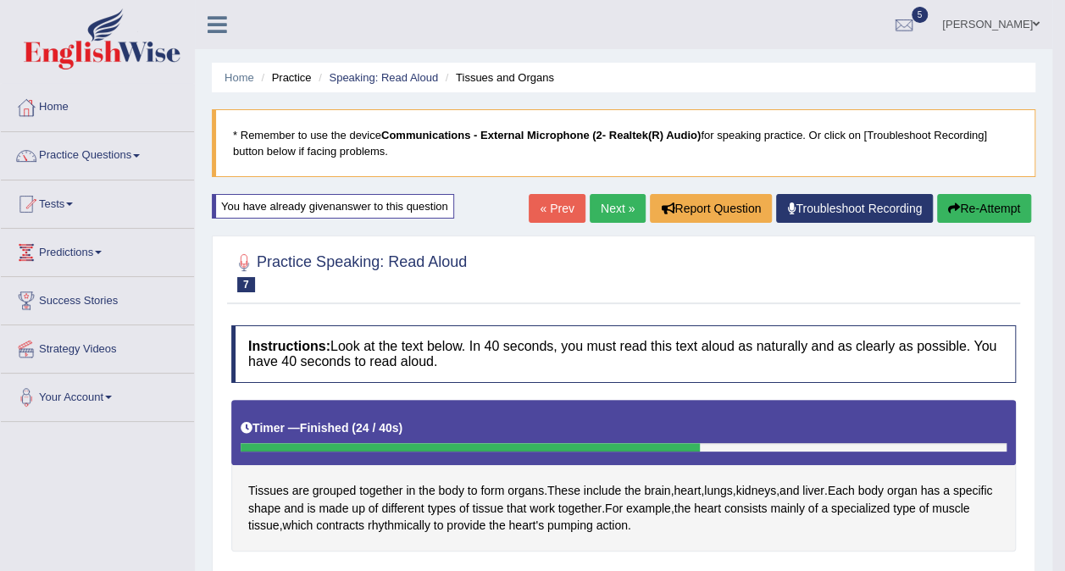
click at [608, 200] on link "Next »" at bounding box center [617, 208] width 56 height 29
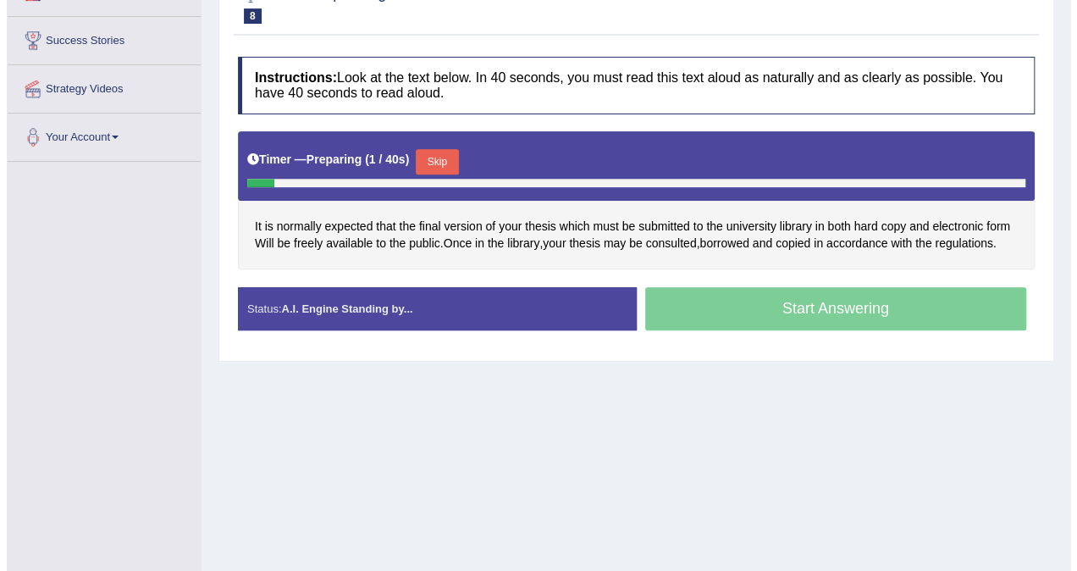
scroll to position [234, 0]
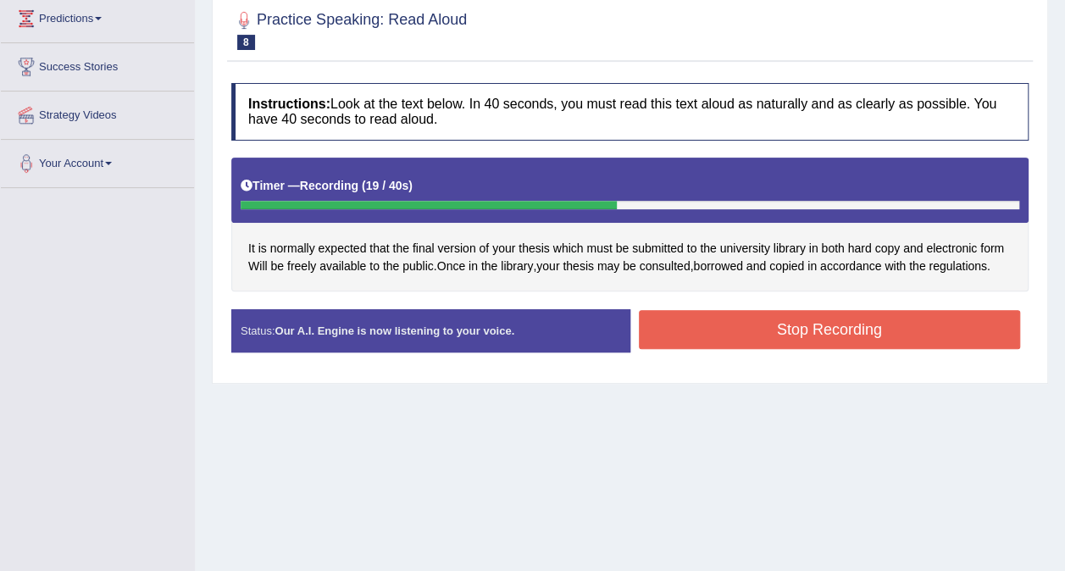
click at [732, 339] on button "Stop Recording" at bounding box center [830, 329] width 382 height 39
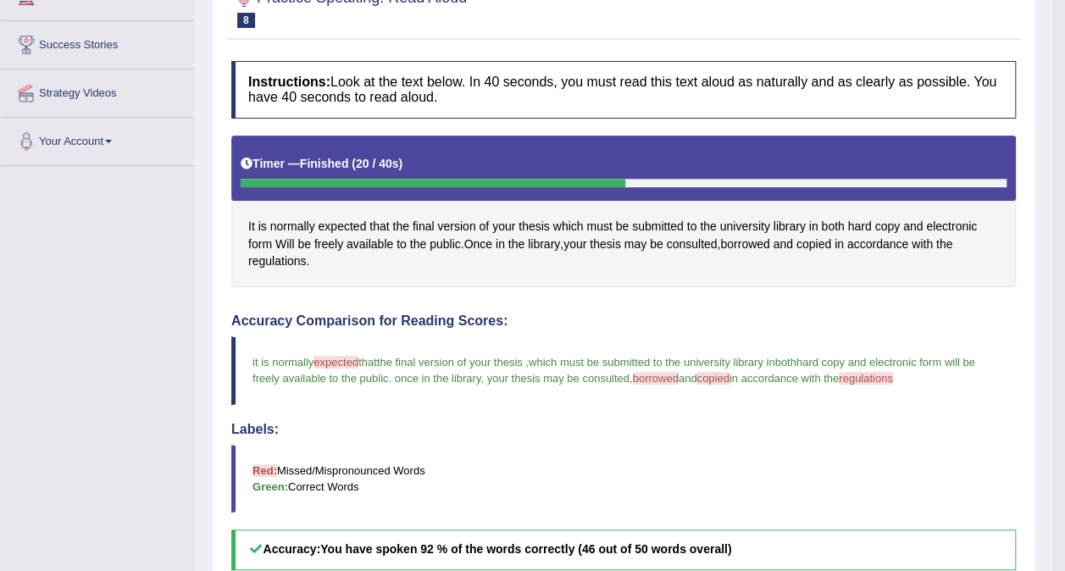
scroll to position [122, 0]
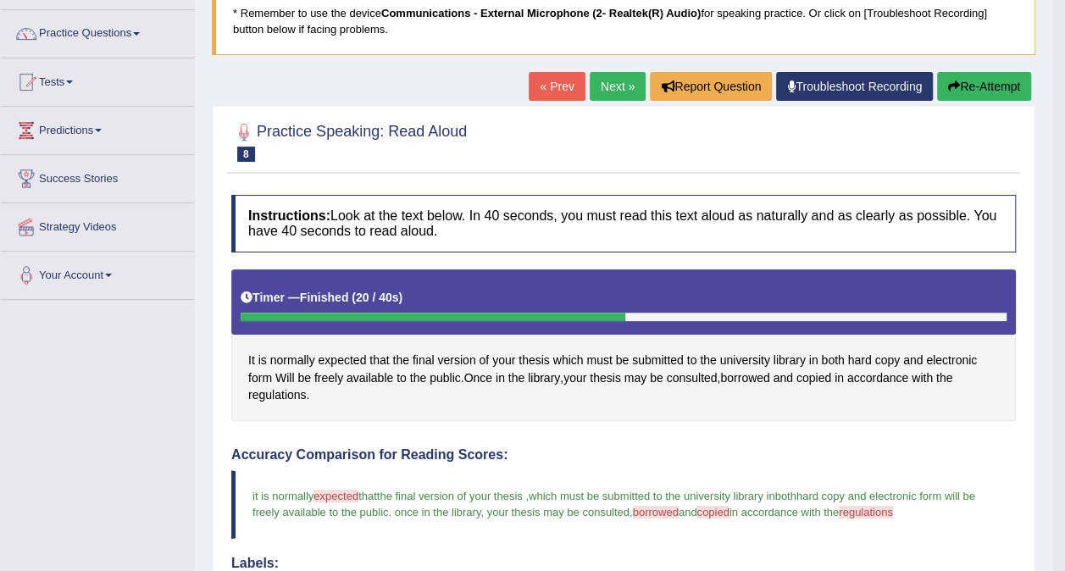
click at [632, 76] on link "Next »" at bounding box center [617, 86] width 56 height 29
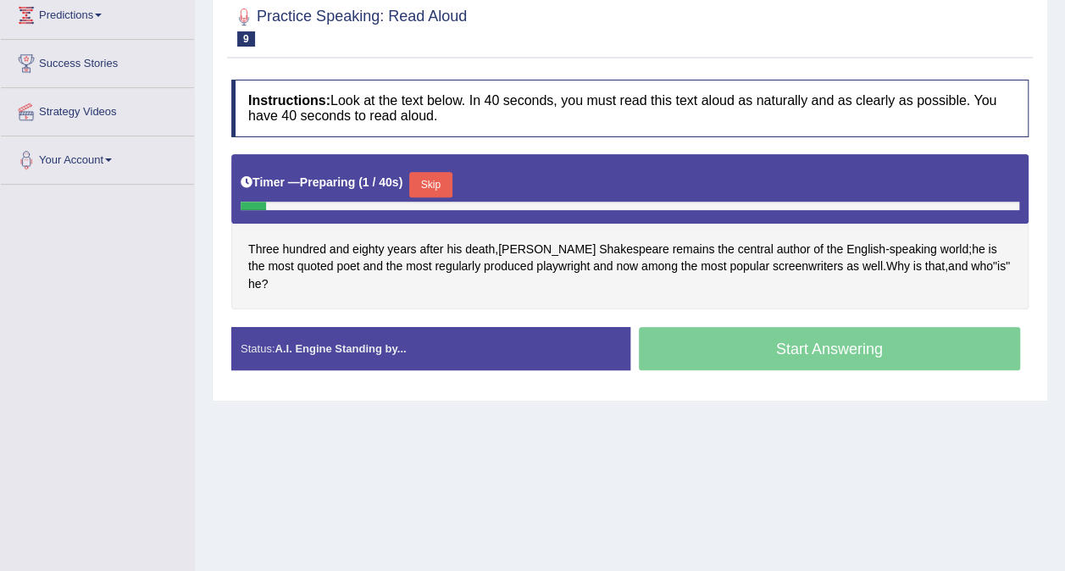
scroll to position [318, 0]
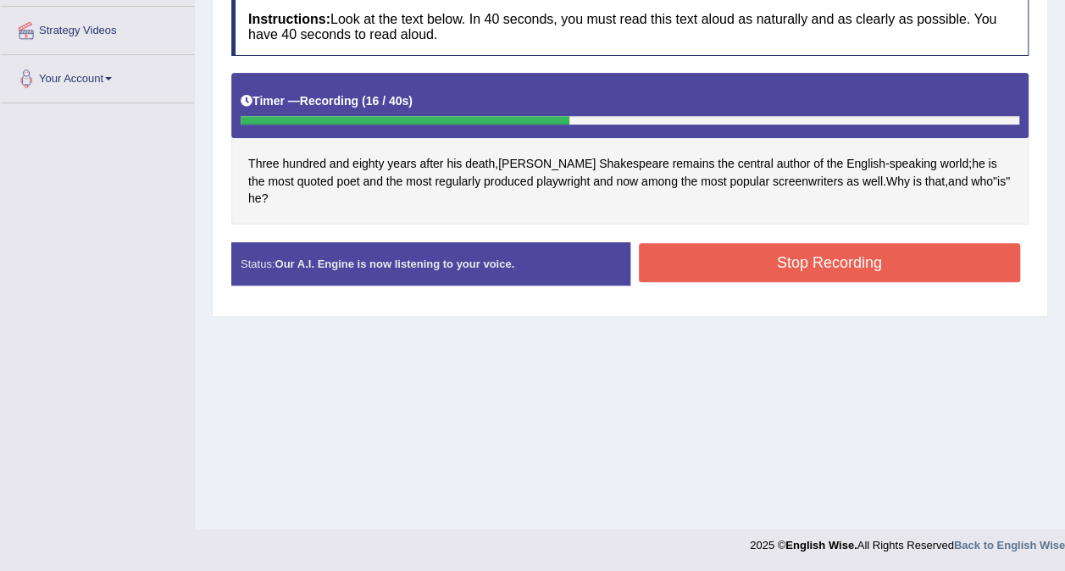
click at [815, 252] on button "Stop Recording" at bounding box center [830, 262] width 382 height 39
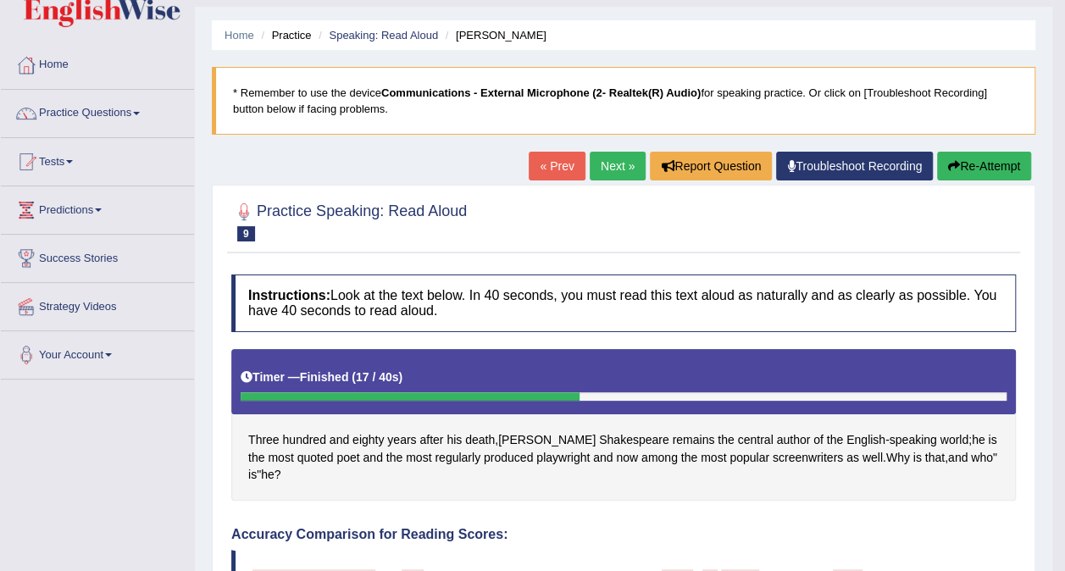
scroll to position [0, 0]
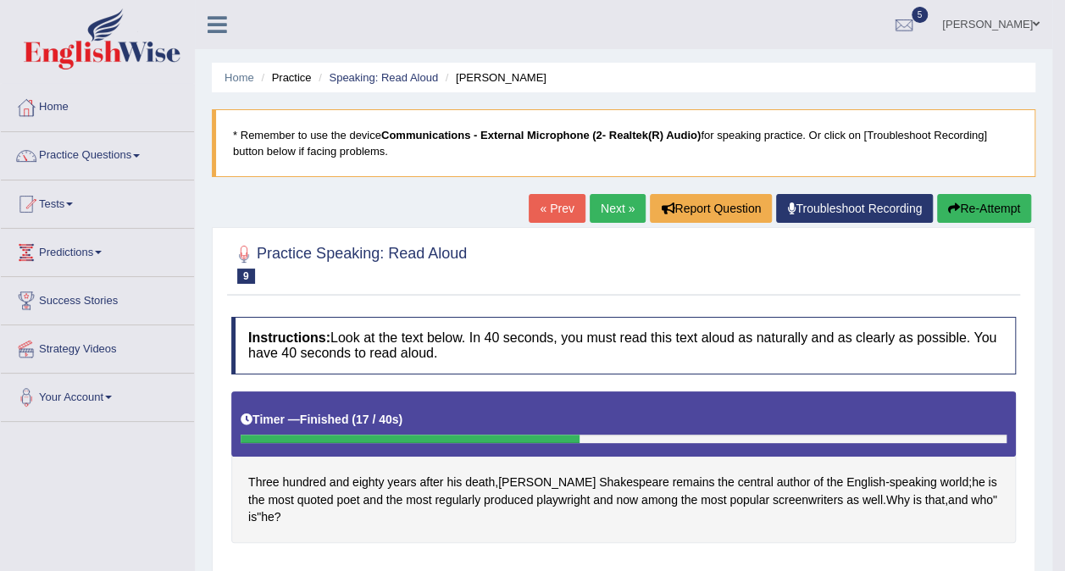
click at [633, 202] on link "Next »" at bounding box center [617, 208] width 56 height 29
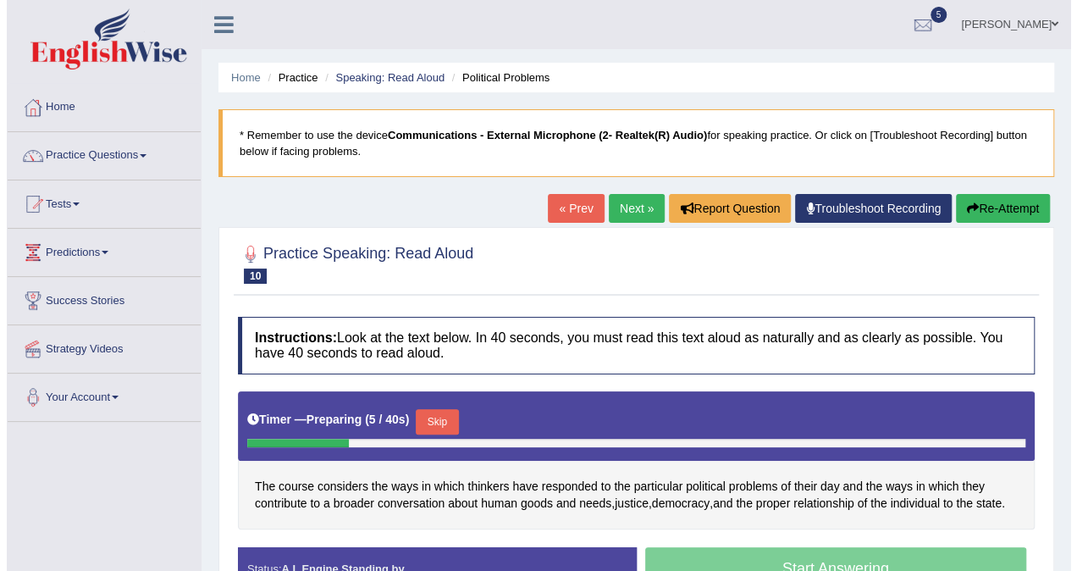
scroll to position [85, 0]
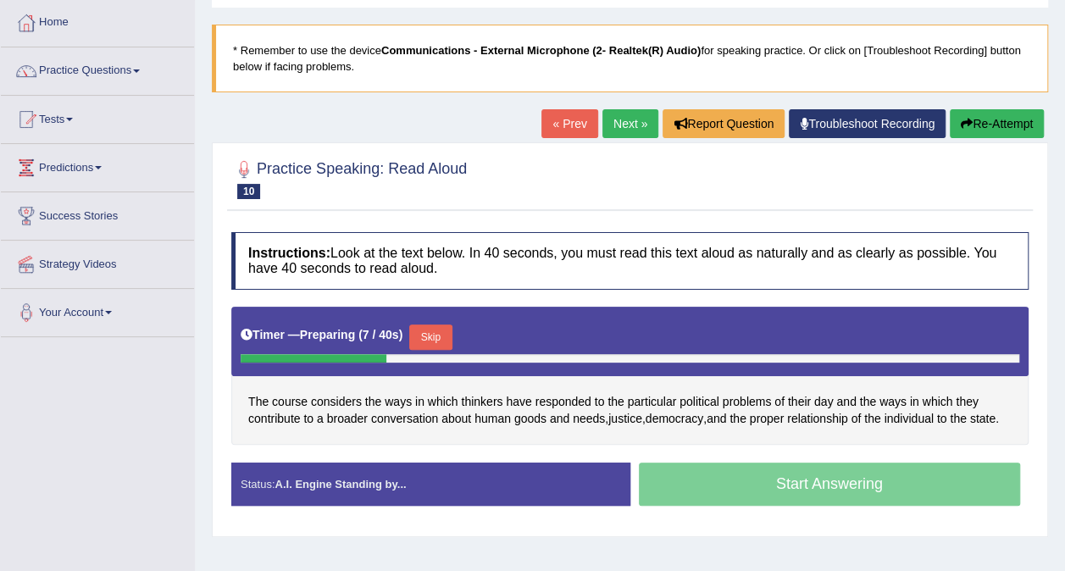
click at [439, 328] on button "Skip" at bounding box center [430, 336] width 42 height 25
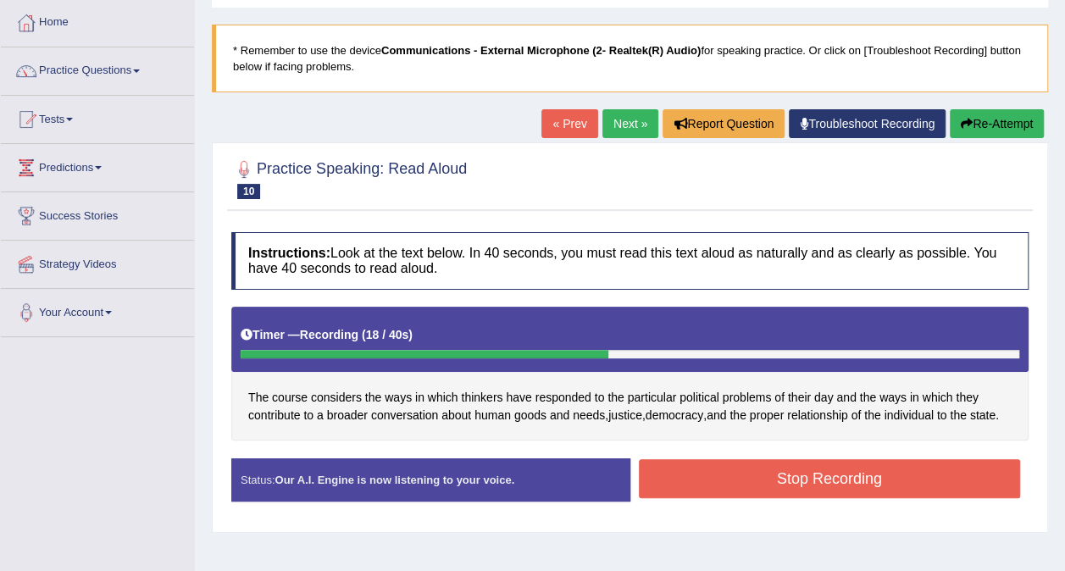
click at [669, 489] on button "Stop Recording" at bounding box center [830, 478] width 382 height 39
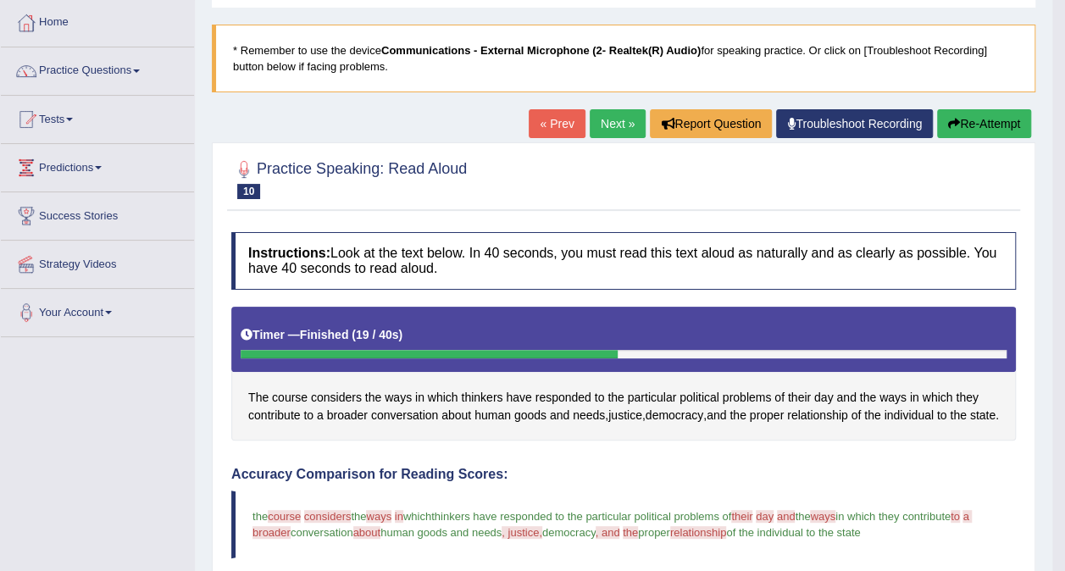
click at [617, 118] on link "Next »" at bounding box center [617, 123] width 56 height 29
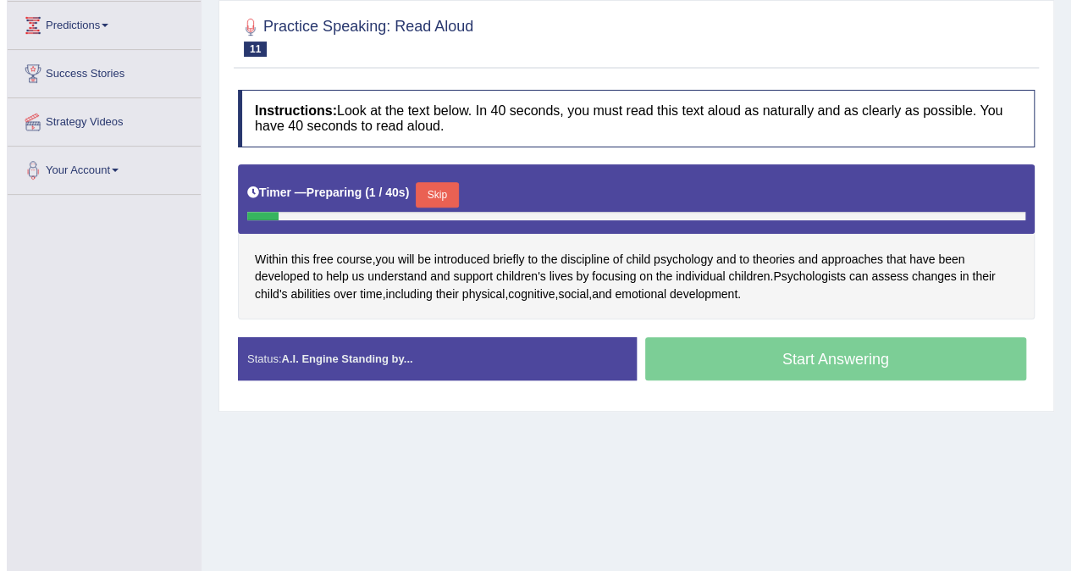
scroll to position [254, 0]
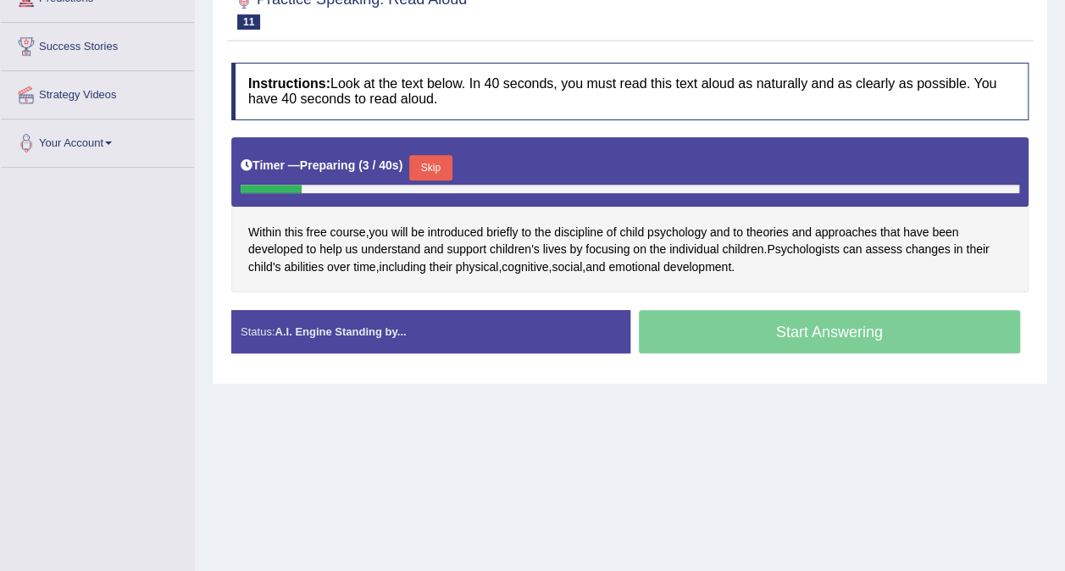
click at [434, 163] on button "Skip" at bounding box center [430, 167] width 42 height 25
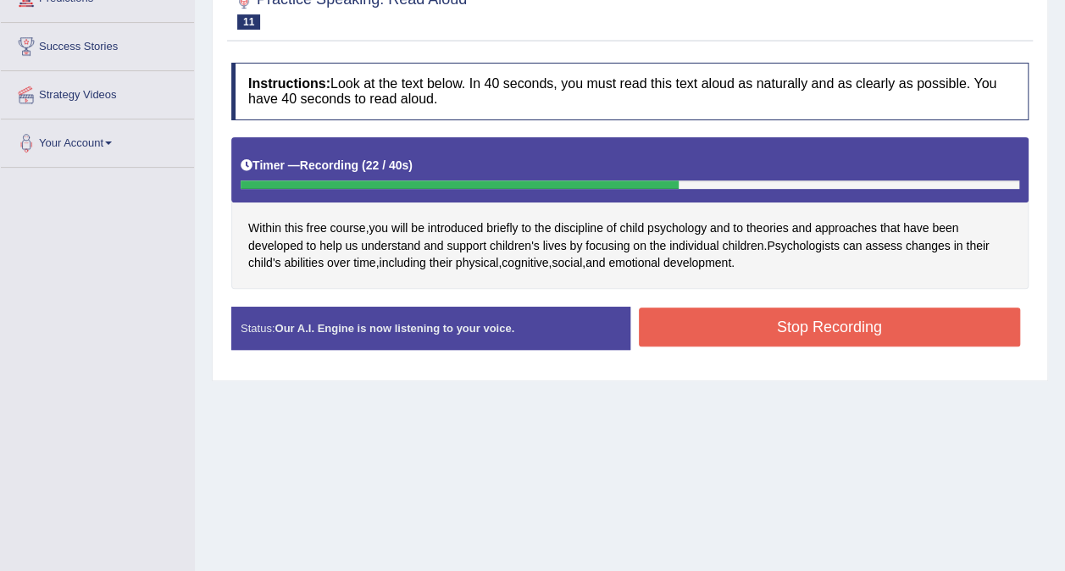
click at [667, 332] on button "Stop Recording" at bounding box center [830, 326] width 382 height 39
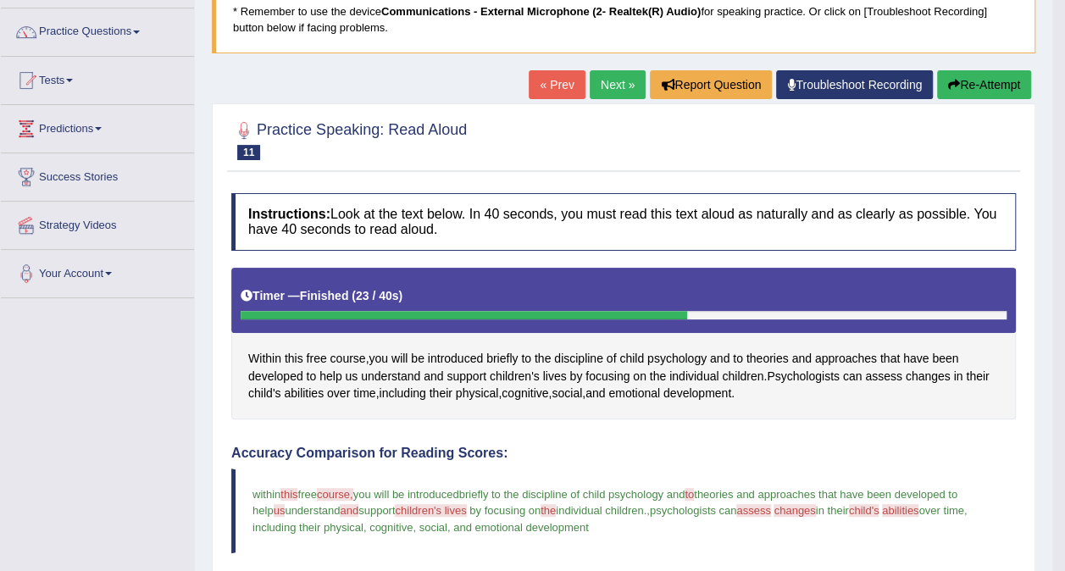
scroll to position [0, 0]
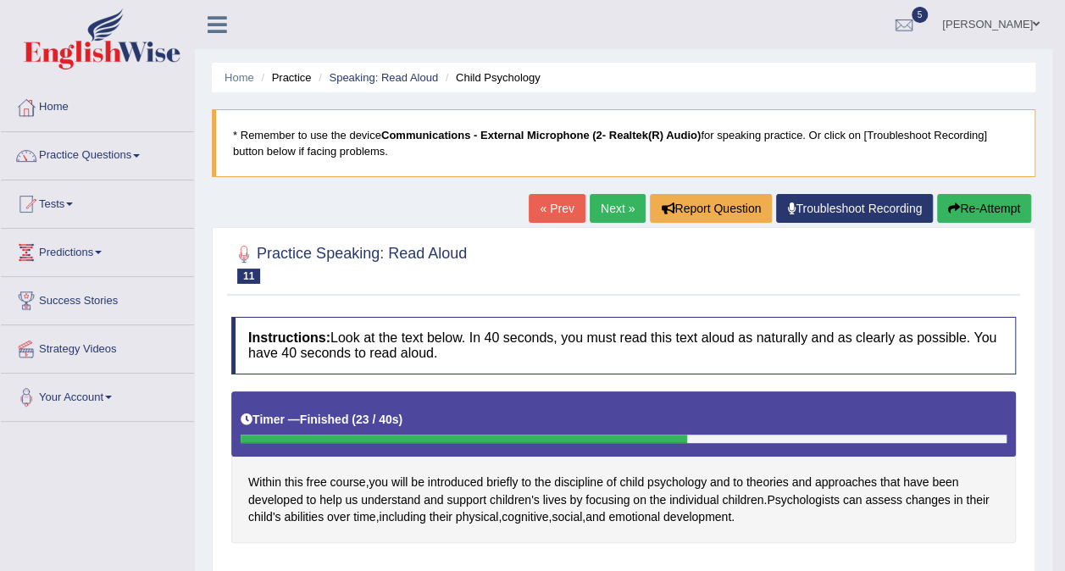
click at [616, 203] on link "Next »" at bounding box center [617, 208] width 56 height 29
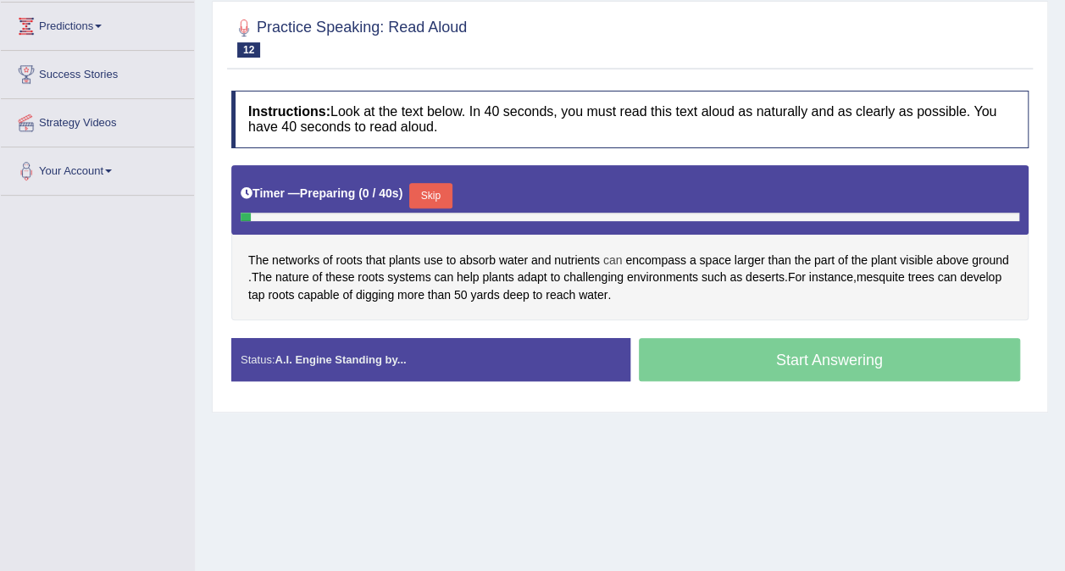
scroll to position [318, 0]
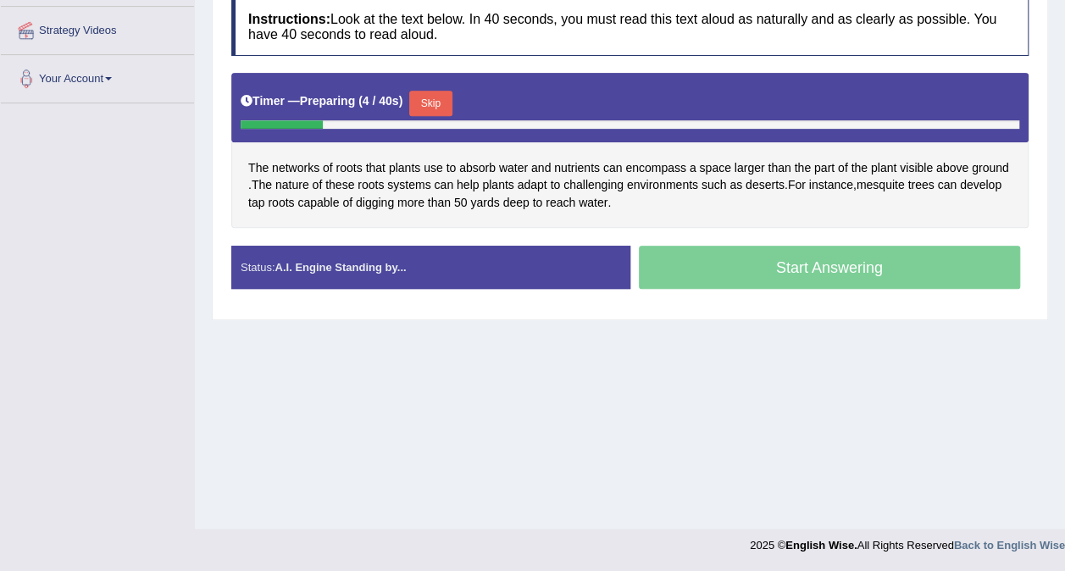
click at [431, 102] on button "Skip" at bounding box center [430, 103] width 42 height 25
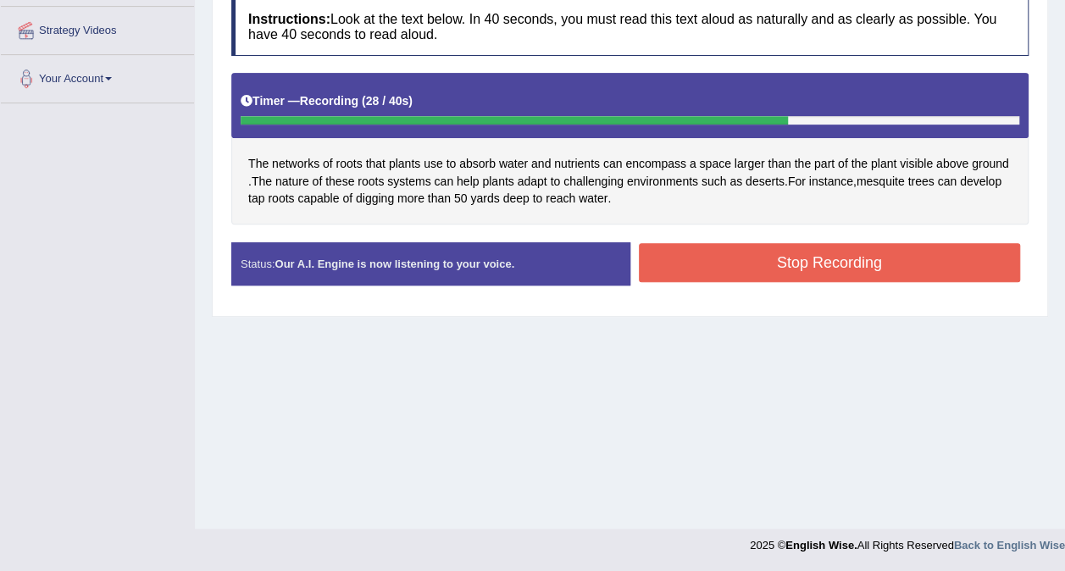
click at [765, 257] on button "Stop Recording" at bounding box center [830, 262] width 382 height 39
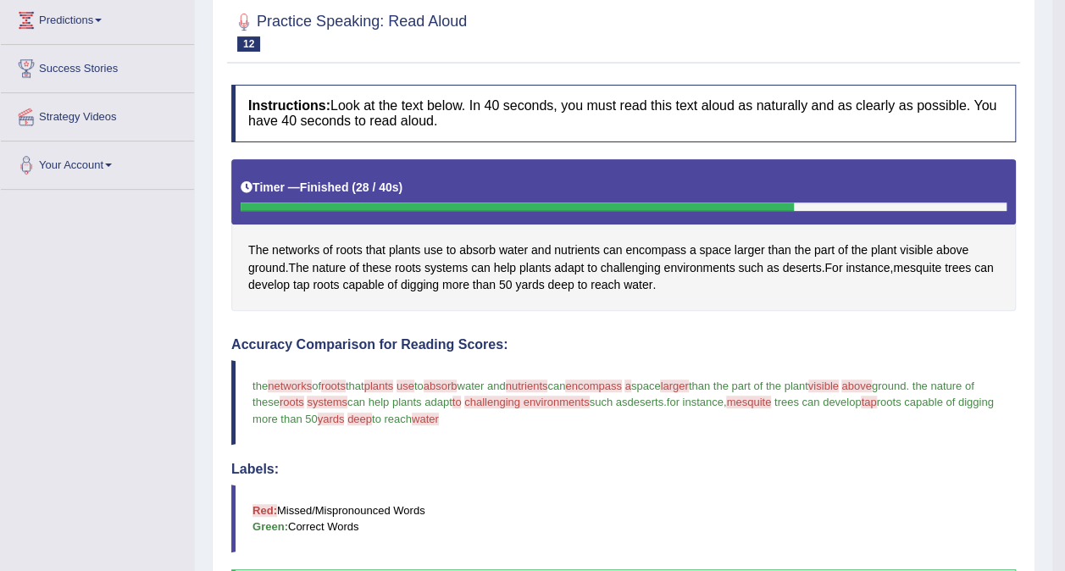
scroll to position [54, 0]
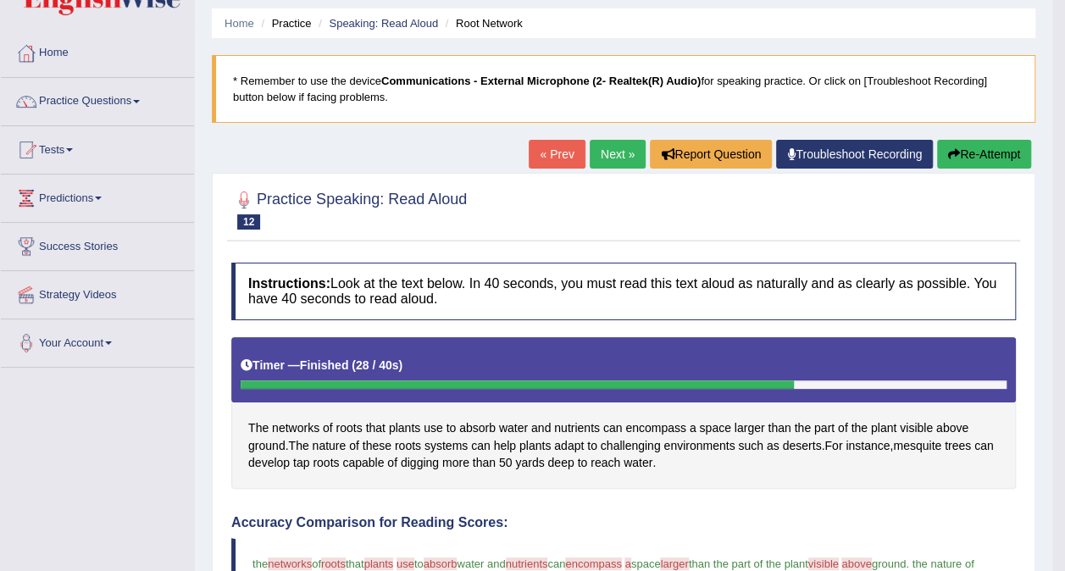
click at [610, 154] on link "Next »" at bounding box center [617, 154] width 56 height 29
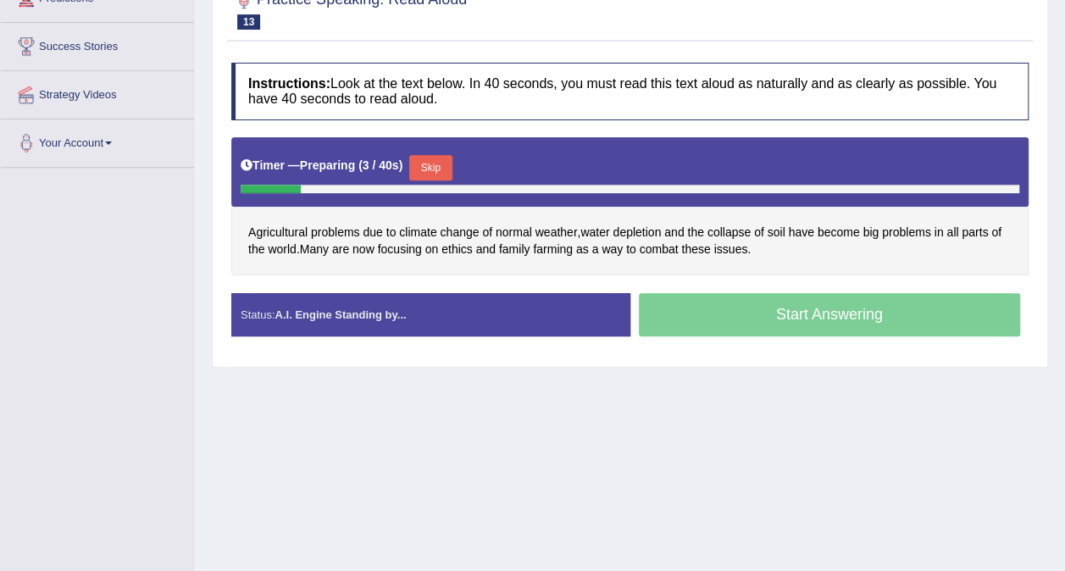
click at [434, 160] on button "Skip" at bounding box center [430, 167] width 42 height 25
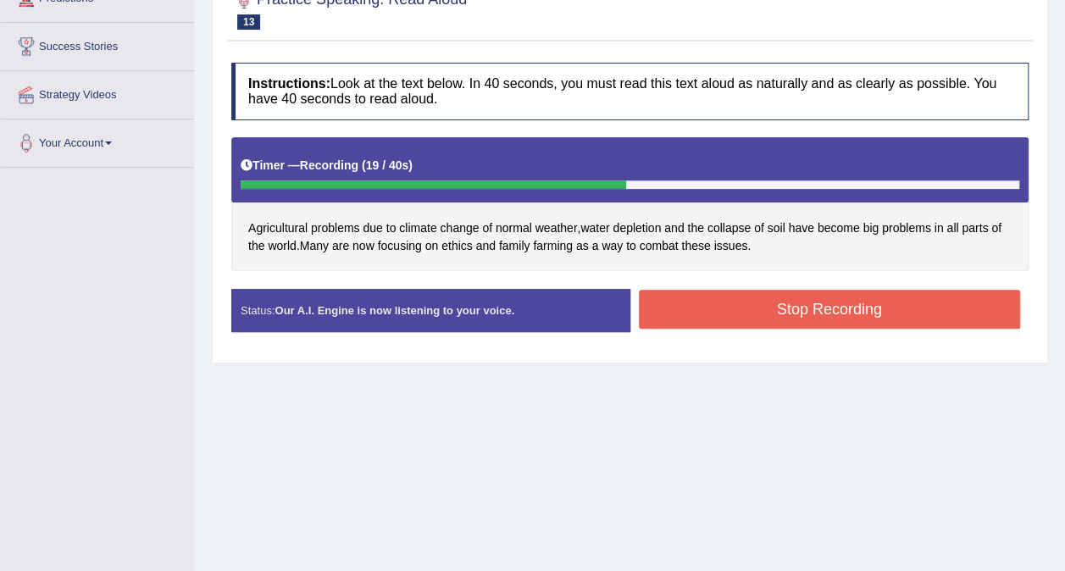
click at [666, 317] on button "Stop Recording" at bounding box center [830, 309] width 382 height 39
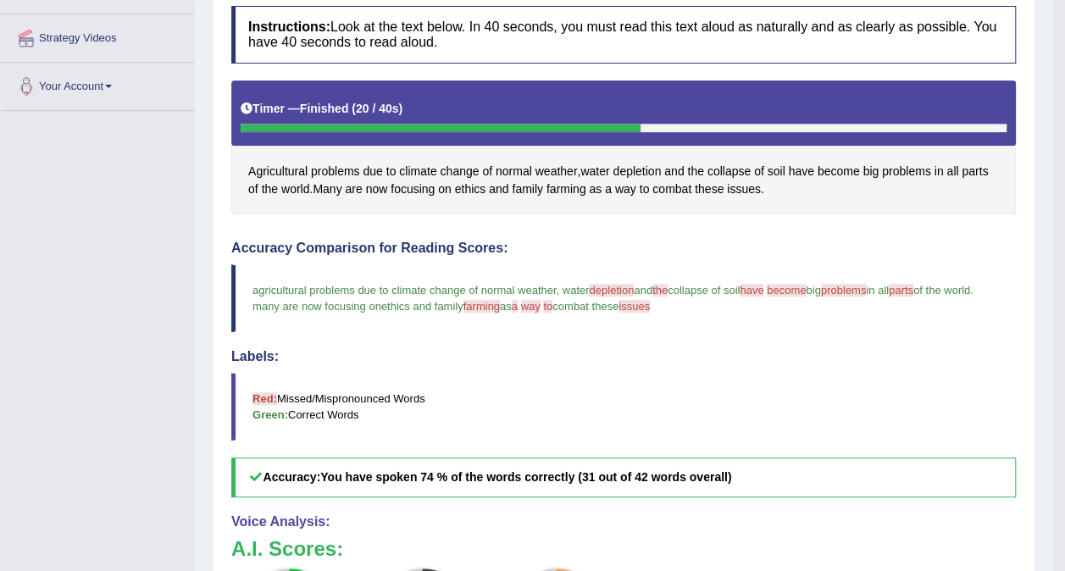
scroll to position [105, 0]
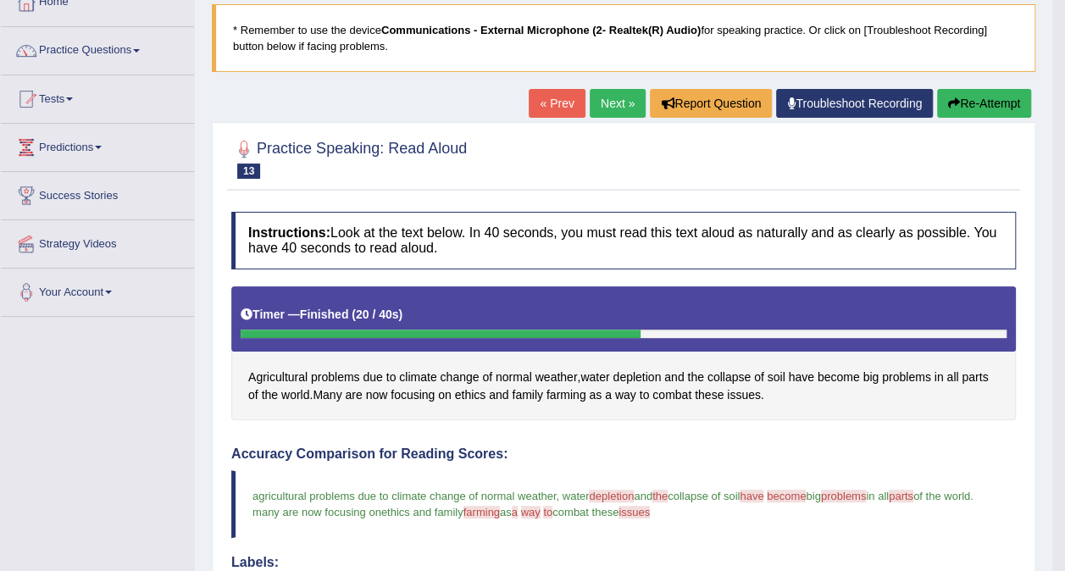
click at [597, 112] on link "Next »" at bounding box center [617, 103] width 56 height 29
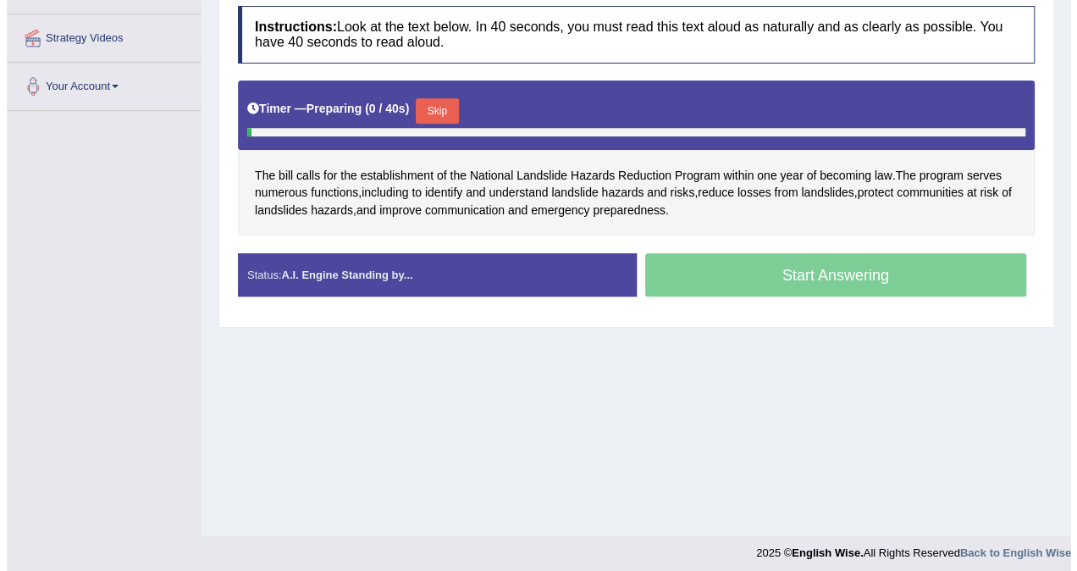
scroll to position [318, 0]
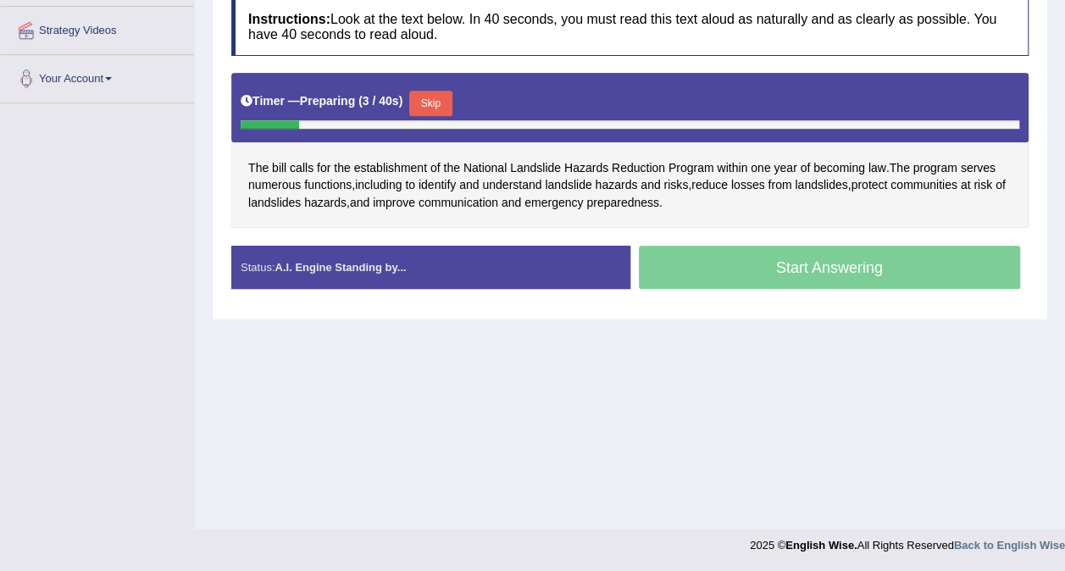
click at [429, 98] on button "Skip" at bounding box center [430, 103] width 42 height 25
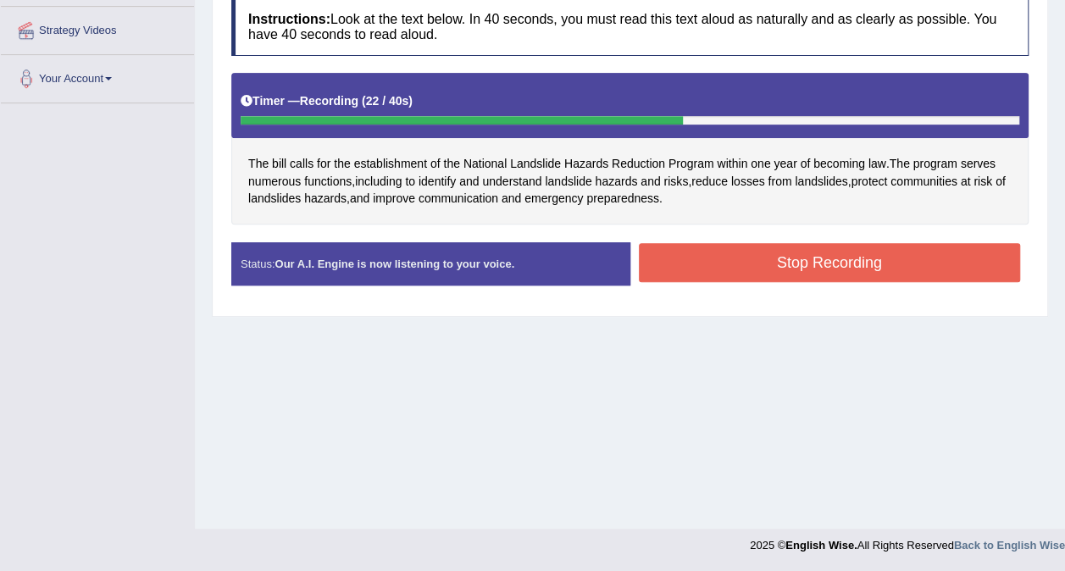
click at [661, 262] on button "Stop Recording" at bounding box center [830, 262] width 382 height 39
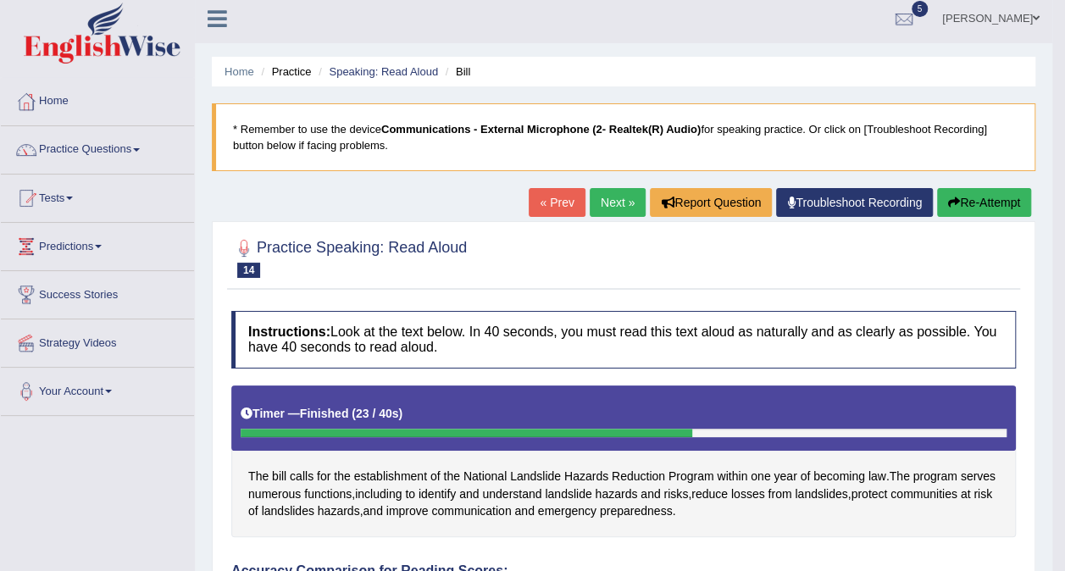
scroll to position [0, 0]
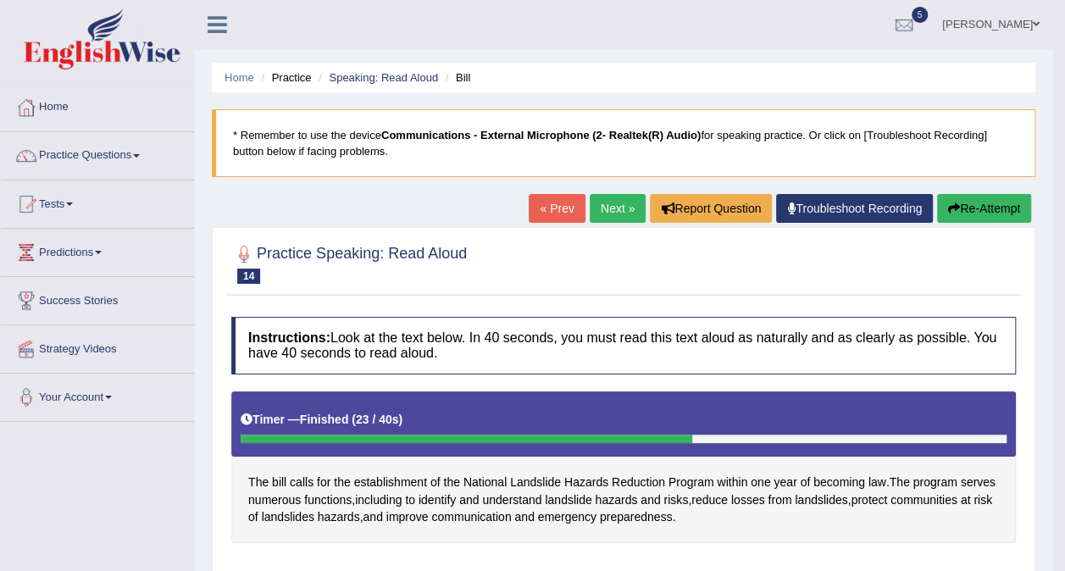
click at [617, 203] on link "Next »" at bounding box center [617, 208] width 56 height 29
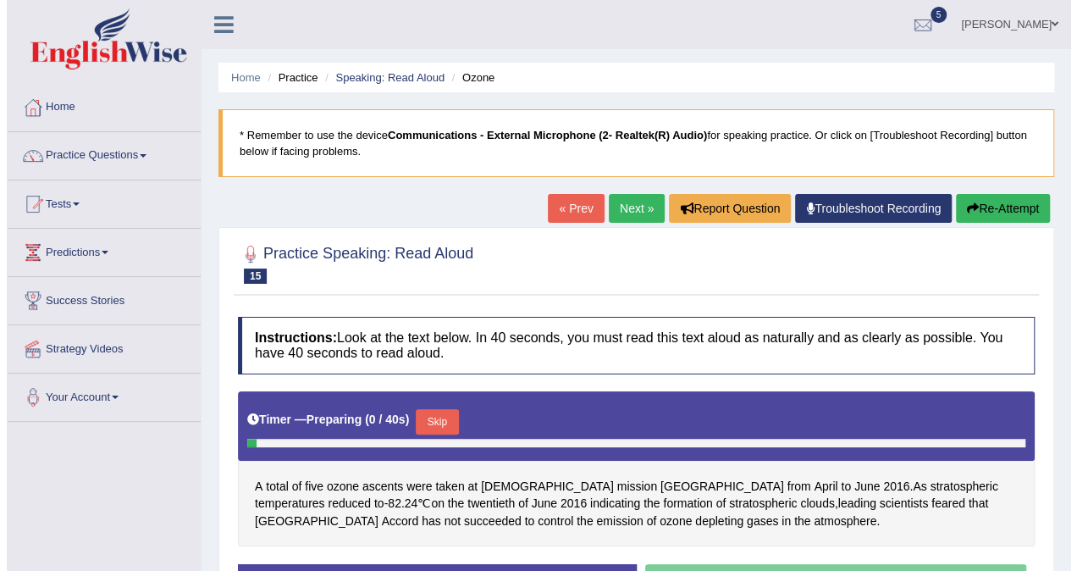
scroll to position [318, 0]
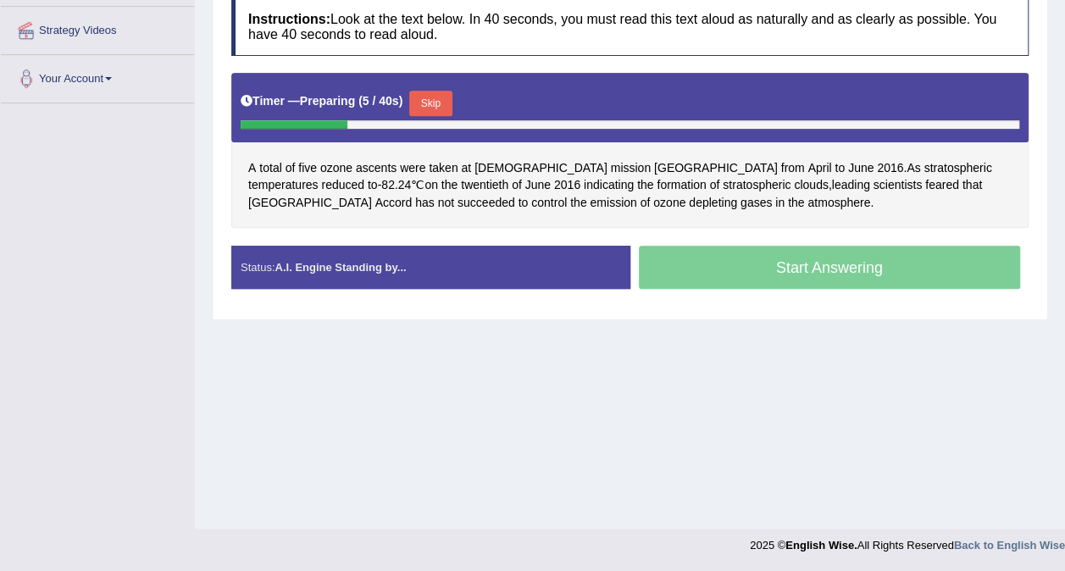
click at [420, 100] on button "Skip" at bounding box center [430, 103] width 42 height 25
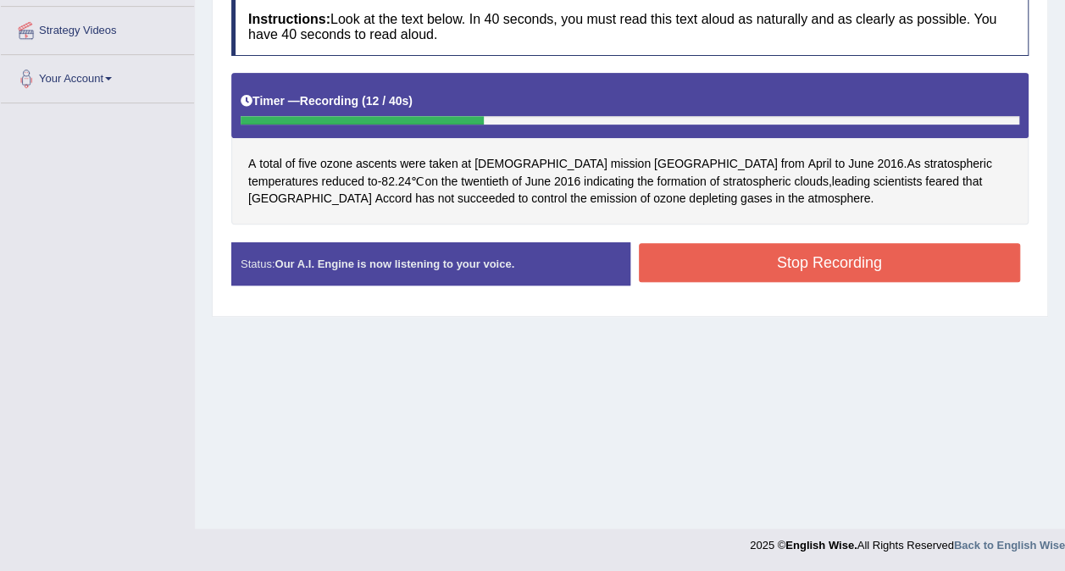
click at [711, 263] on button "Stop Recording" at bounding box center [830, 262] width 382 height 39
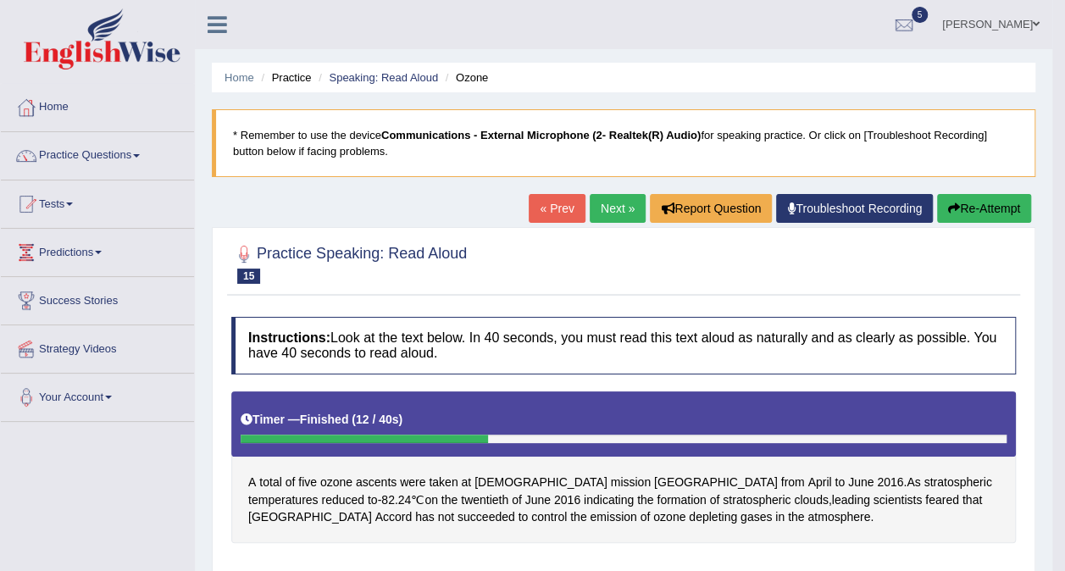
scroll to position [0, 0]
click at [552, 205] on link "« Prev" at bounding box center [556, 208] width 56 height 29
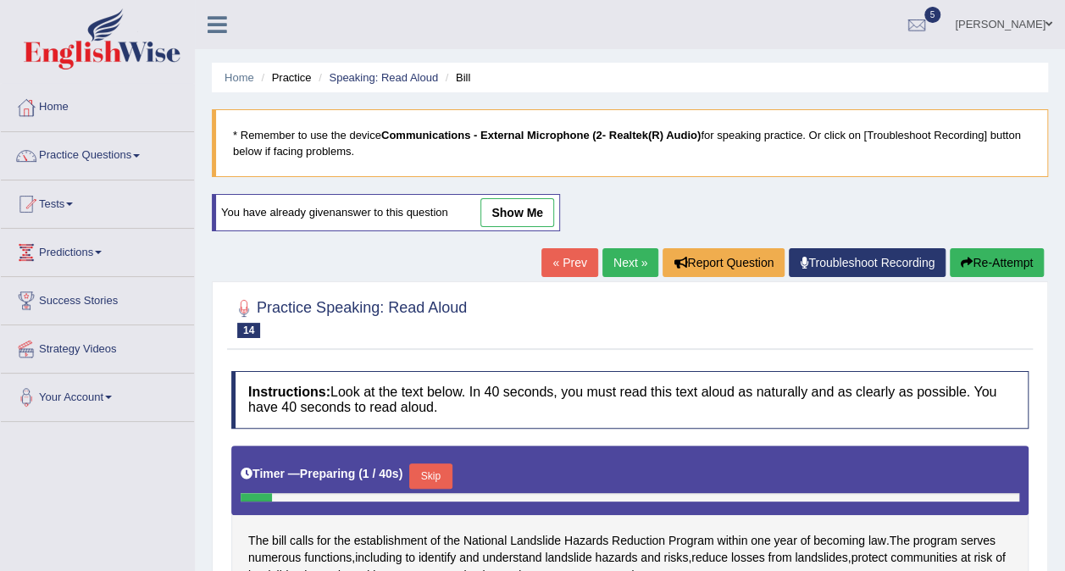
click at [572, 263] on link "« Prev" at bounding box center [569, 262] width 56 height 29
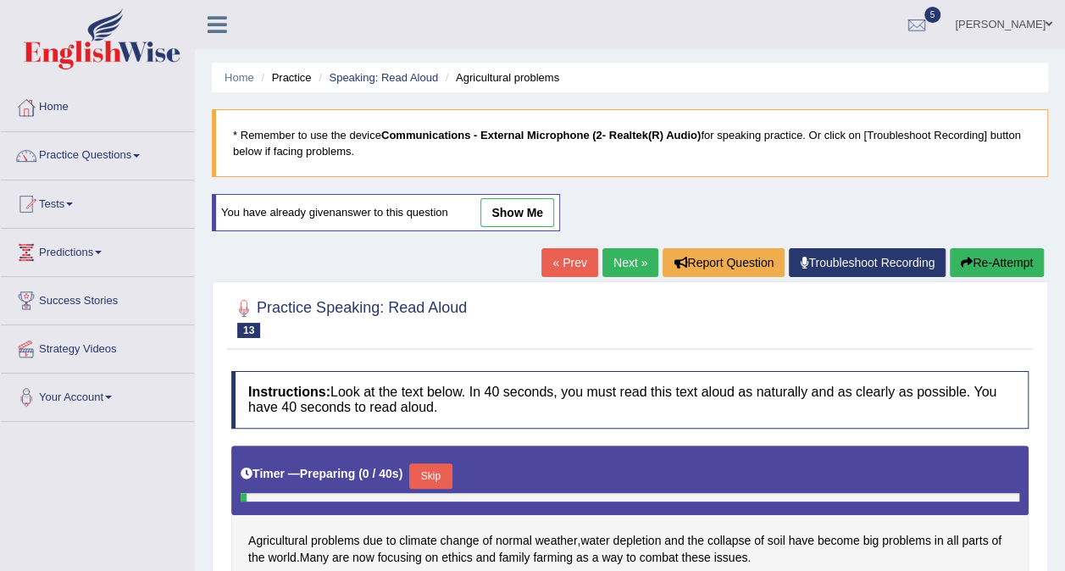
click at [572, 263] on link "« Prev" at bounding box center [569, 262] width 56 height 29
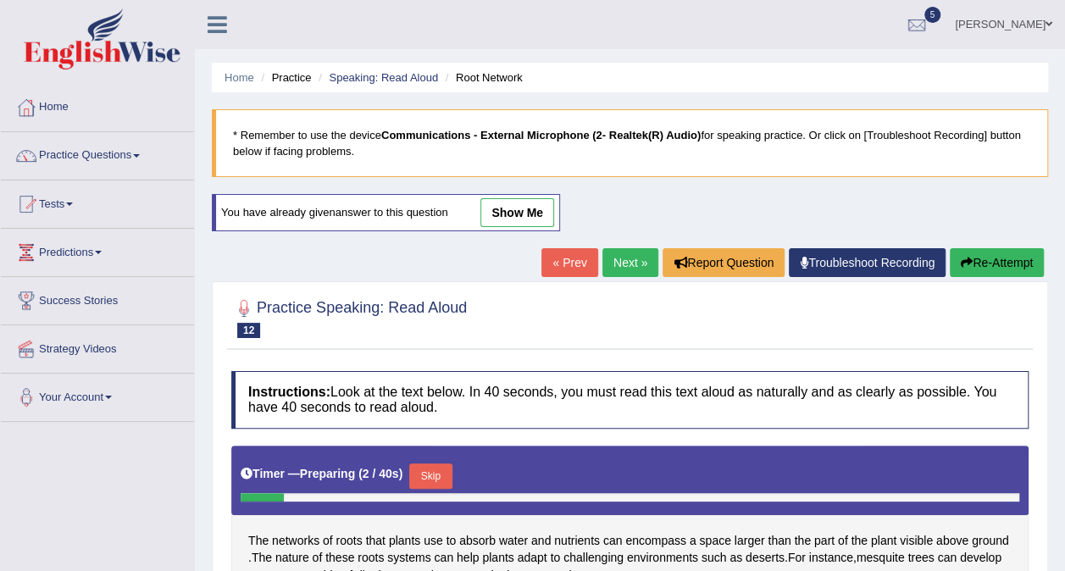
click at [564, 252] on link "« Prev" at bounding box center [569, 262] width 56 height 29
click at [97, 161] on link "Practice Questions" at bounding box center [97, 153] width 193 height 42
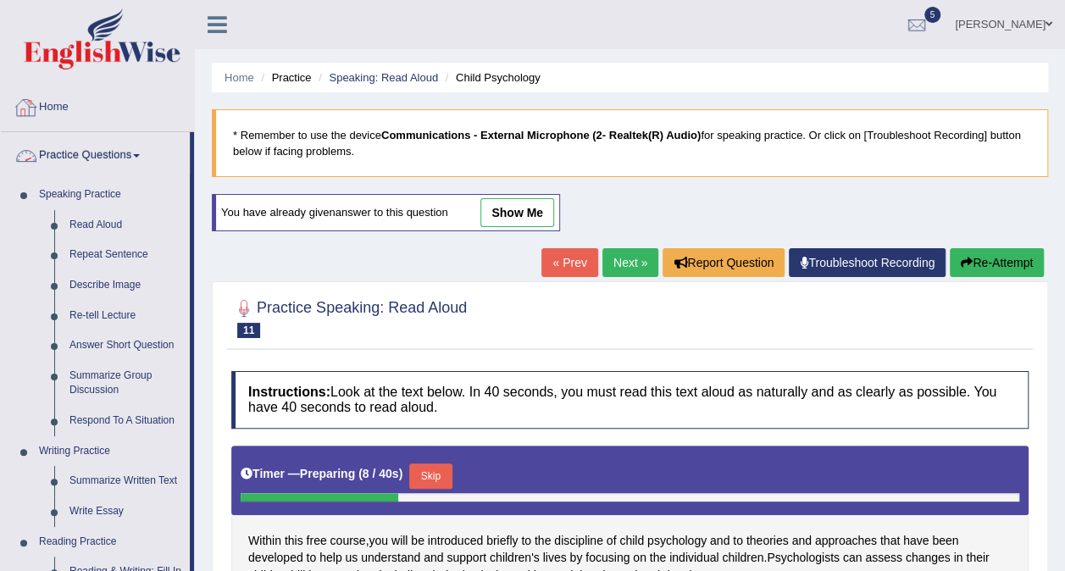
click at [78, 158] on link "Practice Questions" at bounding box center [95, 153] width 189 height 42
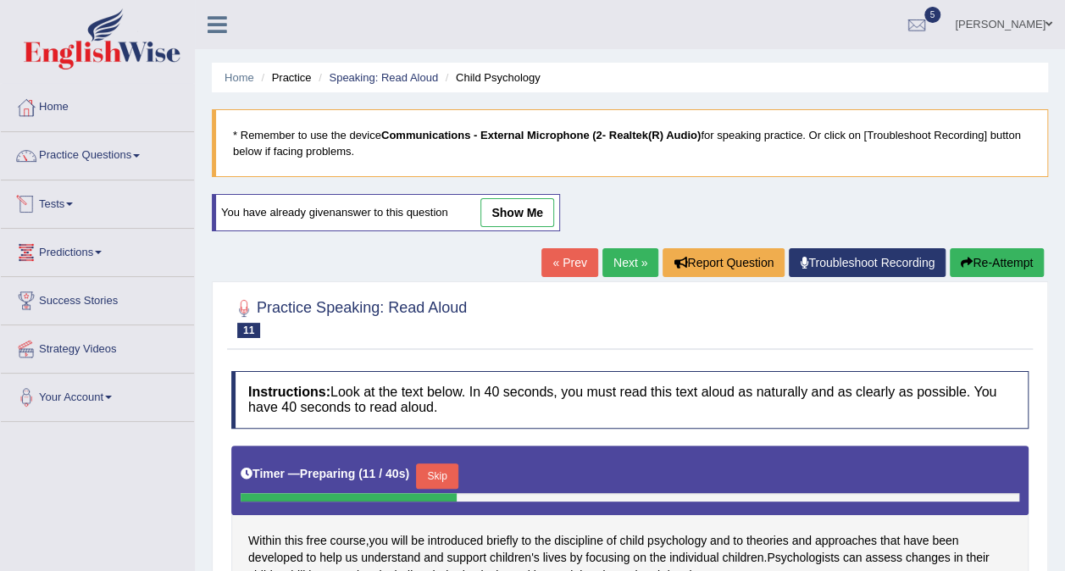
click at [71, 200] on link "Tests" at bounding box center [97, 201] width 193 height 42
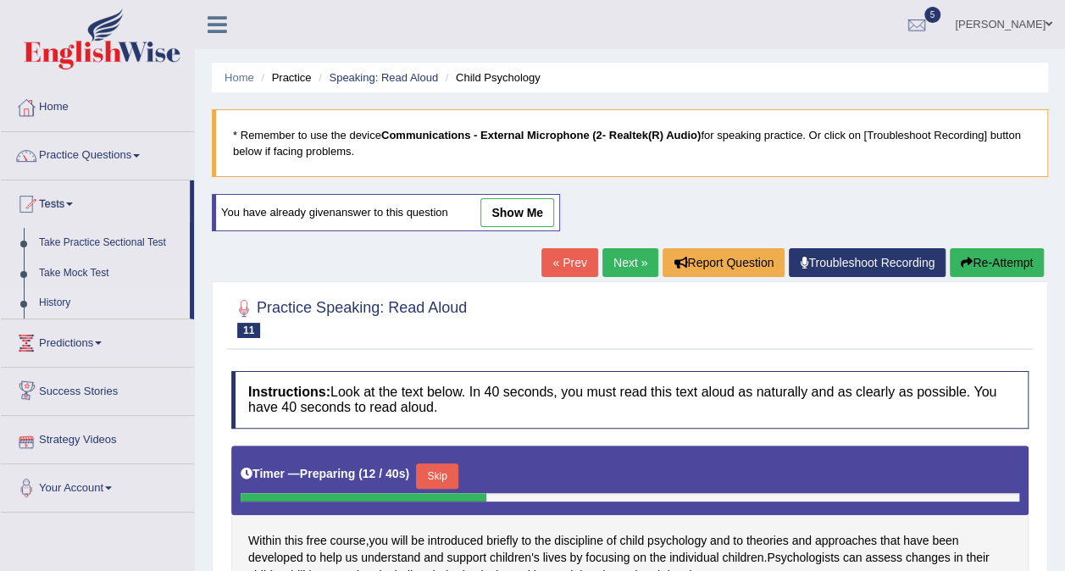
click at [82, 307] on link "History" at bounding box center [110, 303] width 158 height 30
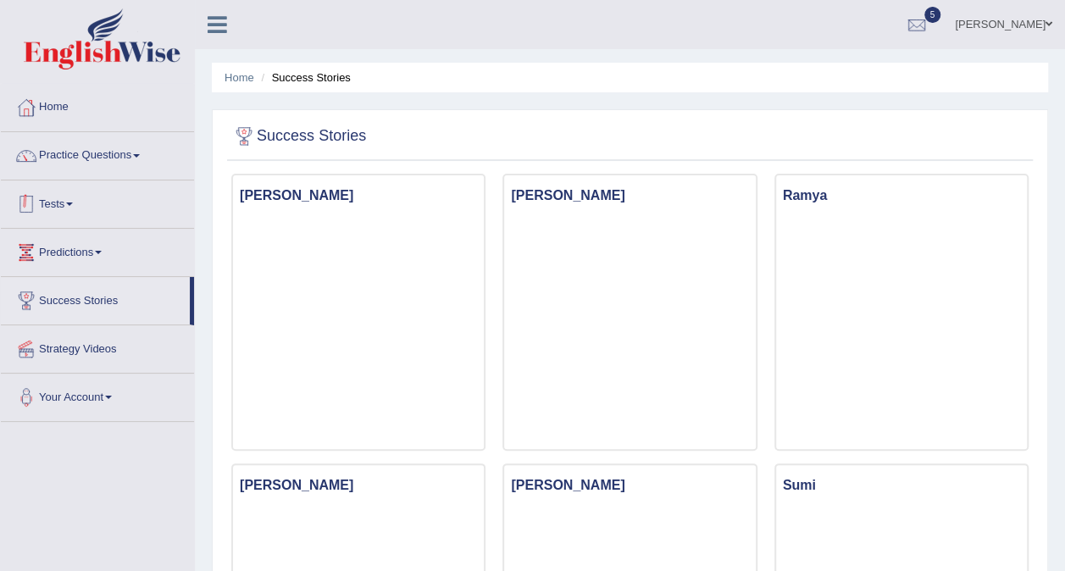
click at [60, 201] on link "Tests" at bounding box center [97, 201] width 193 height 42
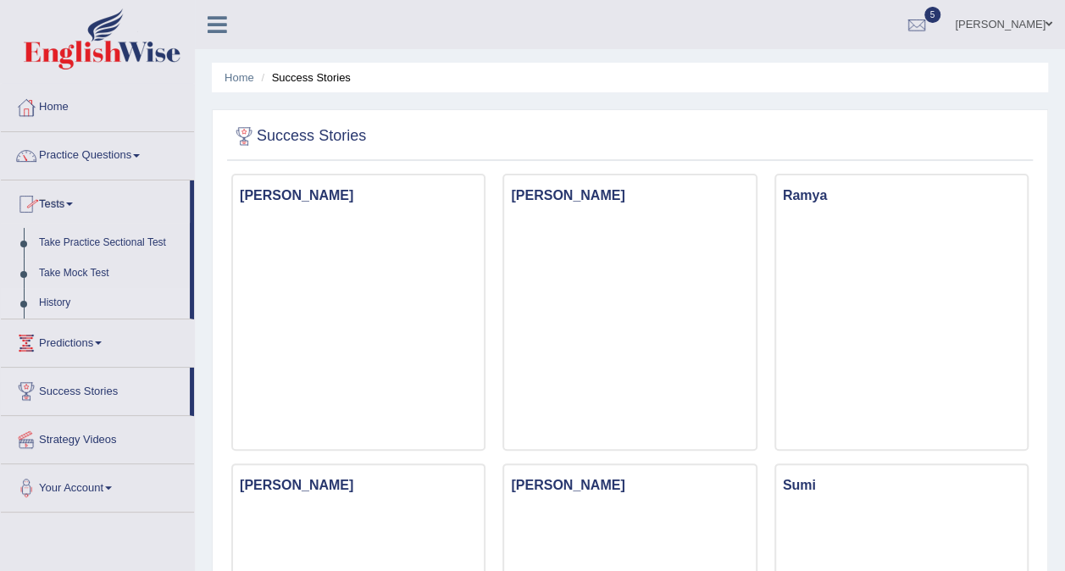
click at [68, 302] on link "History" at bounding box center [110, 303] width 158 height 30
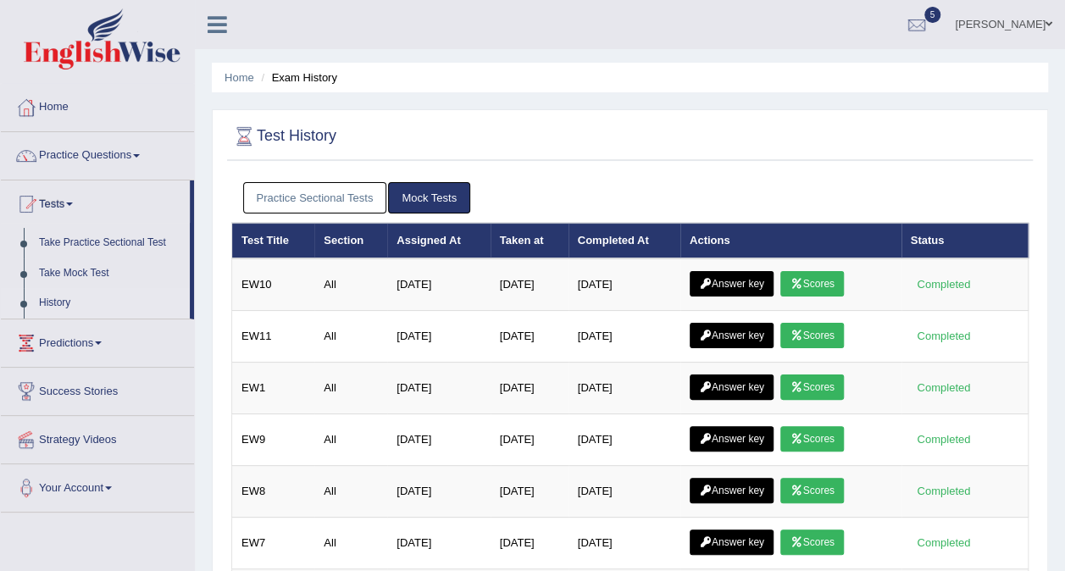
click at [64, 300] on link "History" at bounding box center [110, 303] width 158 height 30
click at [46, 115] on link "Home" at bounding box center [97, 105] width 193 height 42
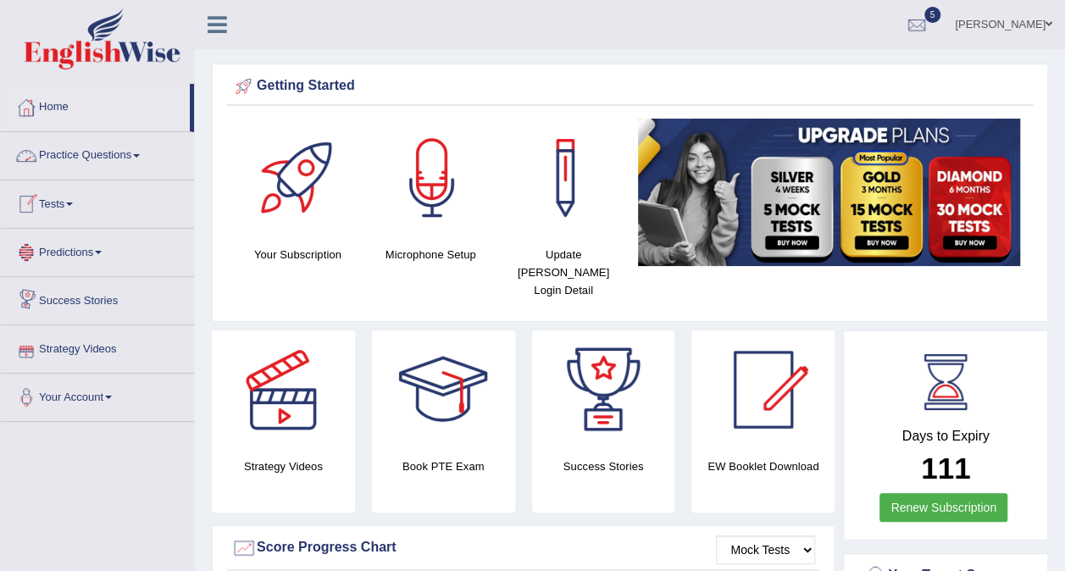
click at [68, 196] on link "Tests" at bounding box center [97, 201] width 193 height 42
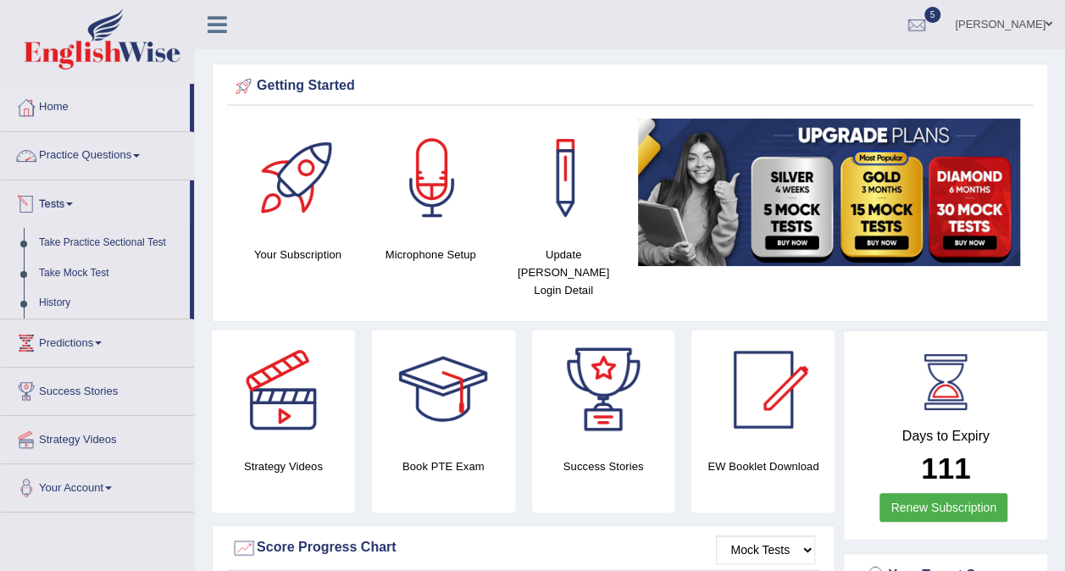
click at [80, 153] on link "Practice Questions" at bounding box center [97, 153] width 193 height 42
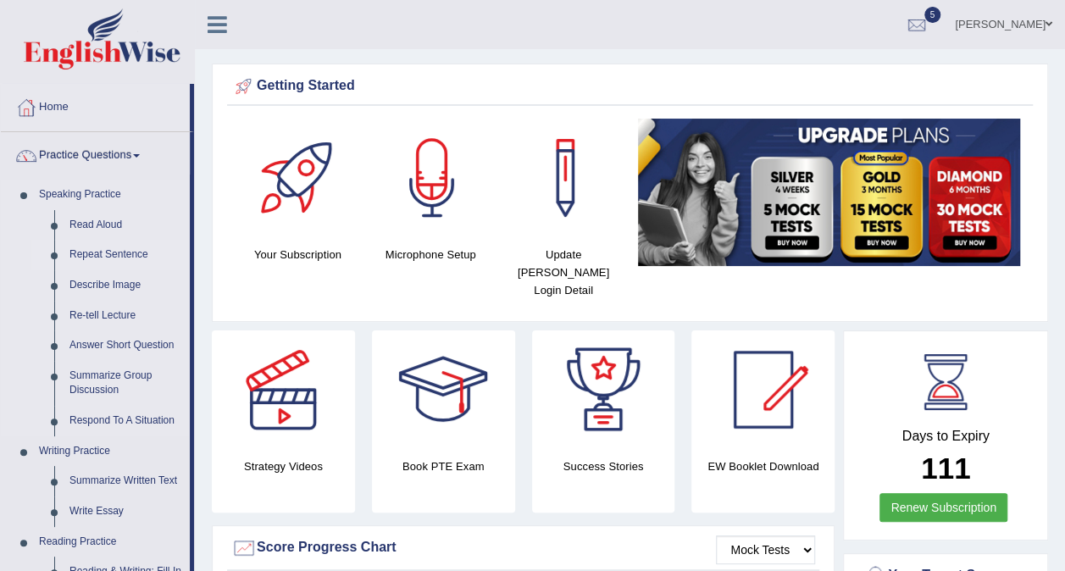
click at [95, 250] on link "Repeat Sentence" at bounding box center [126, 255] width 128 height 30
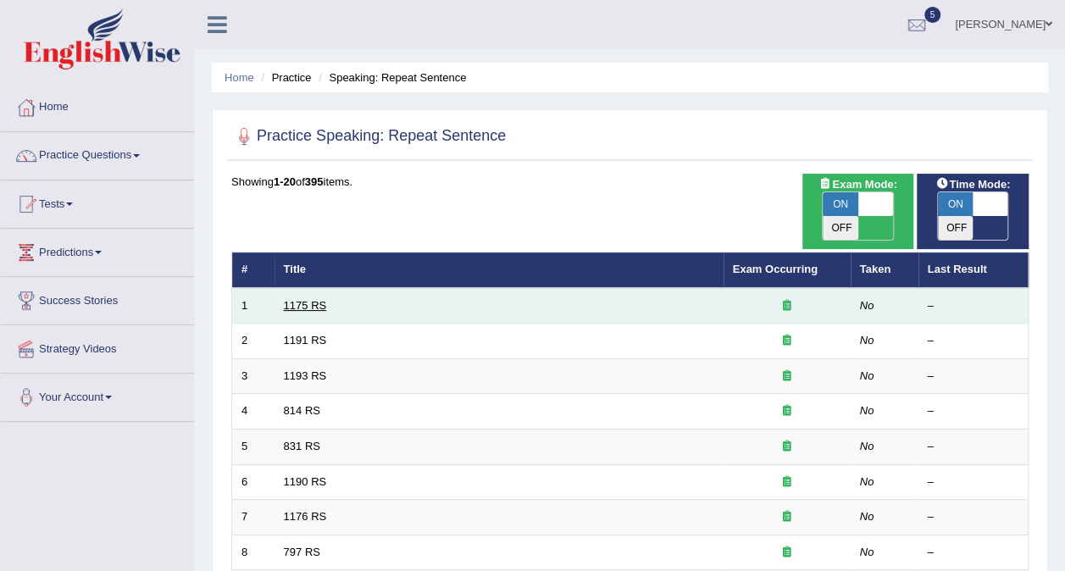
click at [320, 299] on link "1175 RS" at bounding box center [305, 305] width 43 height 13
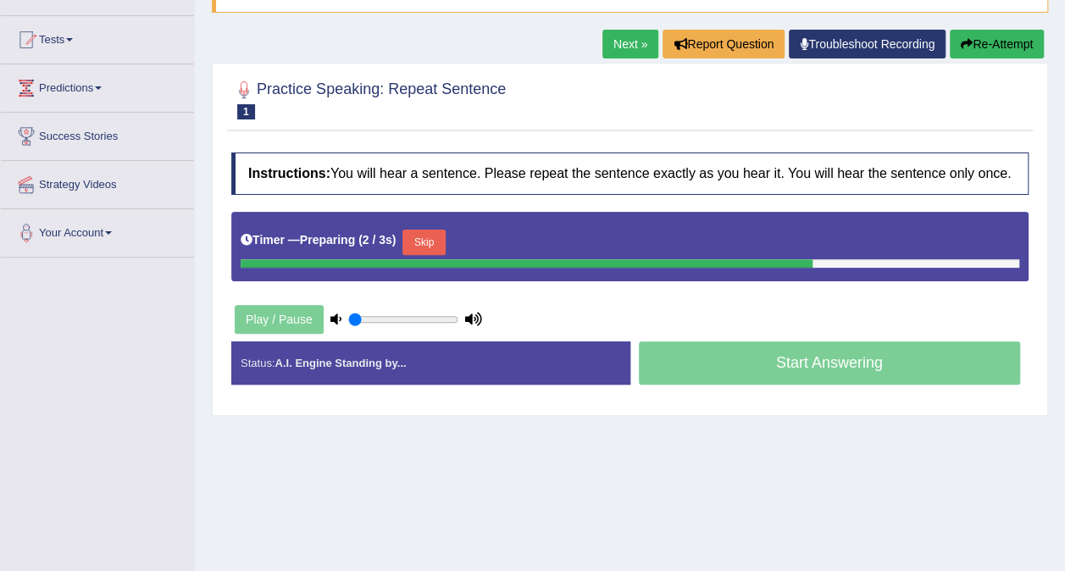
scroll to position [85, 0]
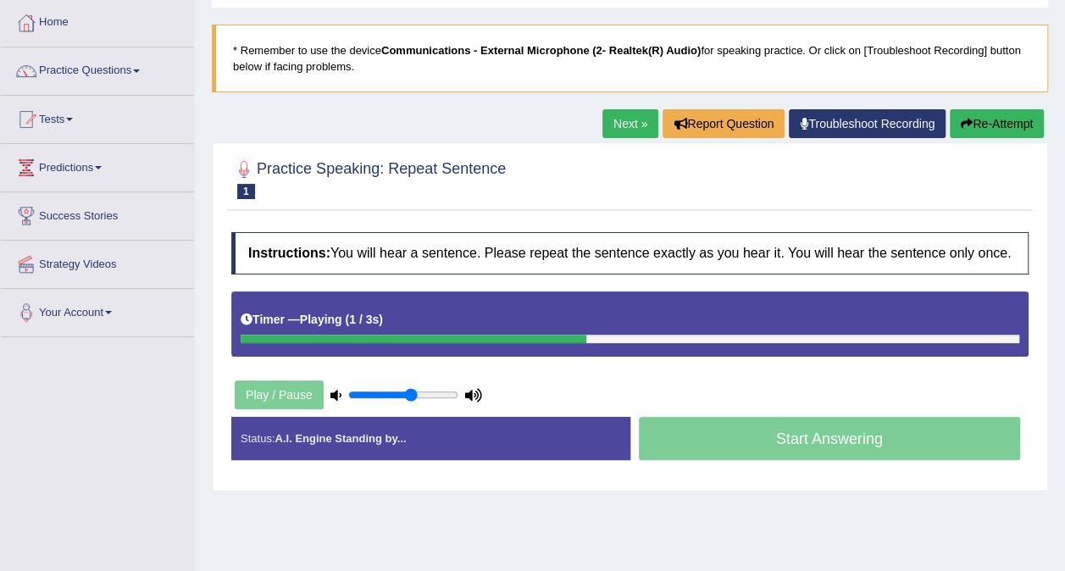
click at [411, 391] on input "range" at bounding box center [403, 395] width 110 height 14
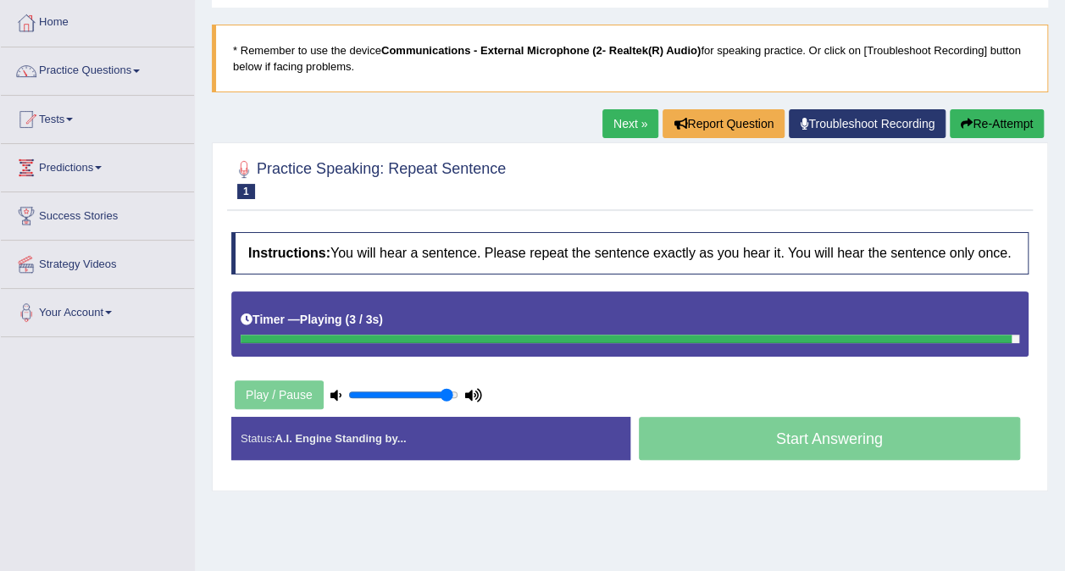
type input "0.95"
click at [448, 394] on input "range" at bounding box center [403, 395] width 110 height 14
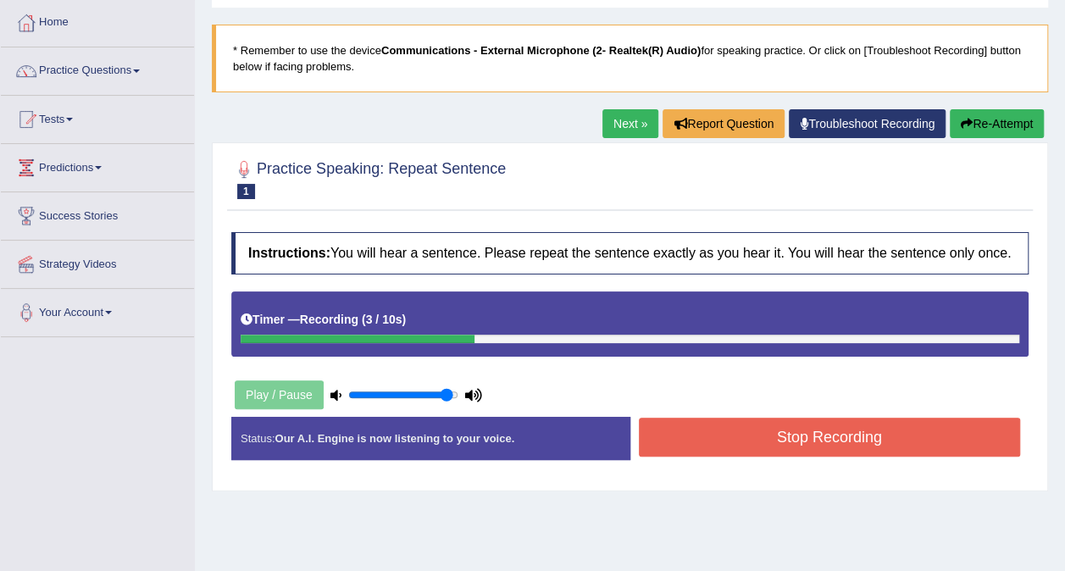
click at [685, 445] on button "Stop Recording" at bounding box center [830, 437] width 382 height 39
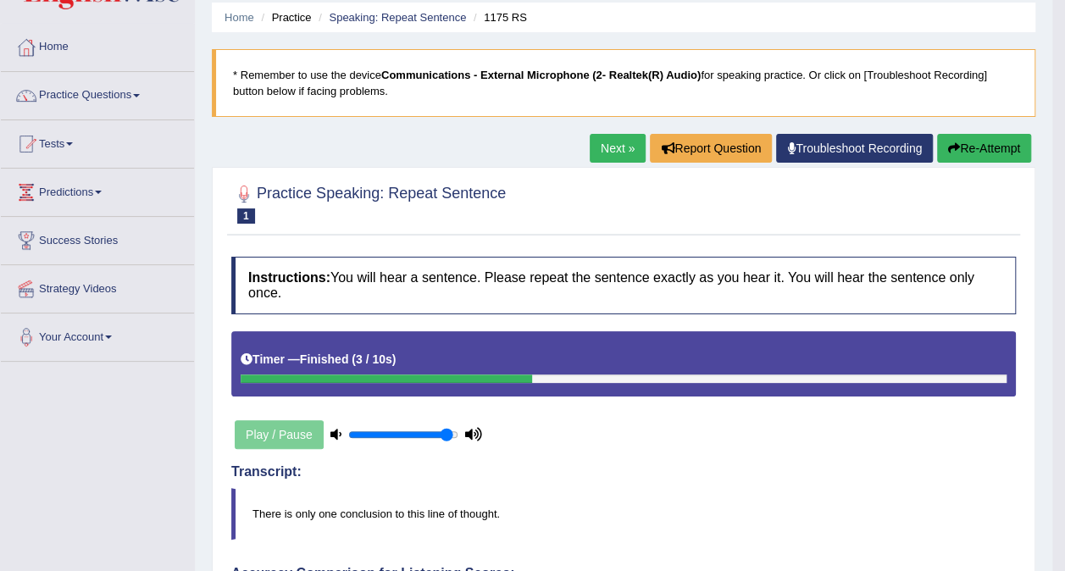
scroll to position [0, 0]
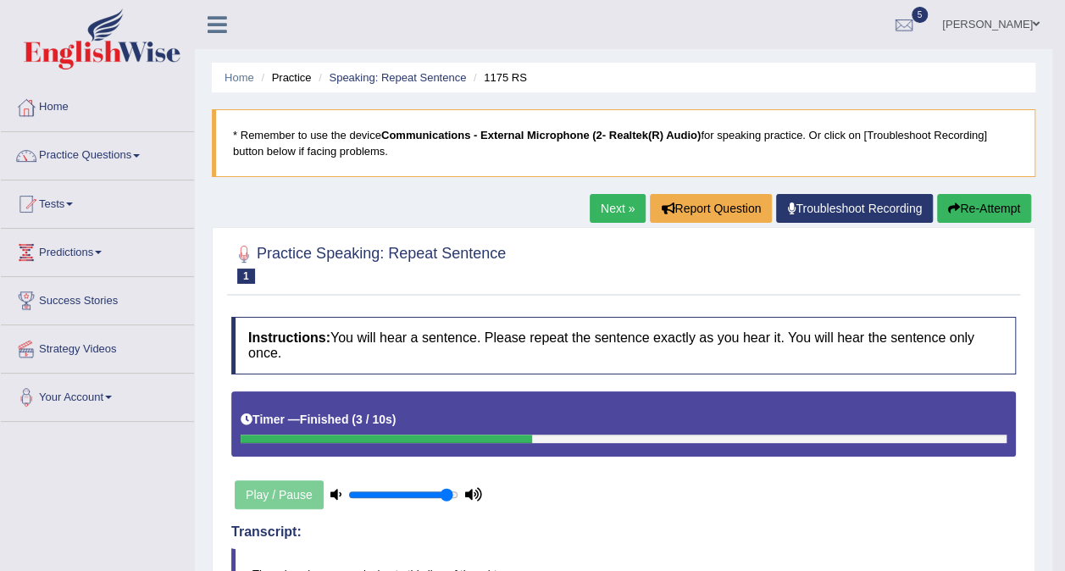
click at [607, 213] on link "Next »" at bounding box center [617, 208] width 56 height 29
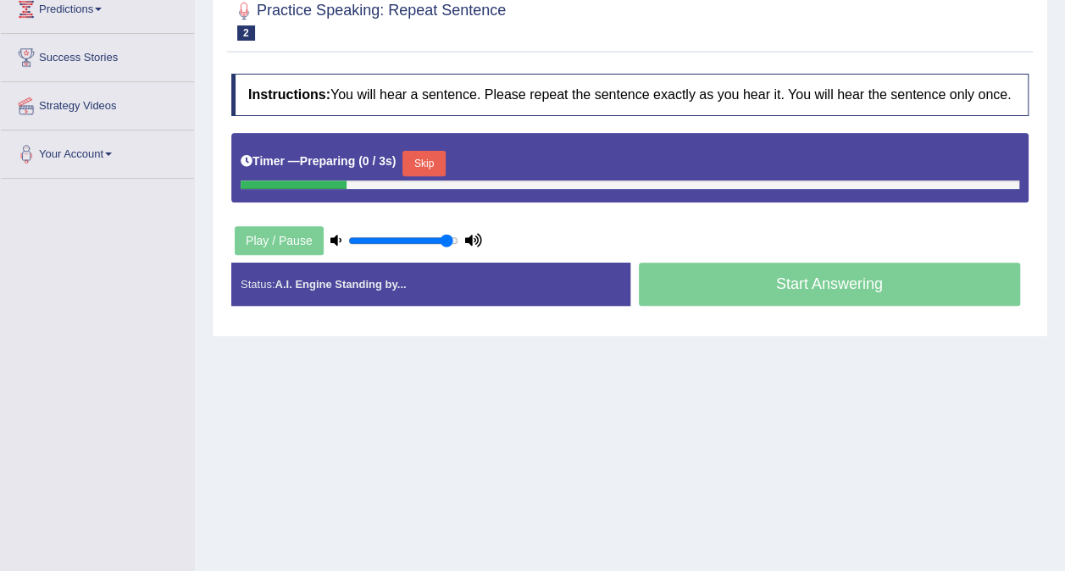
scroll to position [254, 0]
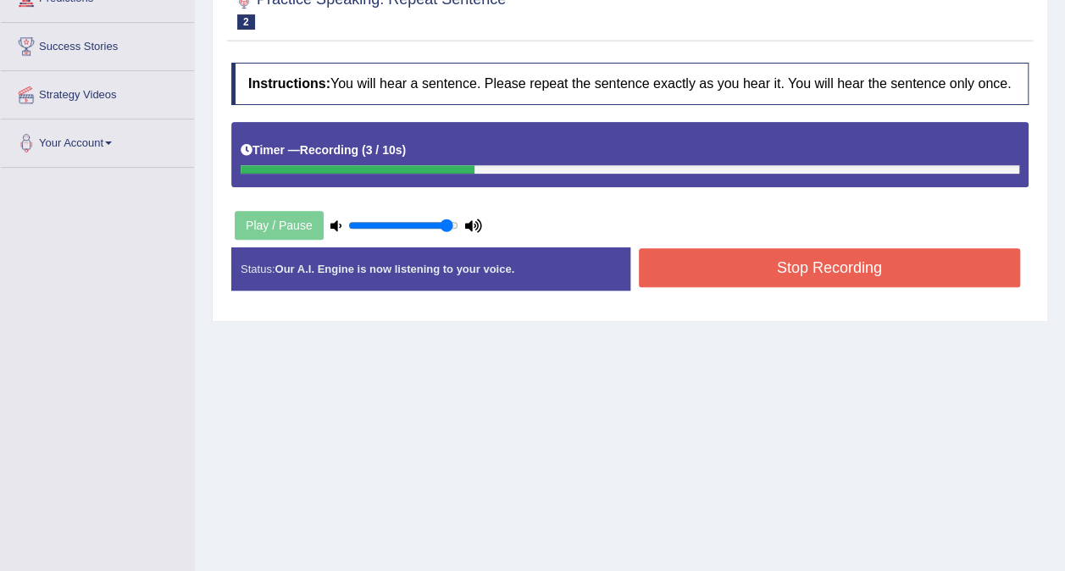
click at [675, 278] on button "Stop Recording" at bounding box center [830, 267] width 382 height 39
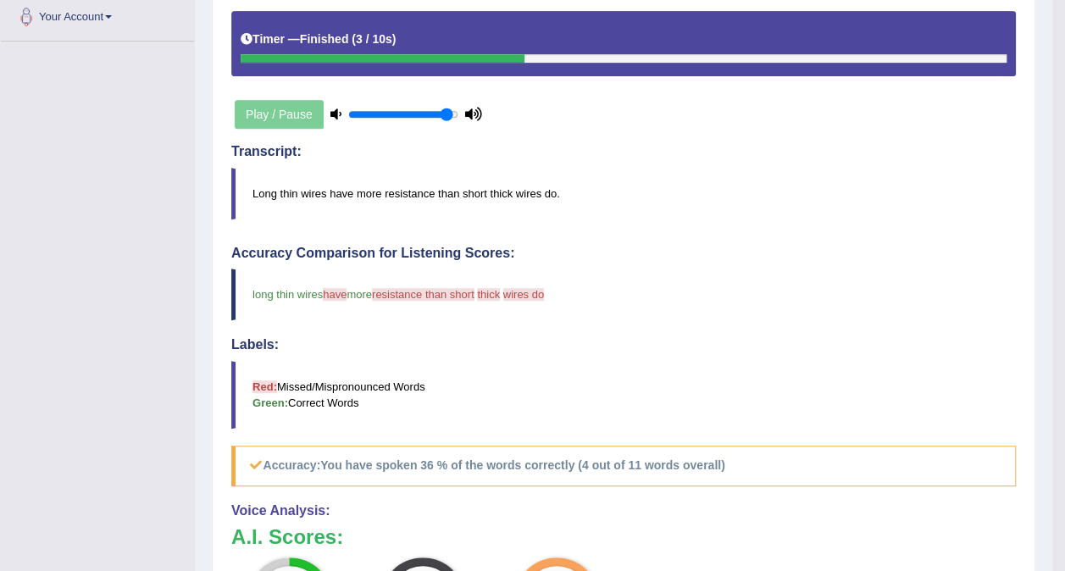
scroll to position [147, 0]
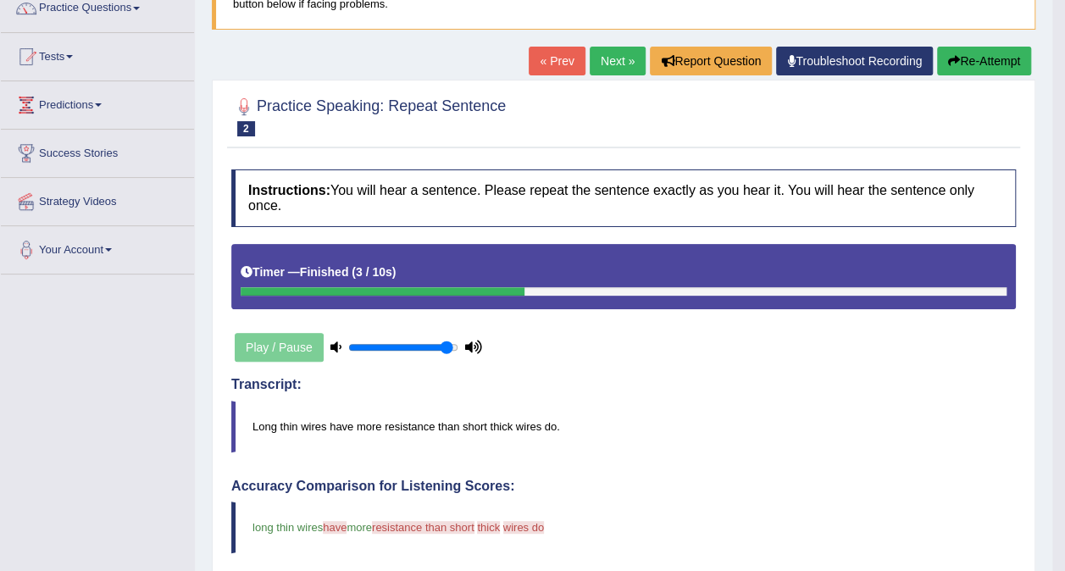
click at [969, 63] on button "Re-Attempt" at bounding box center [984, 61] width 94 height 29
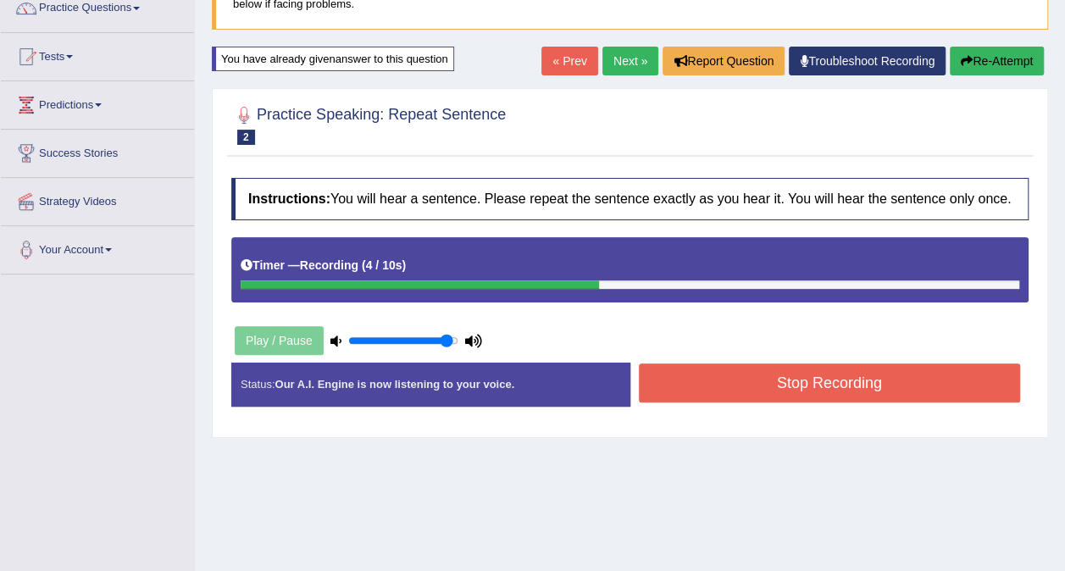
click at [738, 388] on button "Stop Recording" at bounding box center [830, 382] width 382 height 39
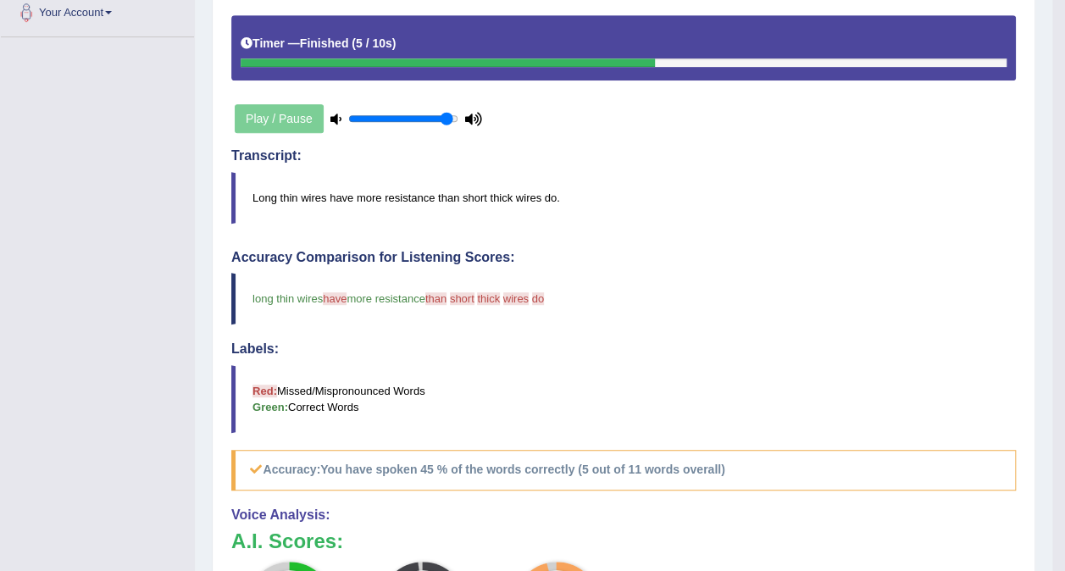
scroll to position [147, 0]
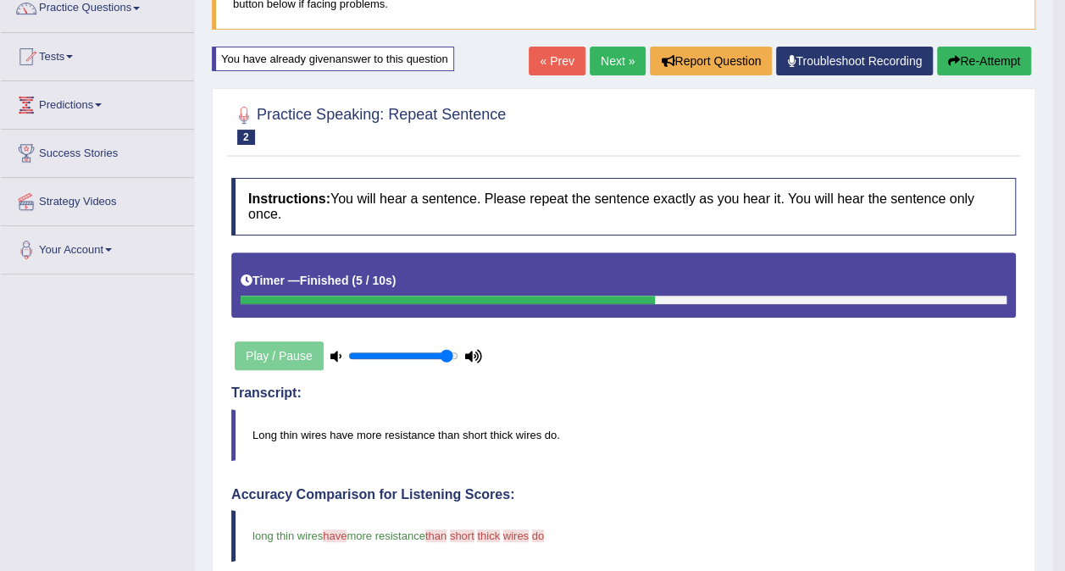
click at [611, 70] on link "Next »" at bounding box center [617, 61] width 56 height 29
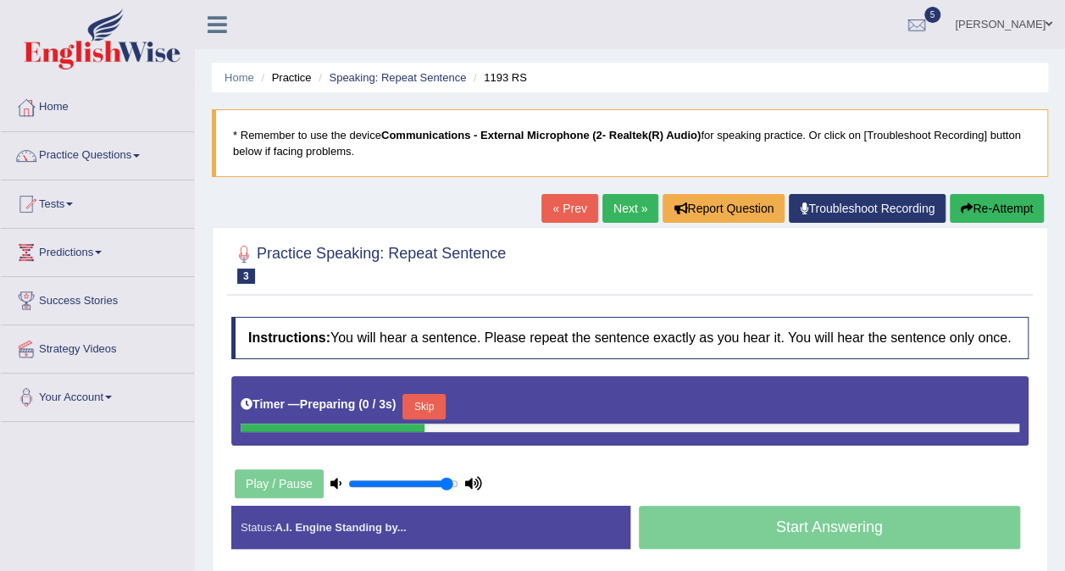
scroll to position [318, 0]
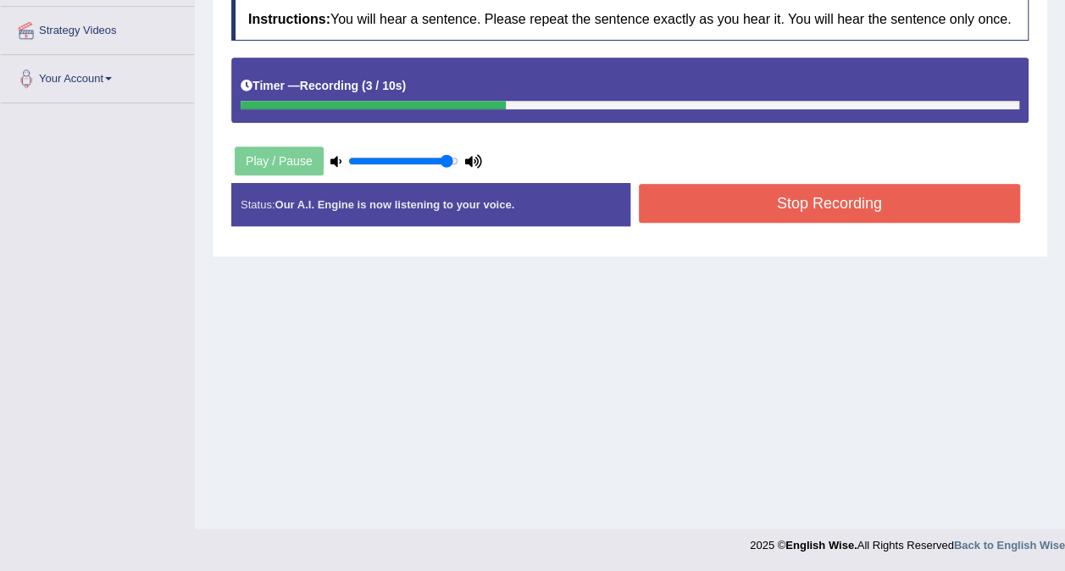
click at [669, 212] on button "Stop Recording" at bounding box center [830, 203] width 382 height 39
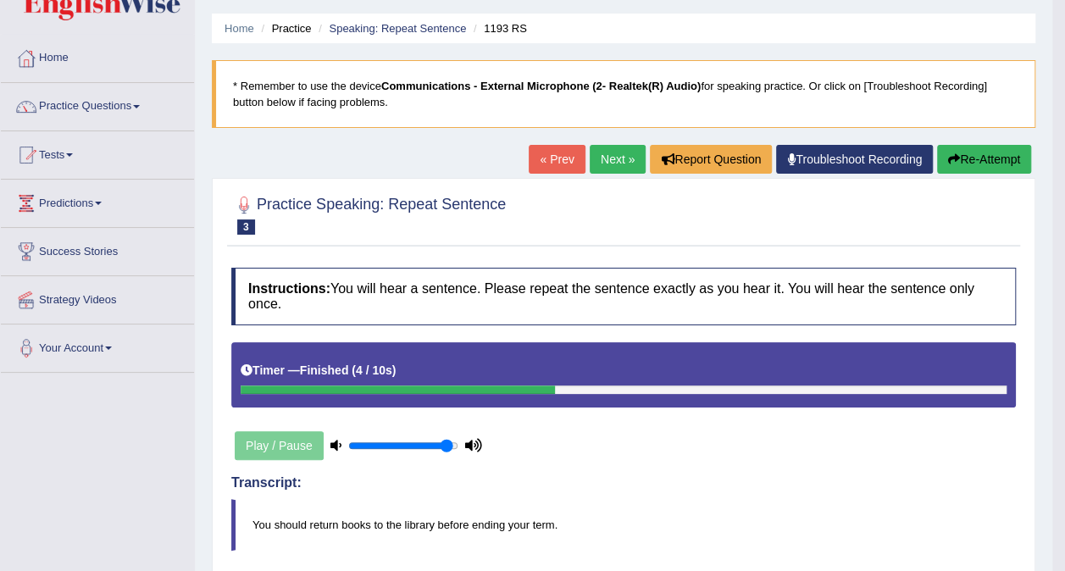
scroll to position [0, 0]
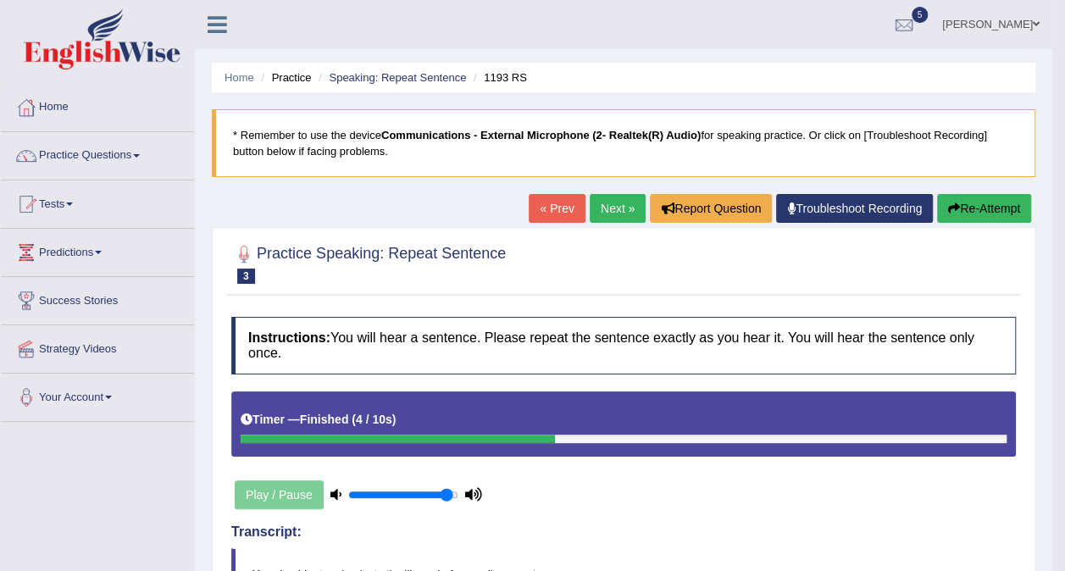
click at [622, 201] on link "Next »" at bounding box center [617, 208] width 56 height 29
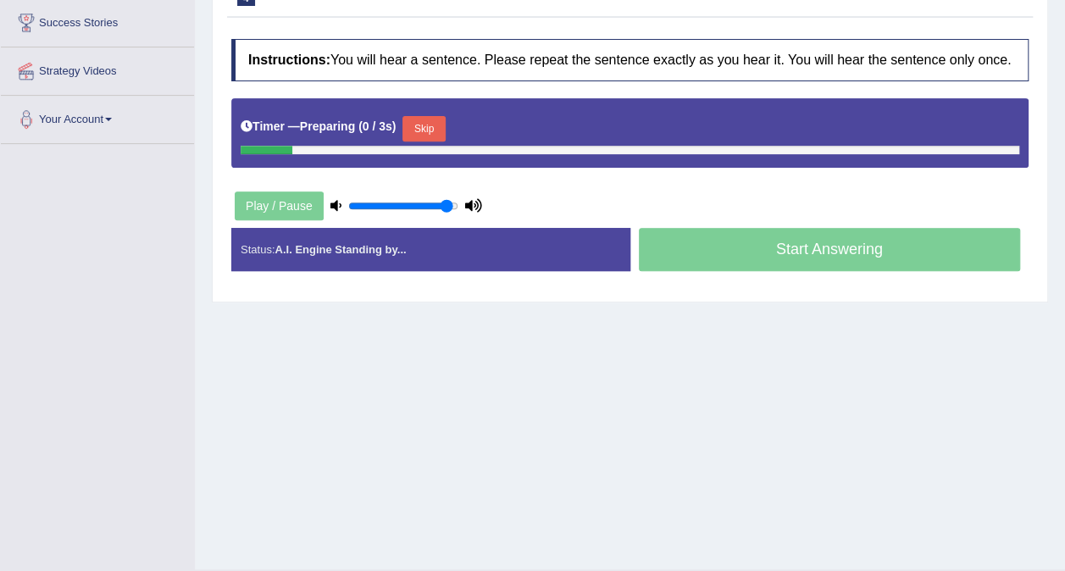
scroll to position [318, 0]
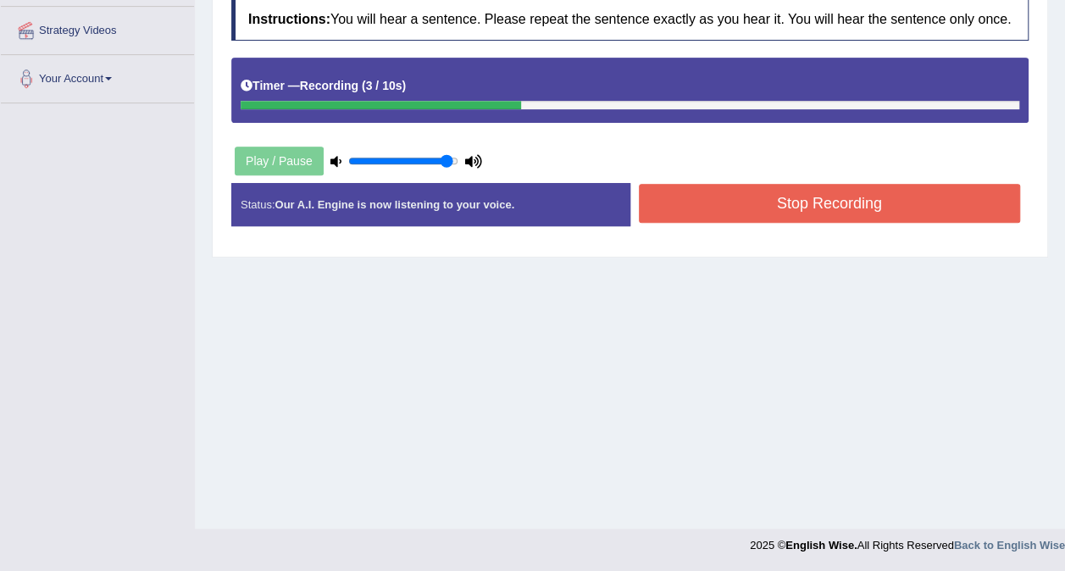
click at [666, 216] on button "Stop Recording" at bounding box center [830, 203] width 382 height 39
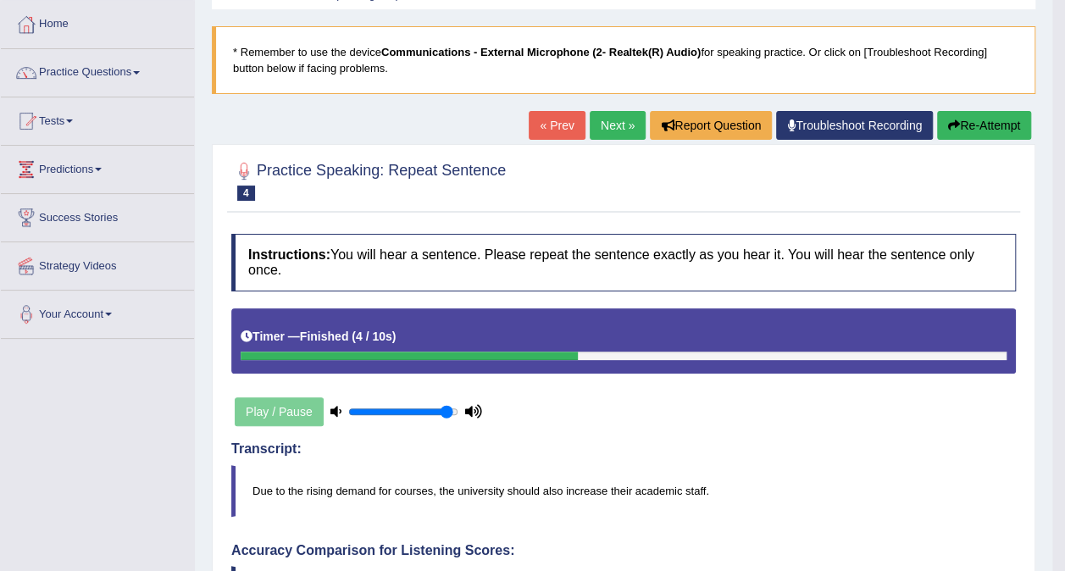
scroll to position [0, 0]
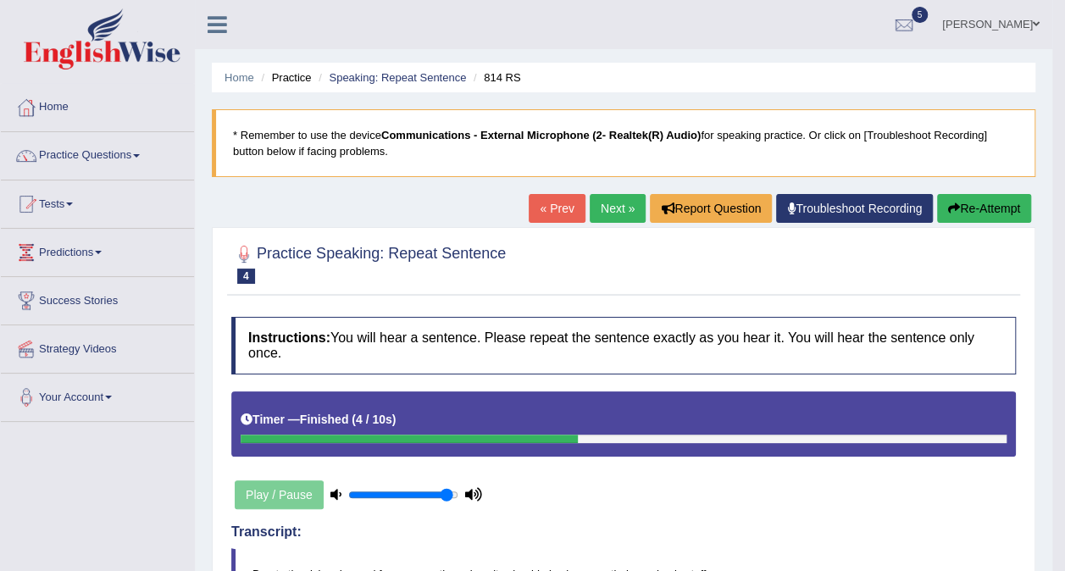
click at [633, 210] on link "Next »" at bounding box center [617, 208] width 56 height 29
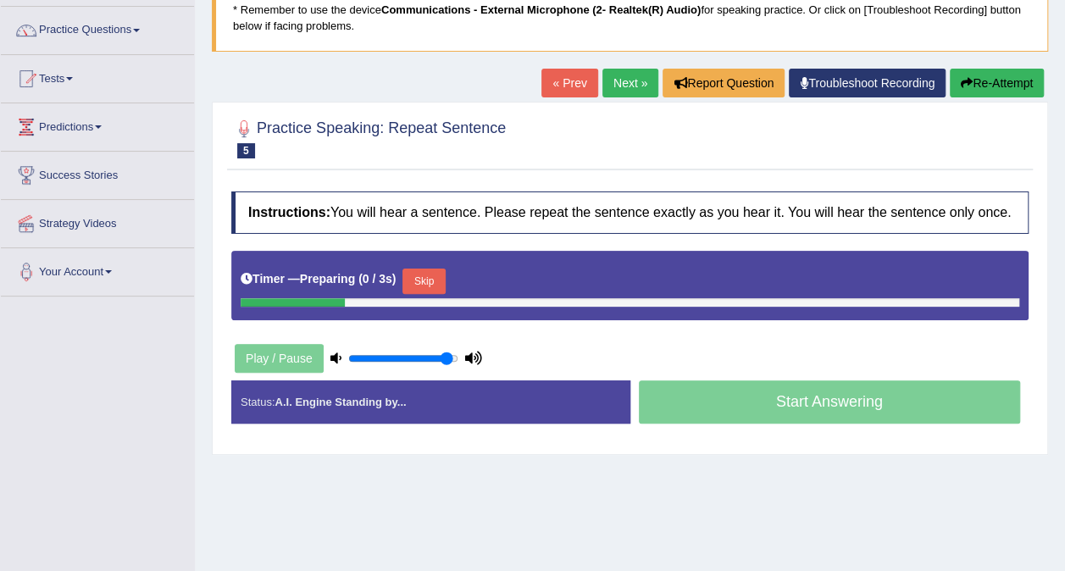
scroll to position [254, 0]
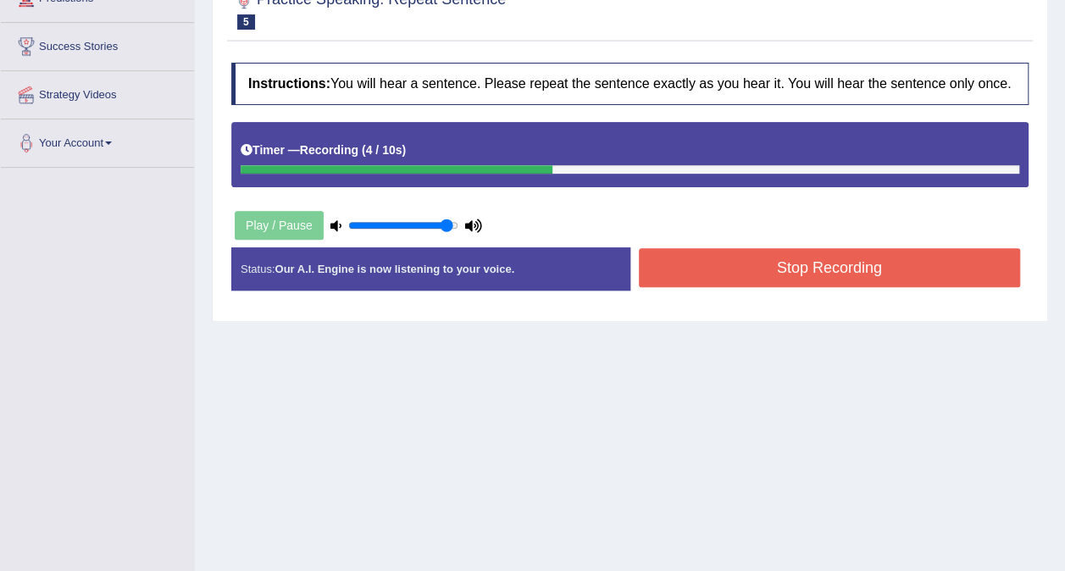
click at [654, 277] on button "Stop Recording" at bounding box center [830, 267] width 382 height 39
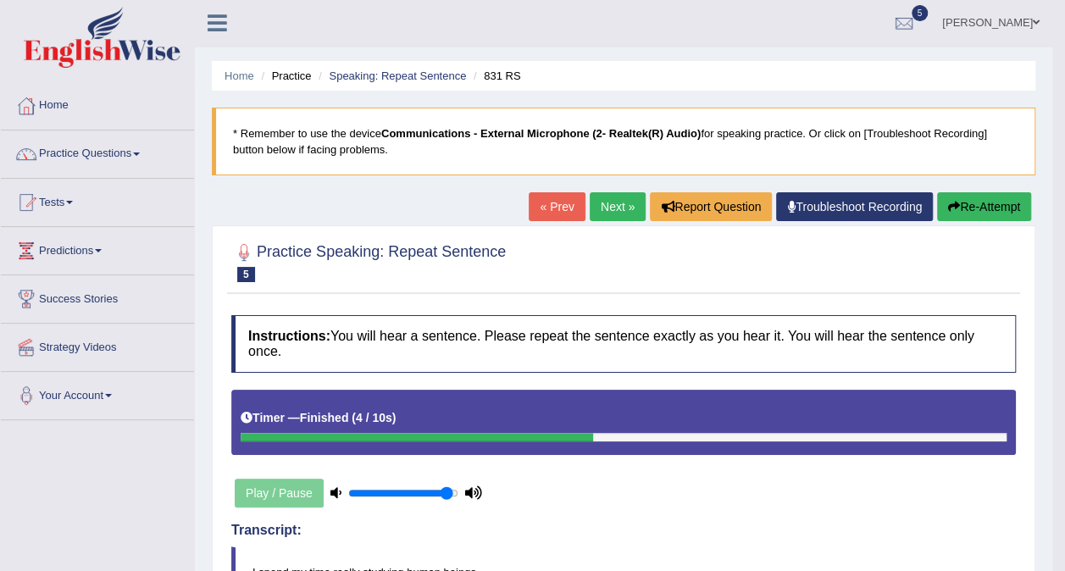
scroll to position [0, 0]
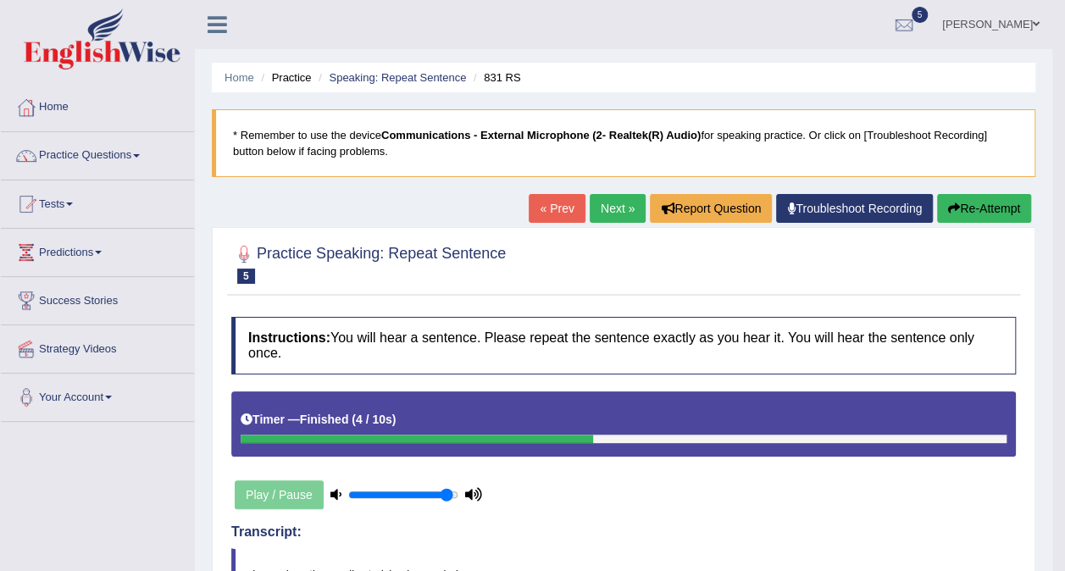
click at [628, 206] on link "Next »" at bounding box center [617, 208] width 56 height 29
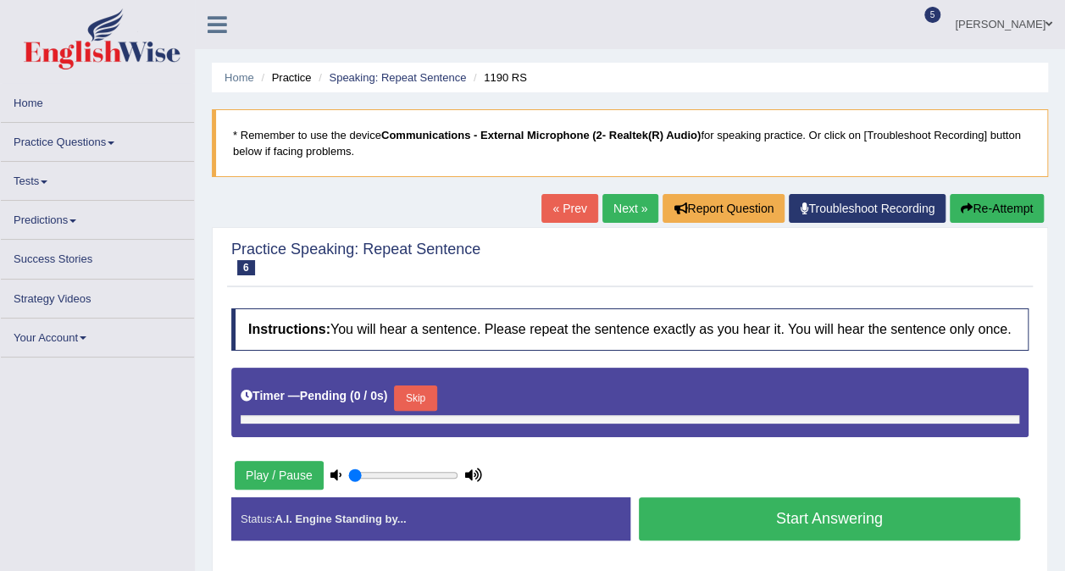
type input "0.95"
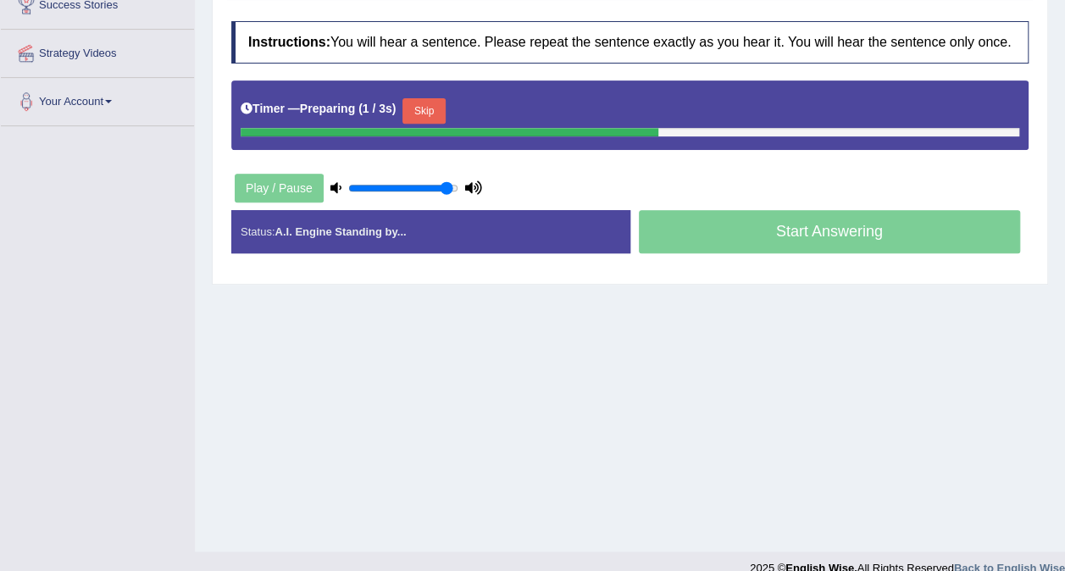
scroll to position [318, 0]
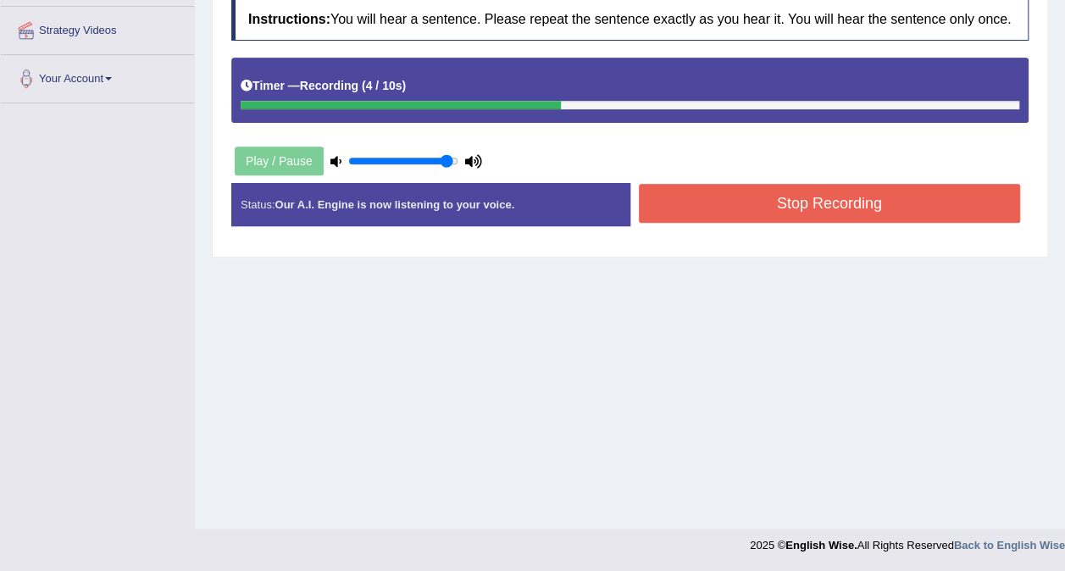
click at [688, 215] on button "Stop Recording" at bounding box center [830, 203] width 382 height 39
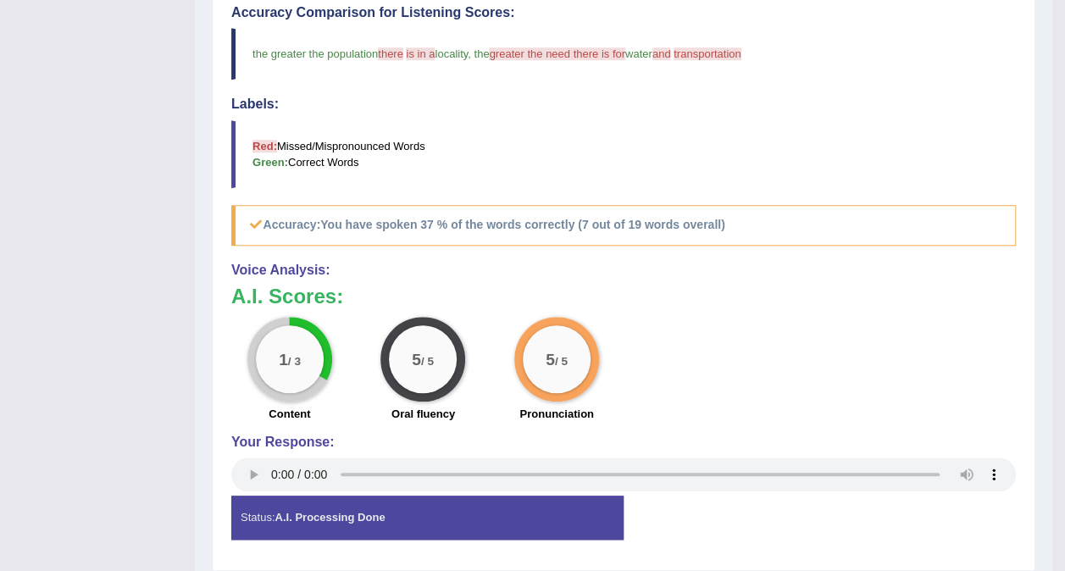
scroll to position [655, 0]
